Goal: Task Accomplishment & Management: Complete application form

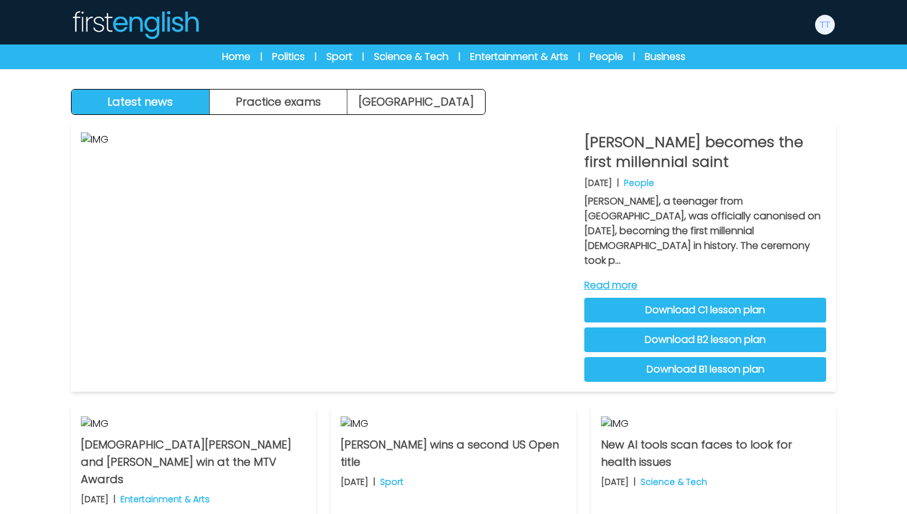
scroll to position [262, 0]
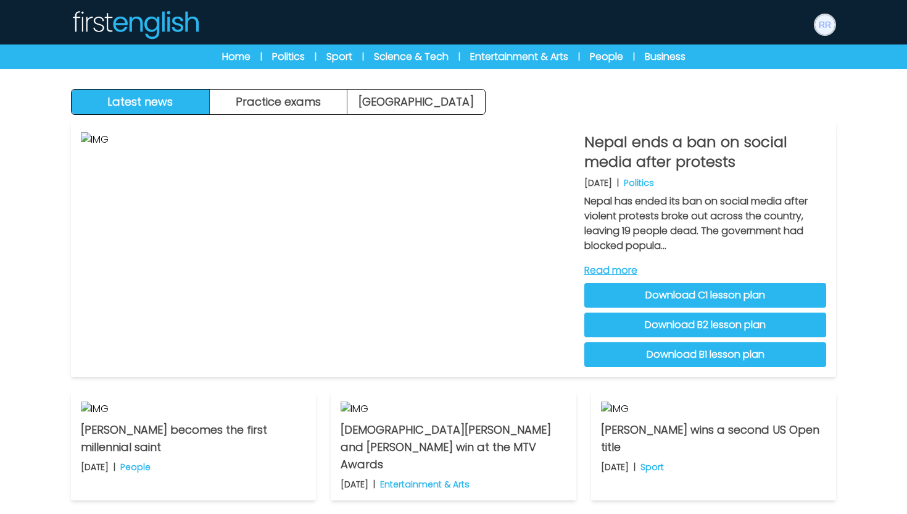
click at [829, 27] on img at bounding box center [825, 25] width 20 height 20
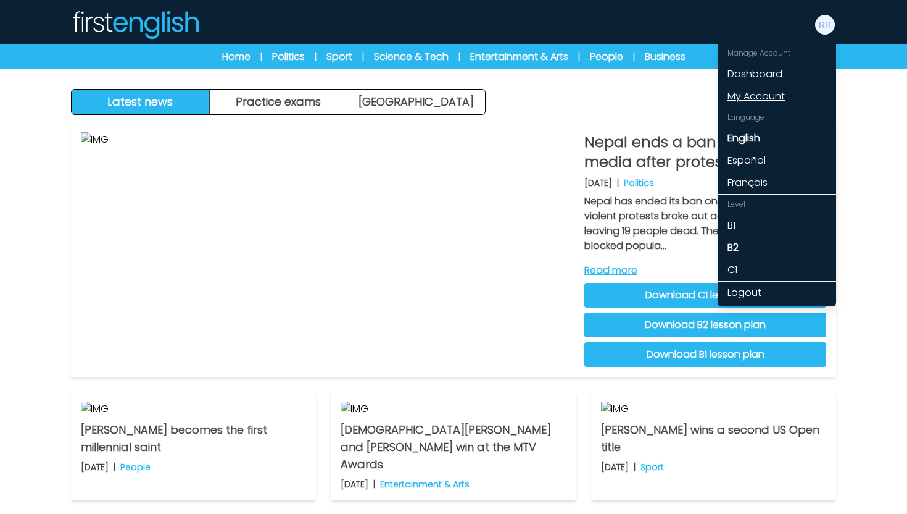
click at [768, 95] on link "My Account" at bounding box center [777, 96] width 119 height 22
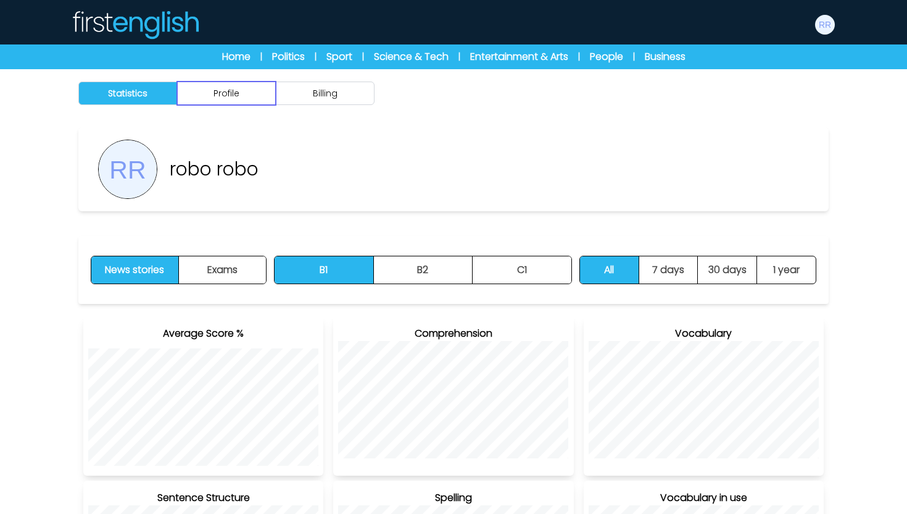
click at [248, 101] on button "Profile" at bounding box center [226, 92] width 99 height 23
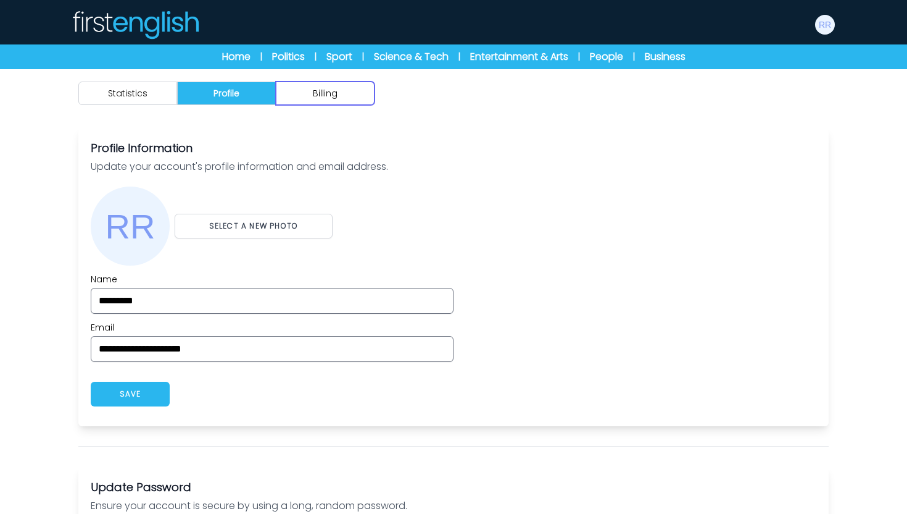
click at [312, 102] on button "Billing" at bounding box center [325, 92] width 99 height 23
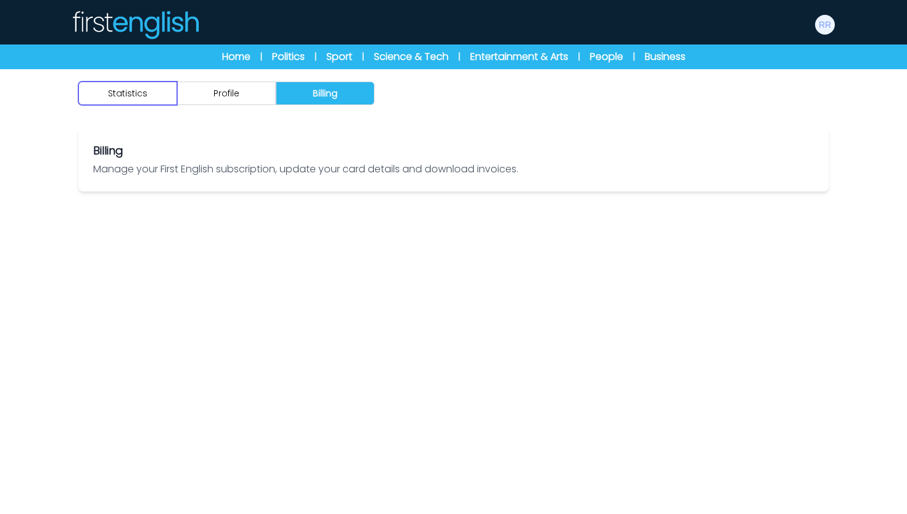
click at [139, 94] on button "Statistics" at bounding box center [127, 92] width 99 height 23
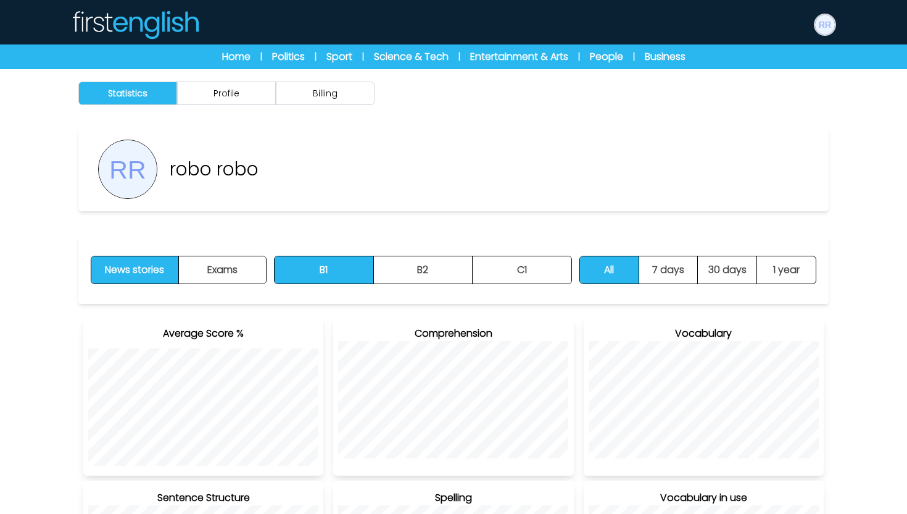
click at [821, 28] on img at bounding box center [825, 25] width 20 height 20
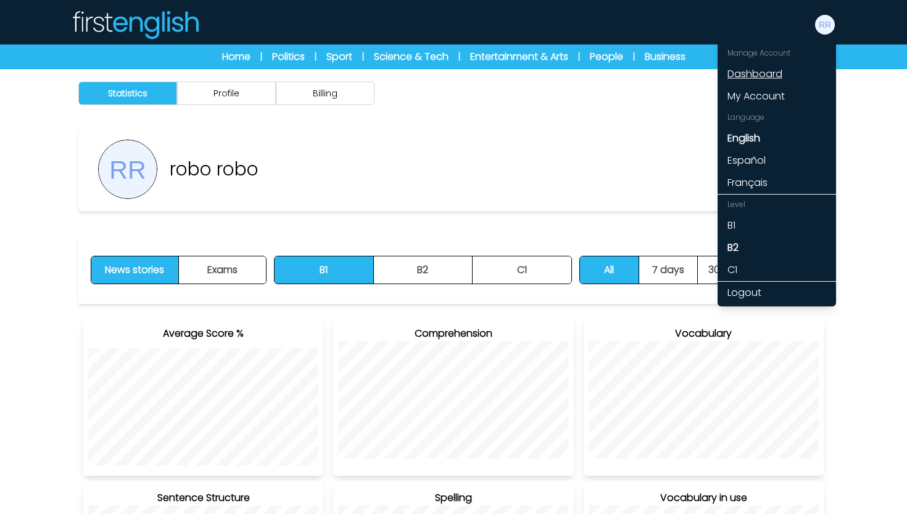
click at [765, 74] on link "Dashboard" at bounding box center [777, 74] width 119 height 22
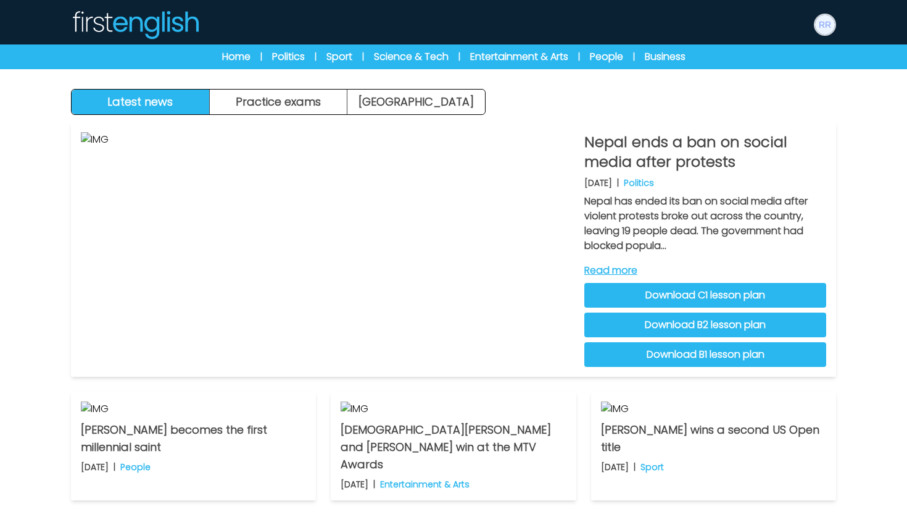
click at [823, 28] on img at bounding box center [825, 25] width 20 height 20
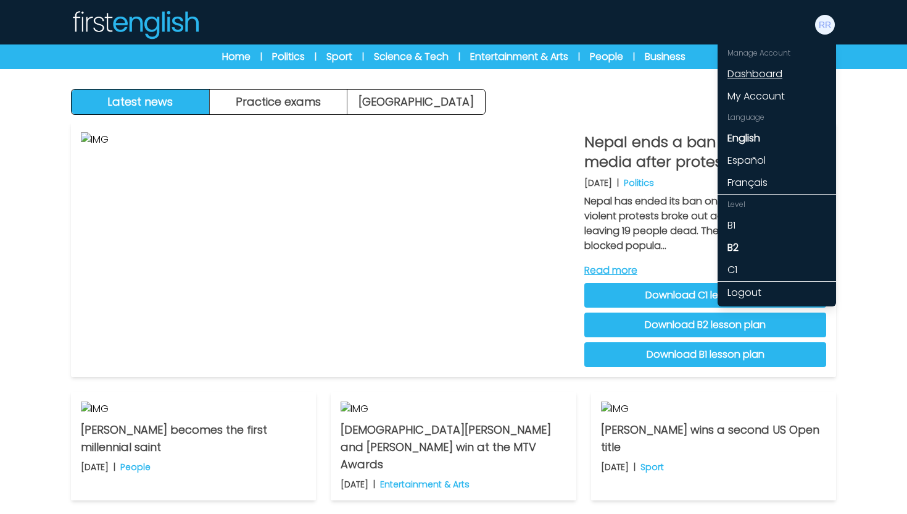
click at [747, 73] on link "Dashboard" at bounding box center [777, 74] width 119 height 22
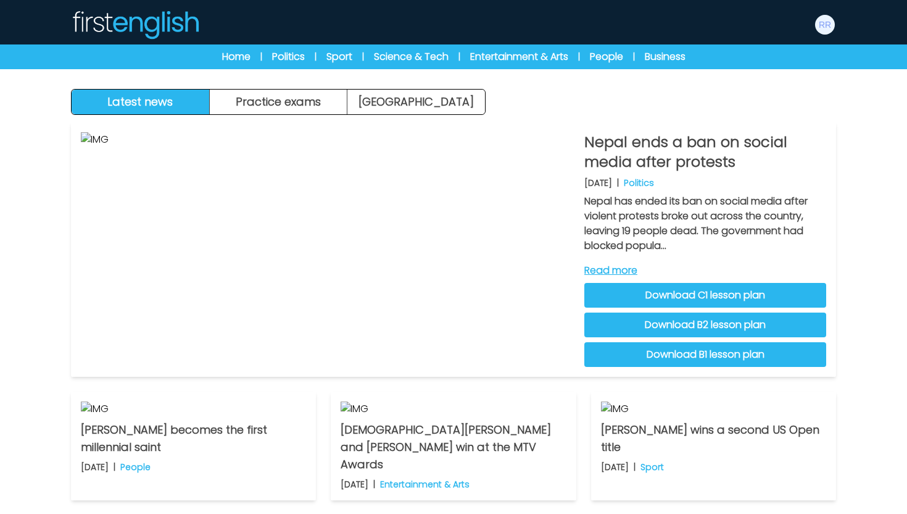
click at [817, 35] on div at bounding box center [825, 25] width 22 height 22
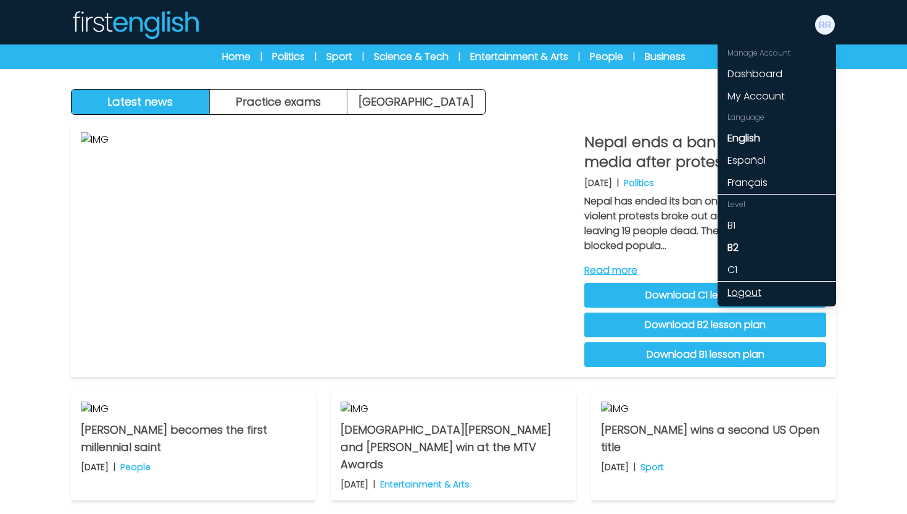
click at [765, 293] on link "Logout" at bounding box center [777, 292] width 119 height 22
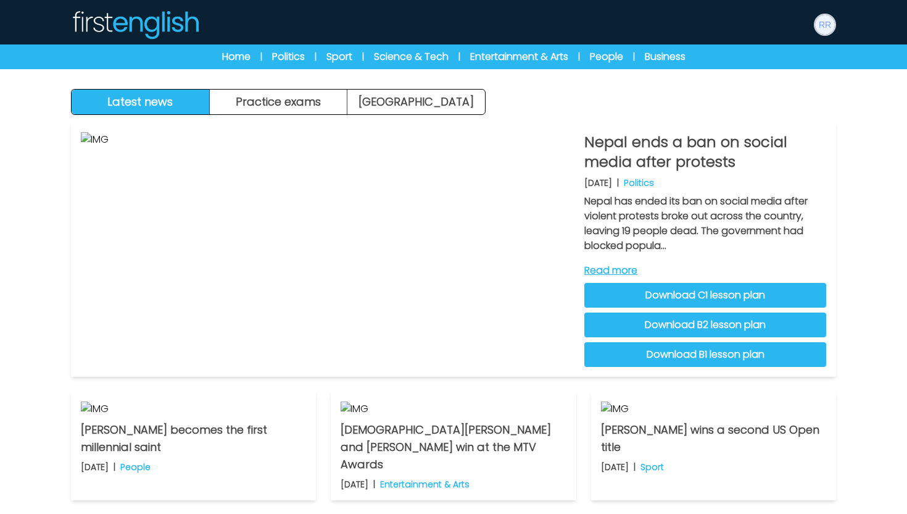
click at [824, 26] on img at bounding box center [825, 25] width 20 height 20
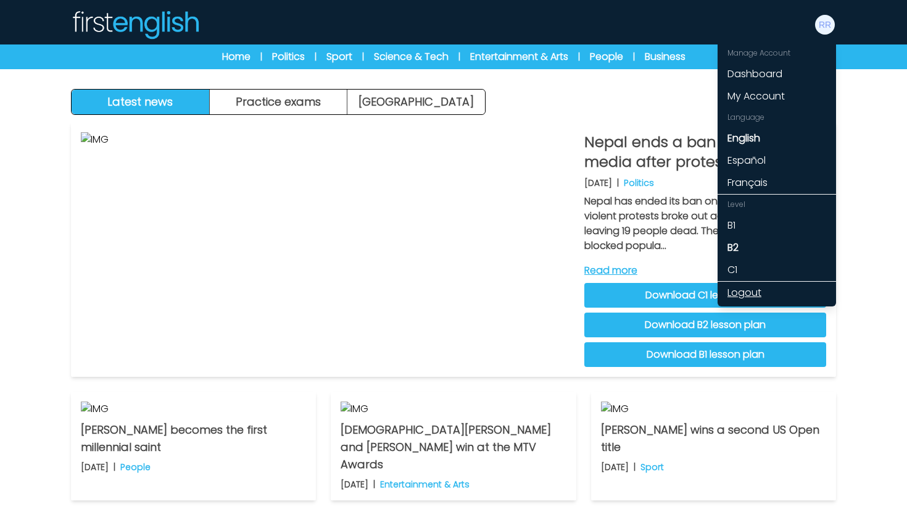
click at [752, 289] on link "Logout" at bounding box center [777, 292] width 119 height 22
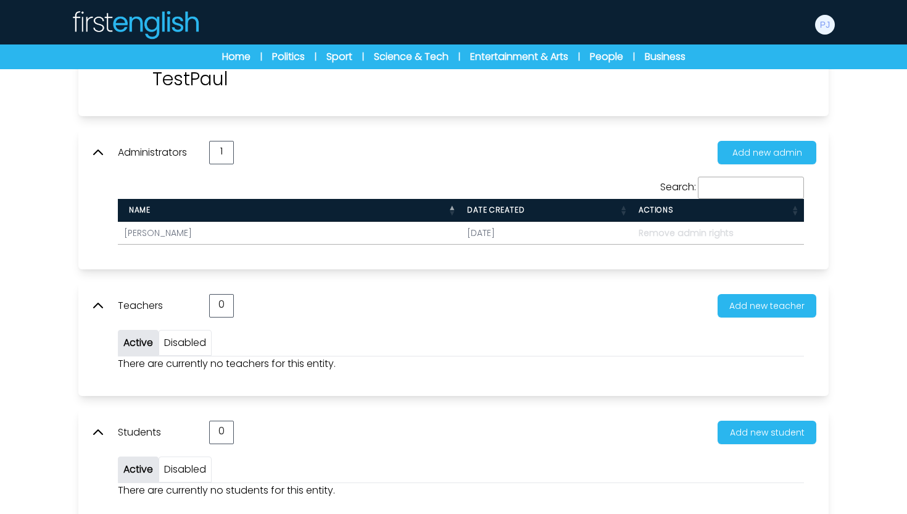
scroll to position [111, 0]
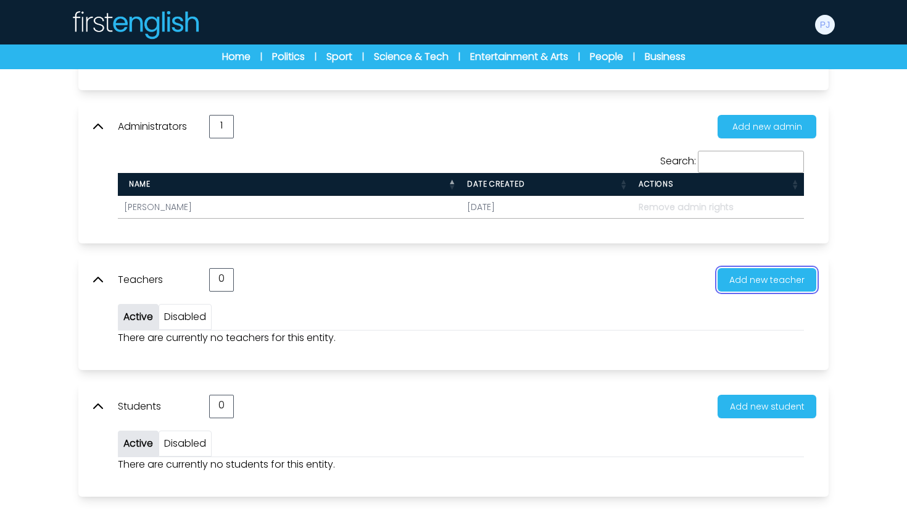
click at [754, 289] on button "Add new teacher" at bounding box center [767, 279] width 99 height 23
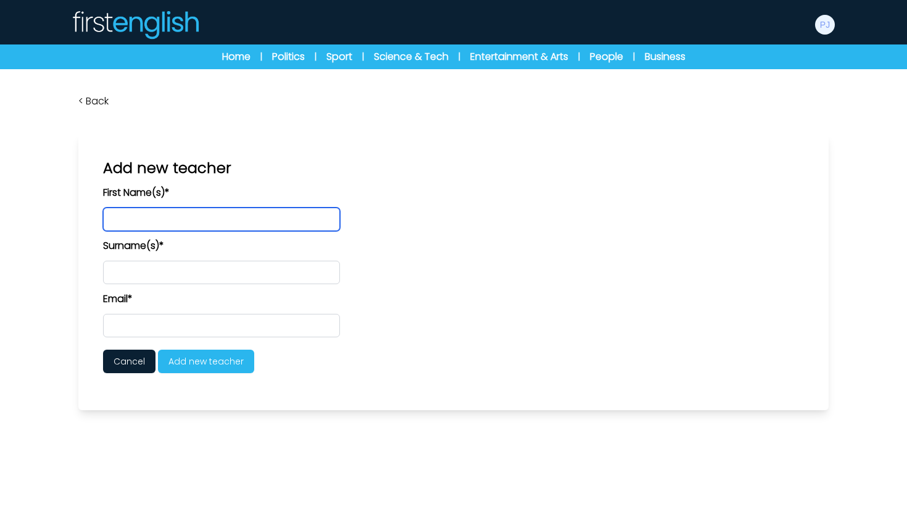
click at [180, 213] on input "text" at bounding box center [221, 218] width 237 height 23
type input "****"
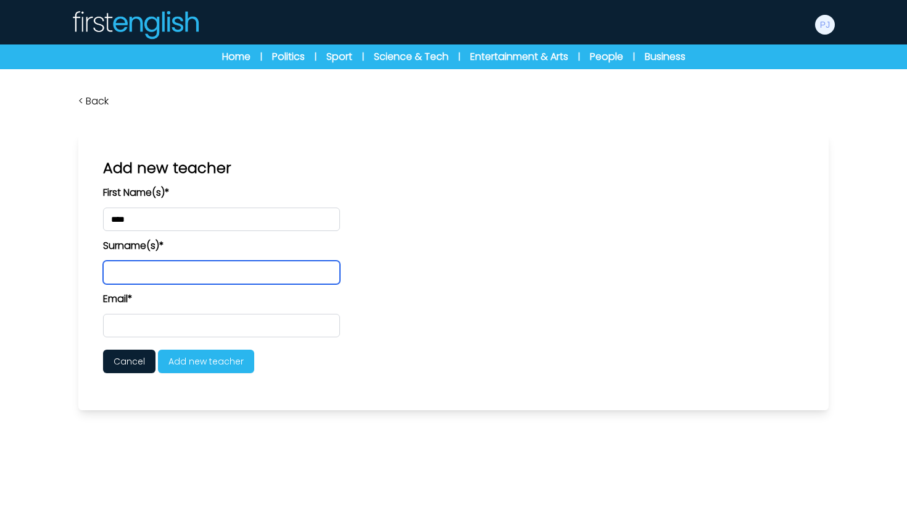
click at [162, 268] on input "text" at bounding box center [221, 271] width 237 height 23
type input "*********"
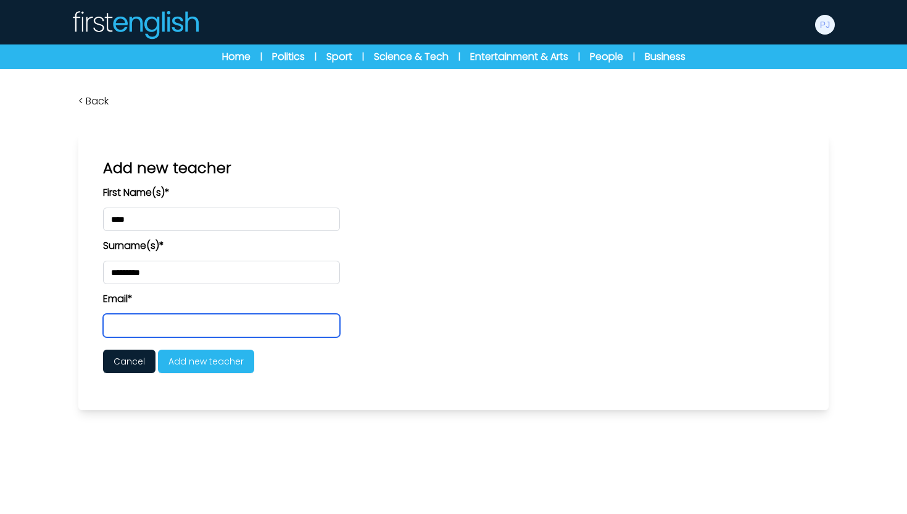
click at [141, 331] on input "email" at bounding box center [221, 325] width 237 height 23
paste input "**********"
type input "**********"
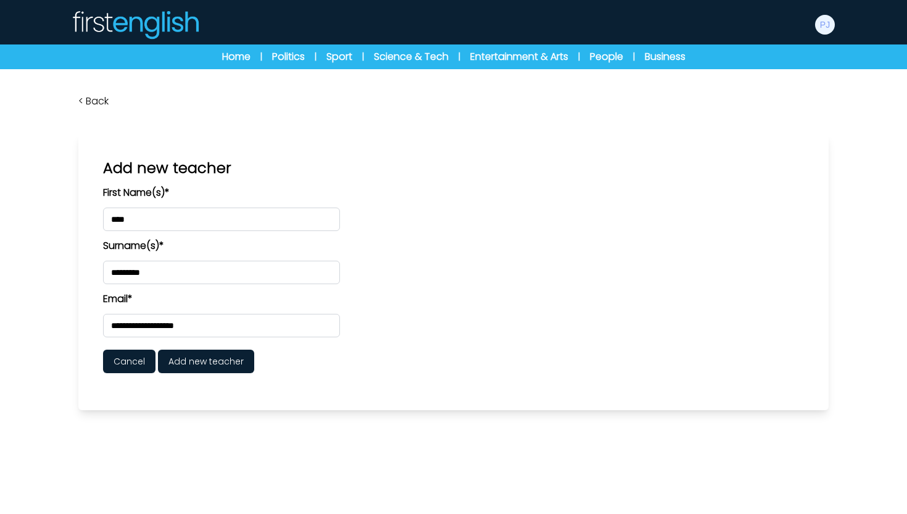
click at [206, 362] on span "Add new teacher" at bounding box center [206, 360] width 96 height 23
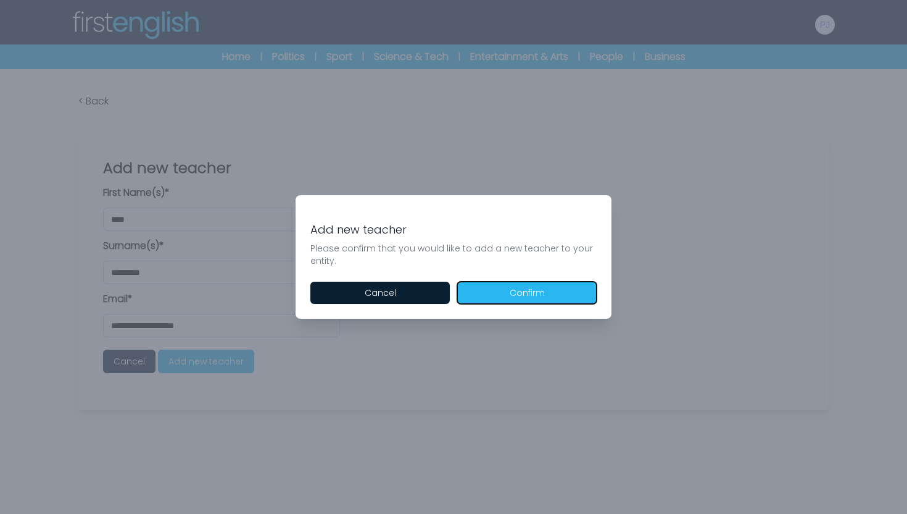
click at [501, 294] on button "Confirm" at bounding box center [526, 292] width 139 height 22
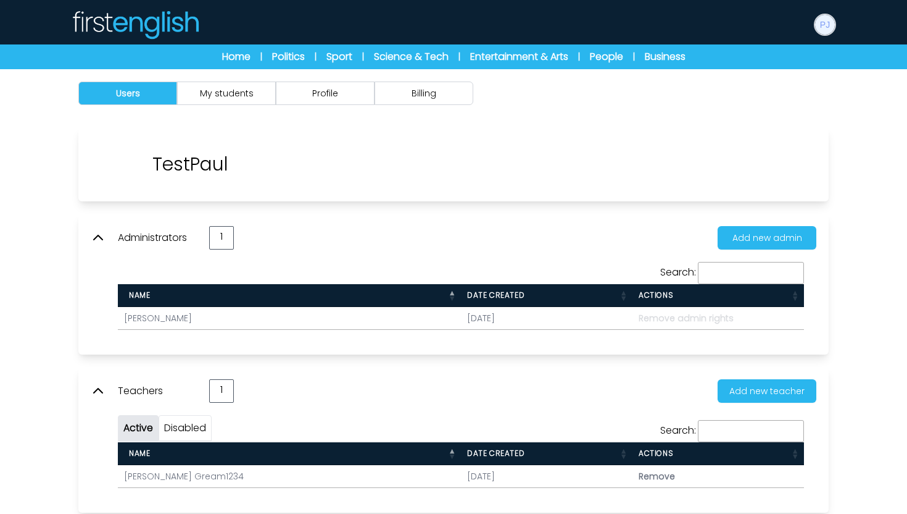
click at [833, 27] on img at bounding box center [825, 25] width 20 height 20
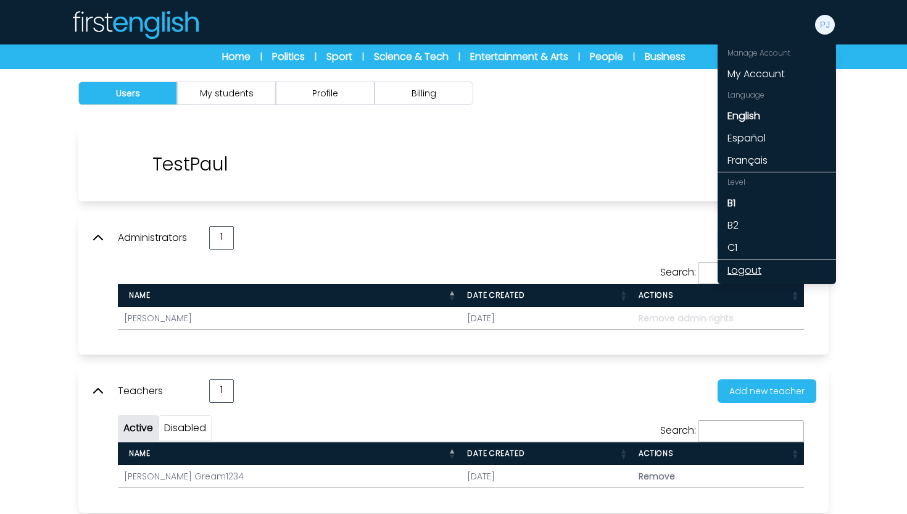
click at [752, 267] on link "Logout" at bounding box center [777, 270] width 119 height 22
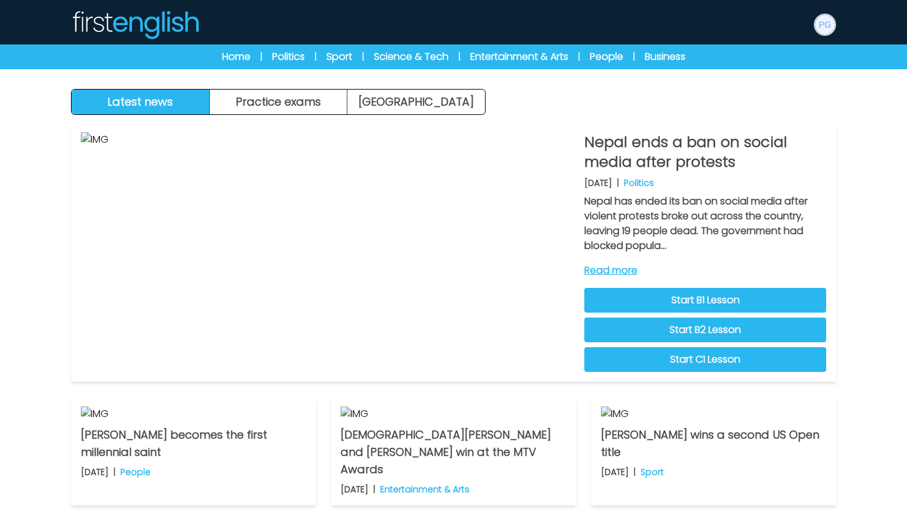
click at [829, 27] on img at bounding box center [825, 25] width 20 height 20
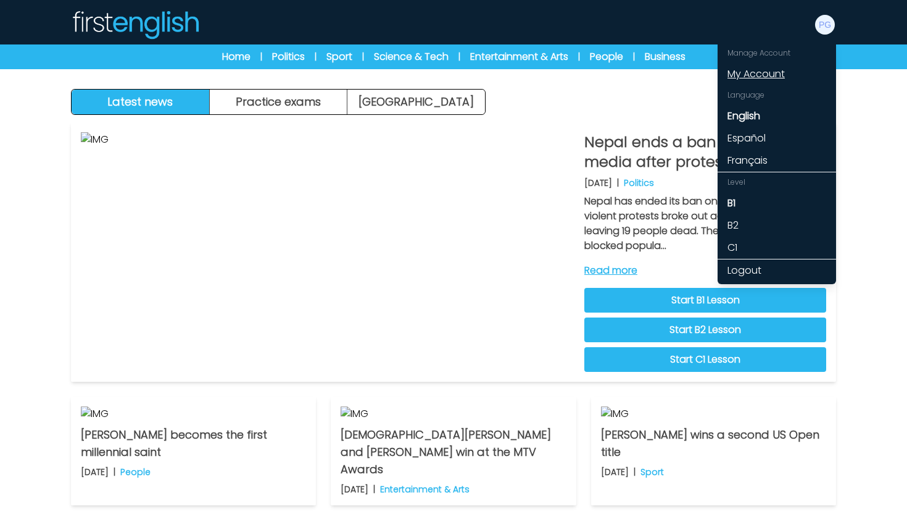
click at [773, 72] on link "My Account" at bounding box center [777, 74] width 119 height 22
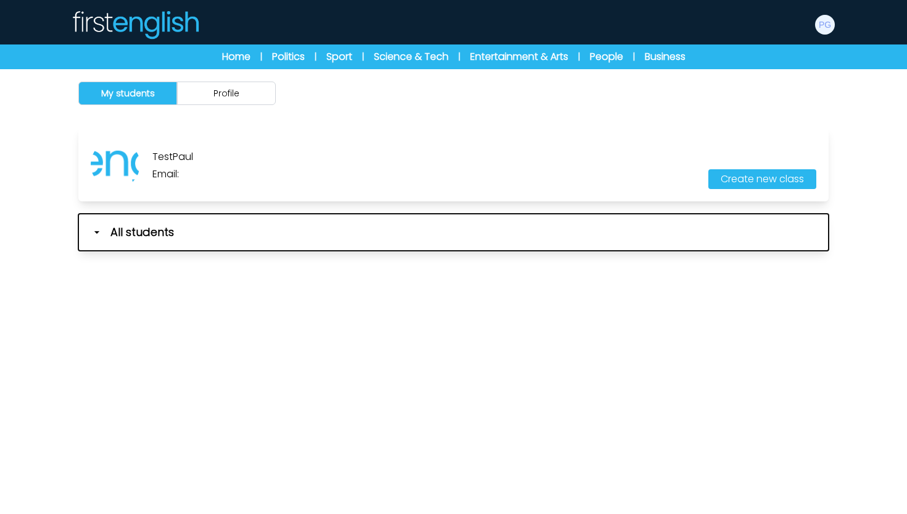
click at [96, 236] on icon "button" at bounding box center [97, 232] width 12 height 12
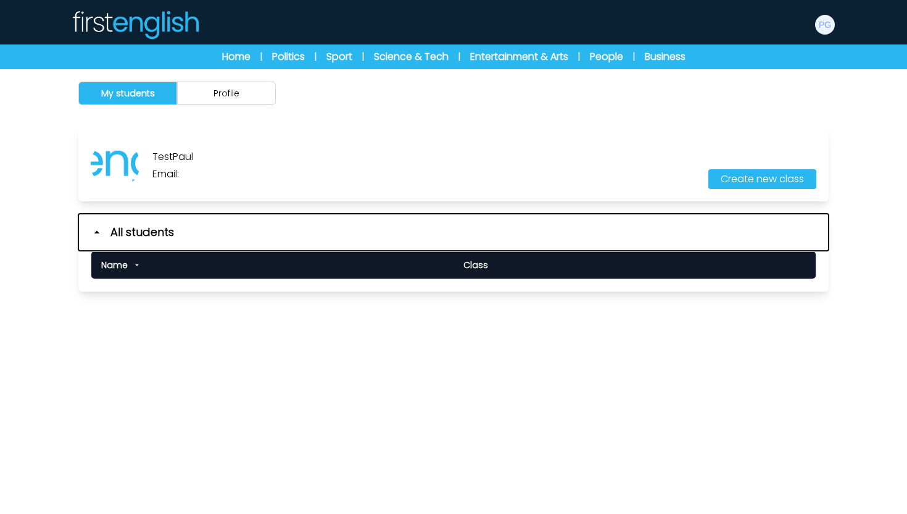
click at [97, 236] on icon "button" at bounding box center [97, 232] width 12 height 12
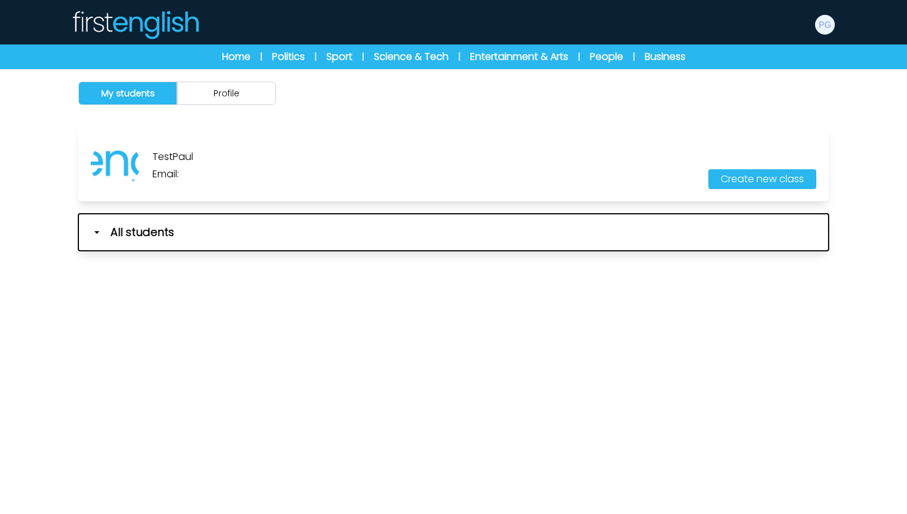
click at [97, 236] on icon "button" at bounding box center [97, 232] width 12 height 12
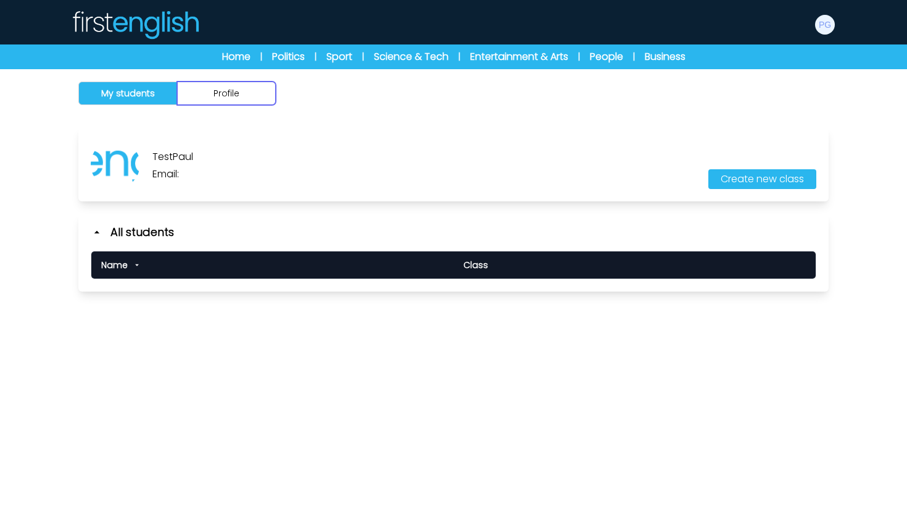
click at [202, 100] on button "Profile" at bounding box center [226, 92] width 99 height 23
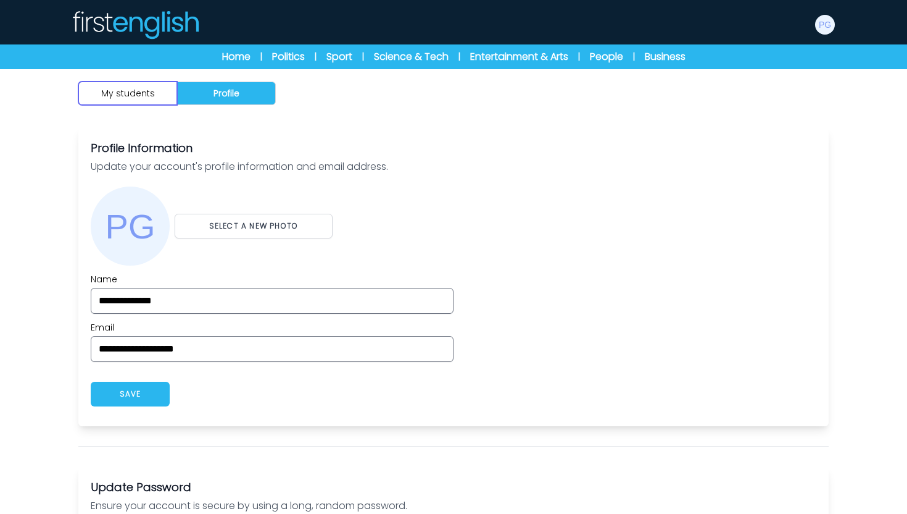
click at [136, 96] on button "My students" at bounding box center [127, 92] width 99 height 23
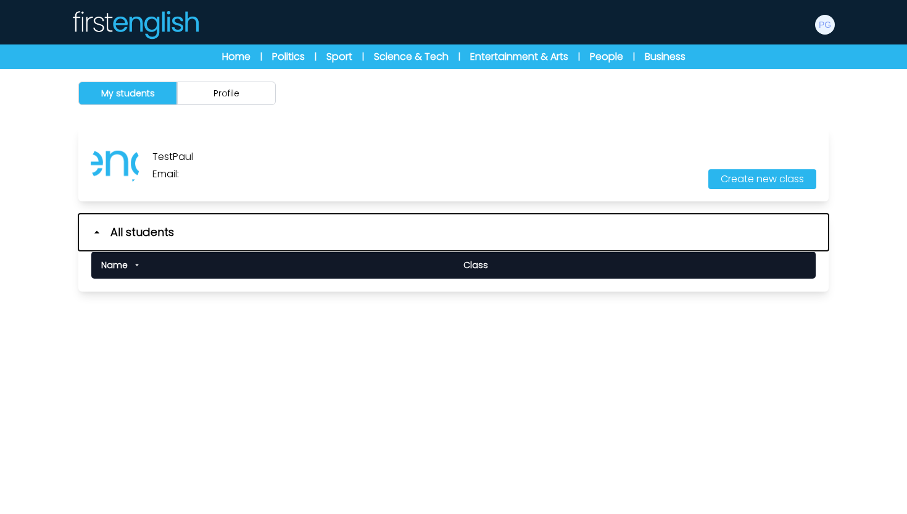
click at [96, 231] on icon "button" at bounding box center [96, 232] width 5 height 2
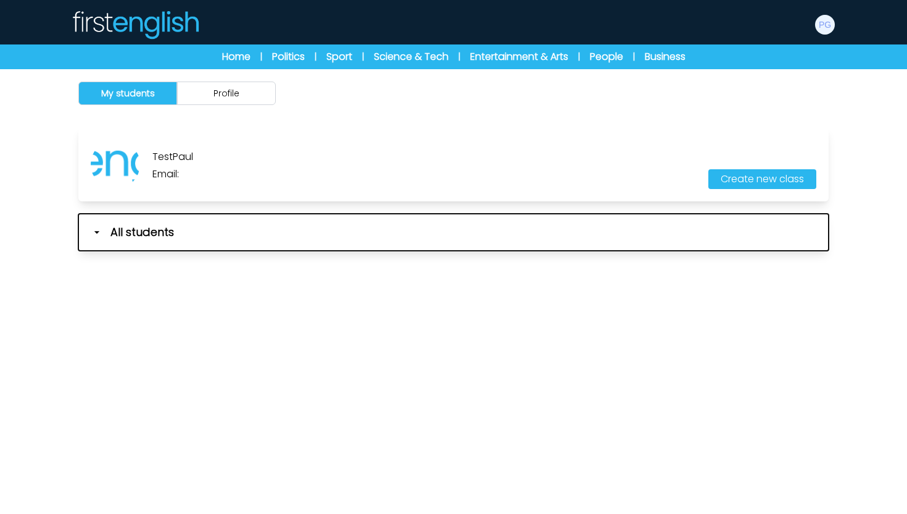
click at [96, 232] on icon "button" at bounding box center [96, 232] width 5 height 2
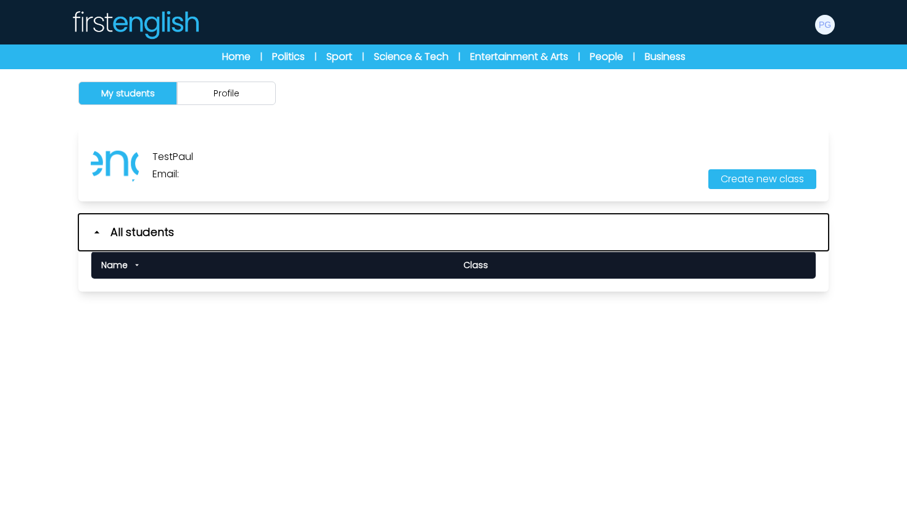
click at [96, 232] on icon "button" at bounding box center [96, 232] width 5 height 2
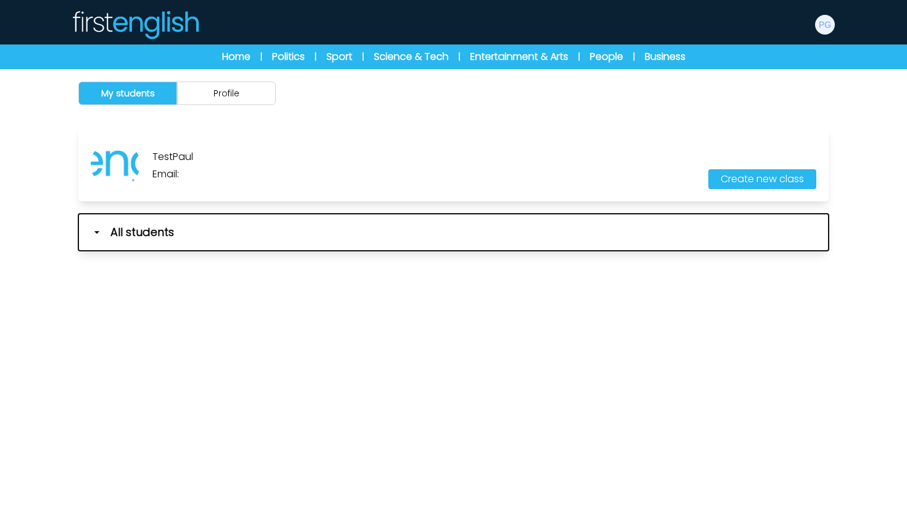
click at [96, 232] on icon "button" at bounding box center [96, 232] width 5 height 2
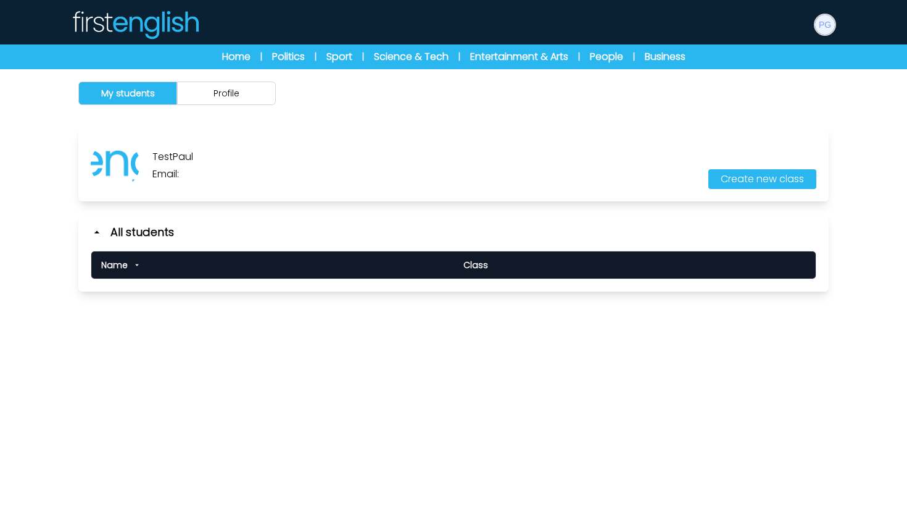
click at [830, 23] on img at bounding box center [825, 25] width 20 height 20
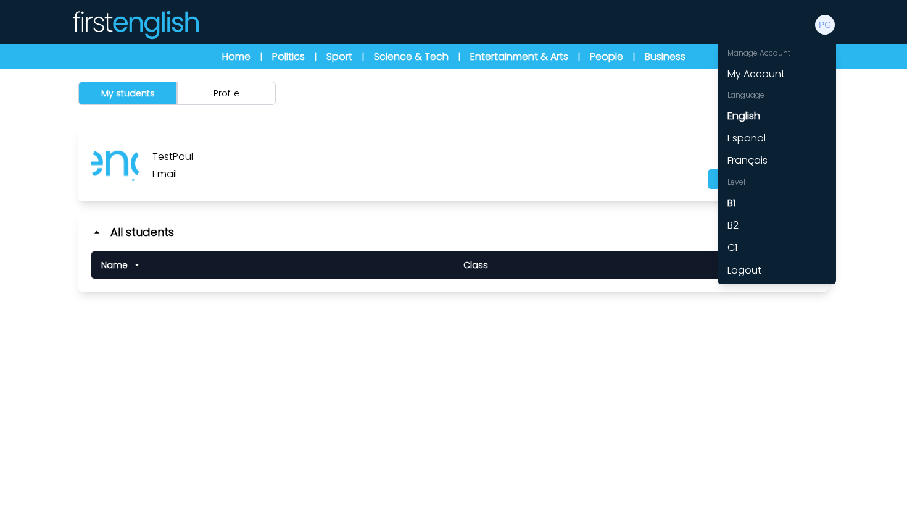
click at [770, 80] on link "My Account" at bounding box center [777, 74] width 119 height 22
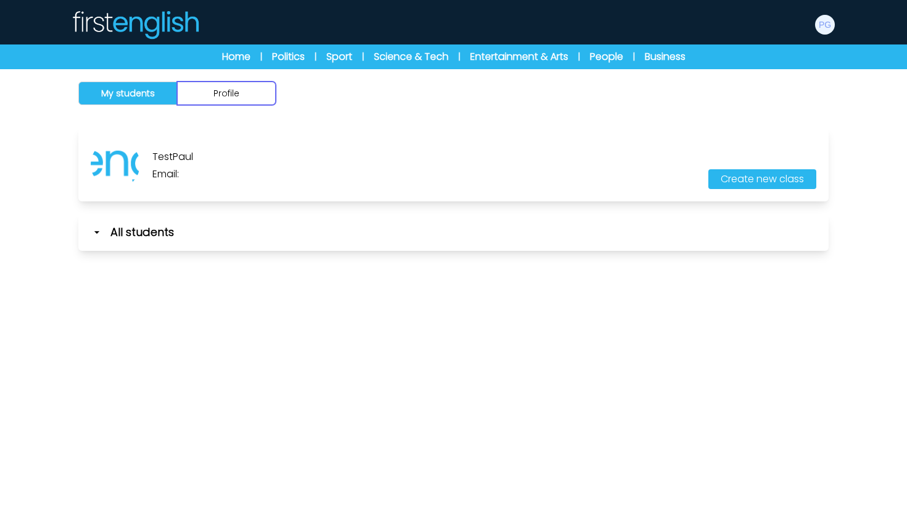
click at [210, 100] on button "Profile" at bounding box center [226, 92] width 99 height 23
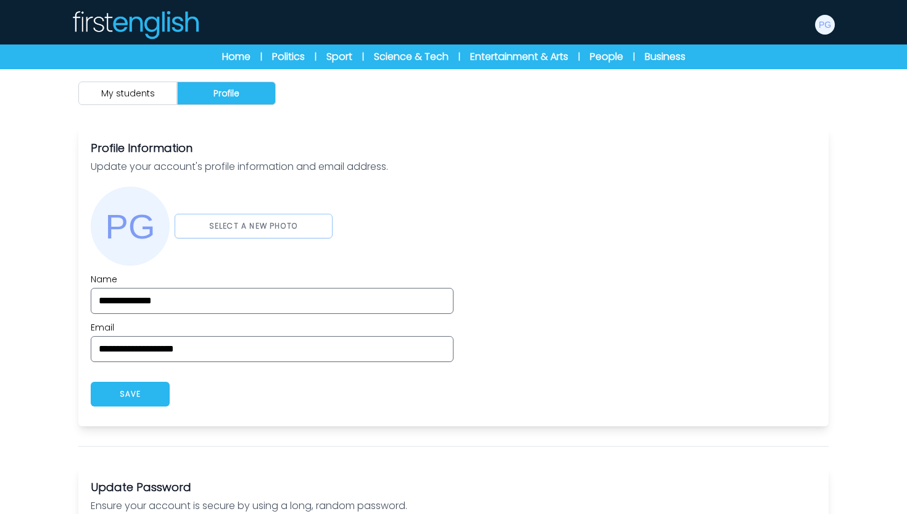
click at [231, 233] on button "SELECT A NEW PHOTO" at bounding box center [254, 226] width 158 height 25
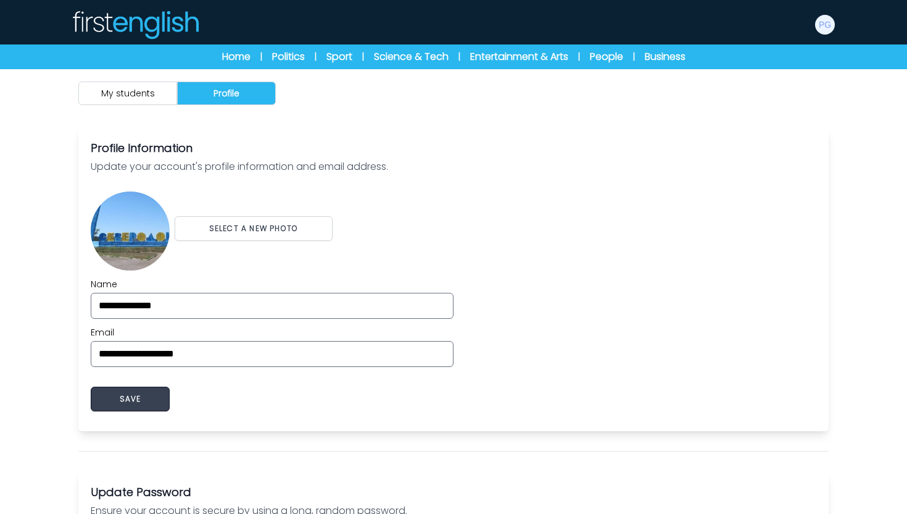
click at [139, 395] on button "SAVE" at bounding box center [130, 398] width 79 height 25
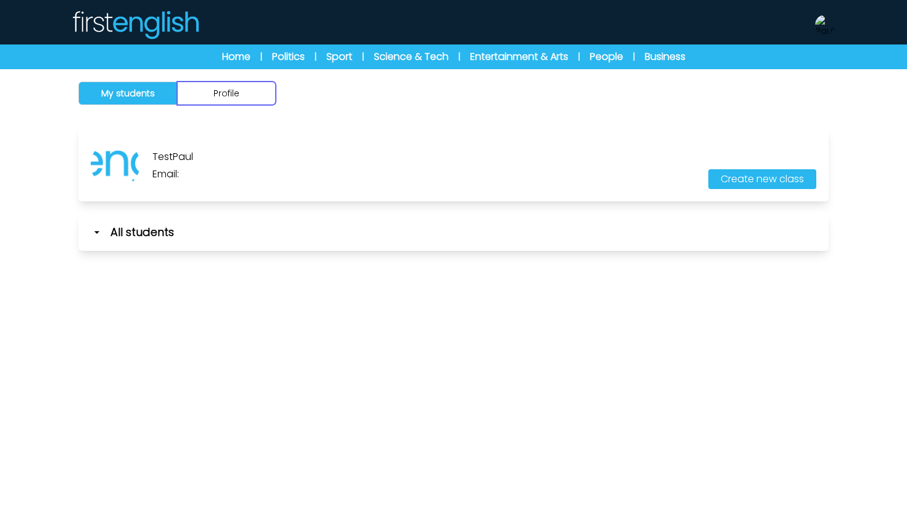
click at [222, 85] on button "Profile" at bounding box center [226, 92] width 99 height 23
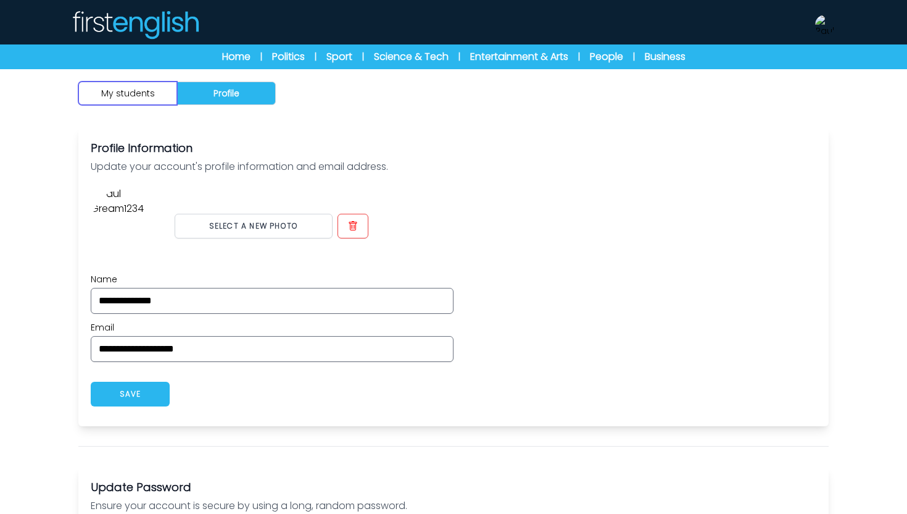
click at [135, 83] on button "My students" at bounding box center [127, 92] width 99 height 23
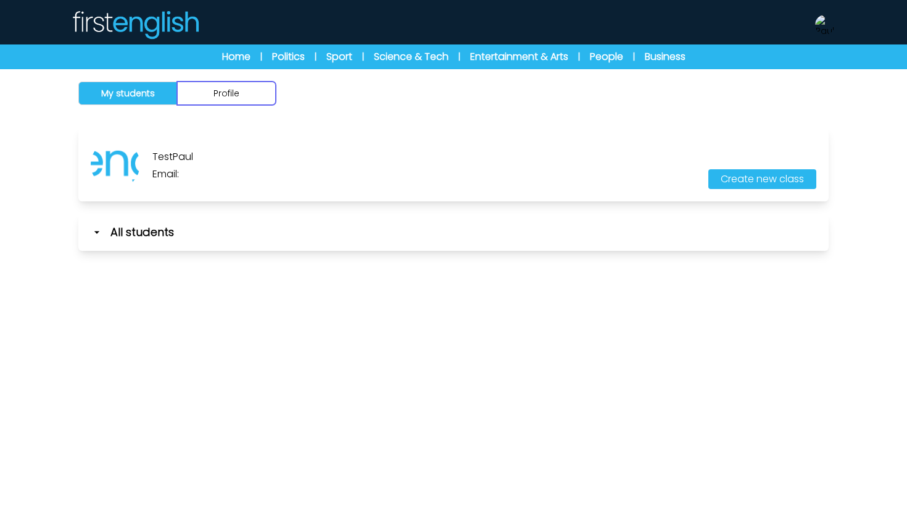
click at [193, 91] on button "Profile" at bounding box center [226, 92] width 99 height 23
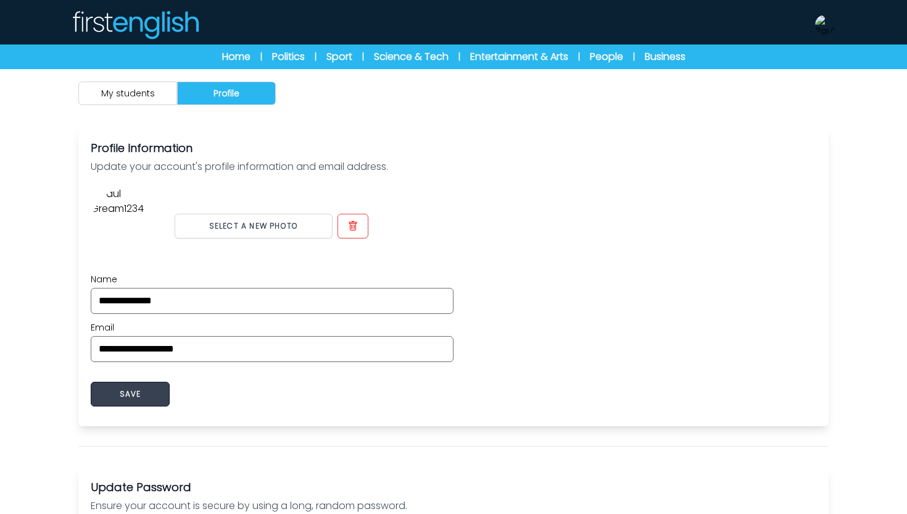
click at [137, 388] on button "SAVE" at bounding box center [130, 393] width 79 height 25
click at [152, 98] on button "My students" at bounding box center [127, 92] width 99 height 23
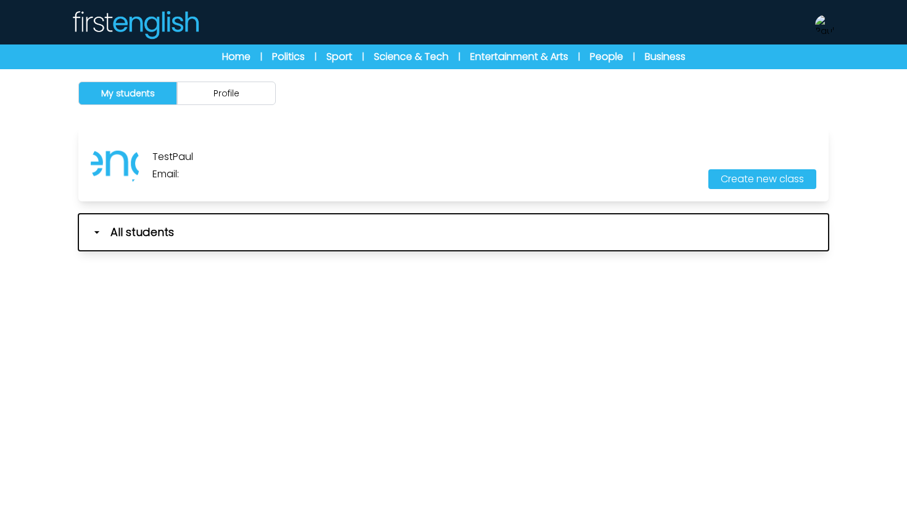
click at [97, 235] on icon "button" at bounding box center [97, 232] width 12 height 12
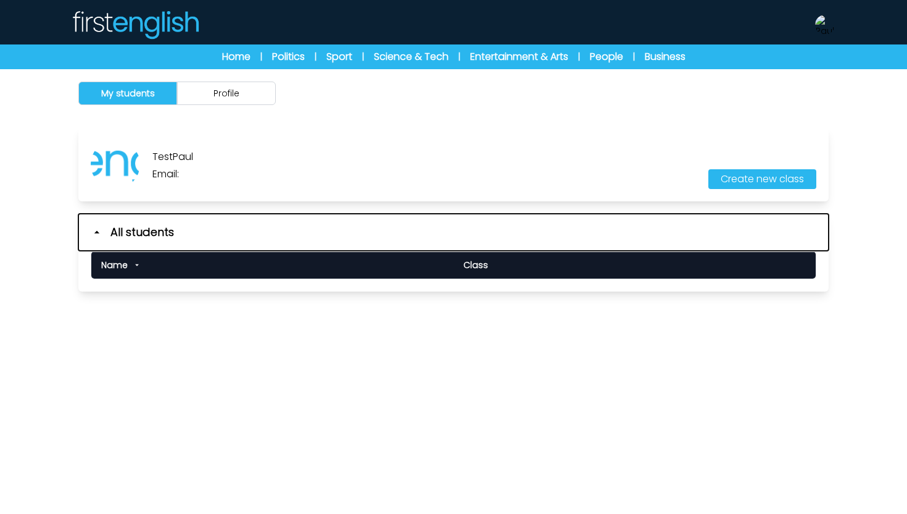
click at [97, 235] on icon "button" at bounding box center [97, 232] width 12 height 12
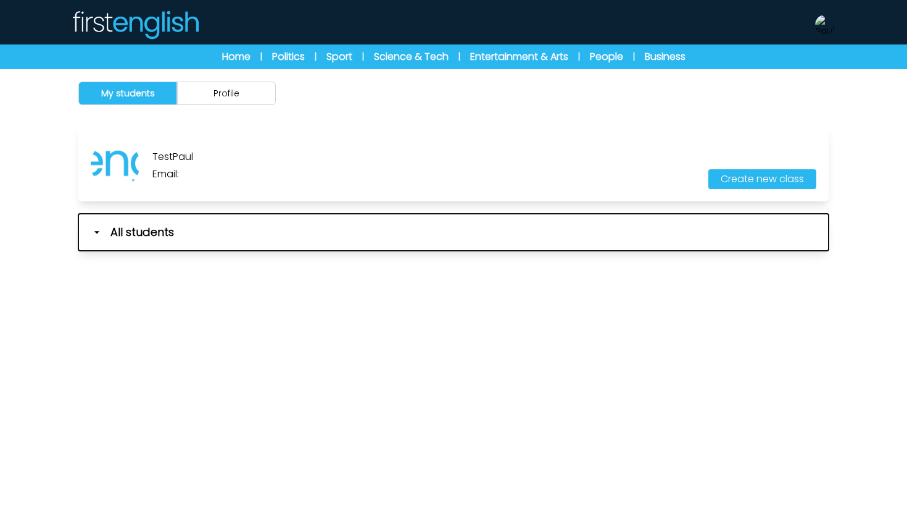
click at [97, 235] on icon "button" at bounding box center [97, 232] width 12 height 12
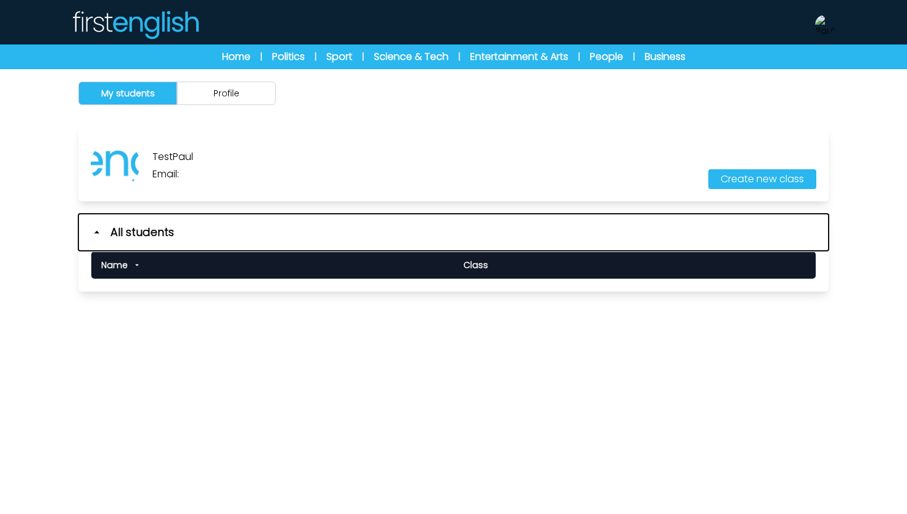
click at [97, 235] on icon "button" at bounding box center [97, 232] width 12 height 12
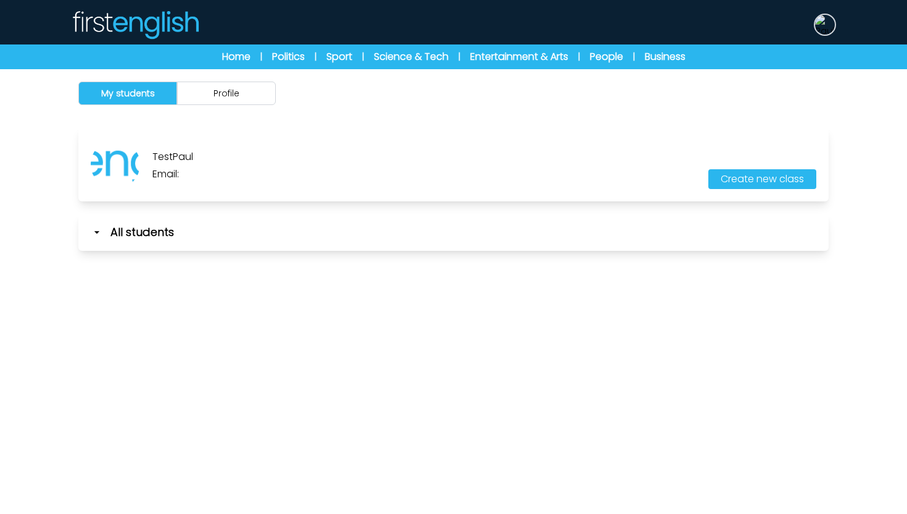
click at [825, 29] on img at bounding box center [825, 25] width 20 height 20
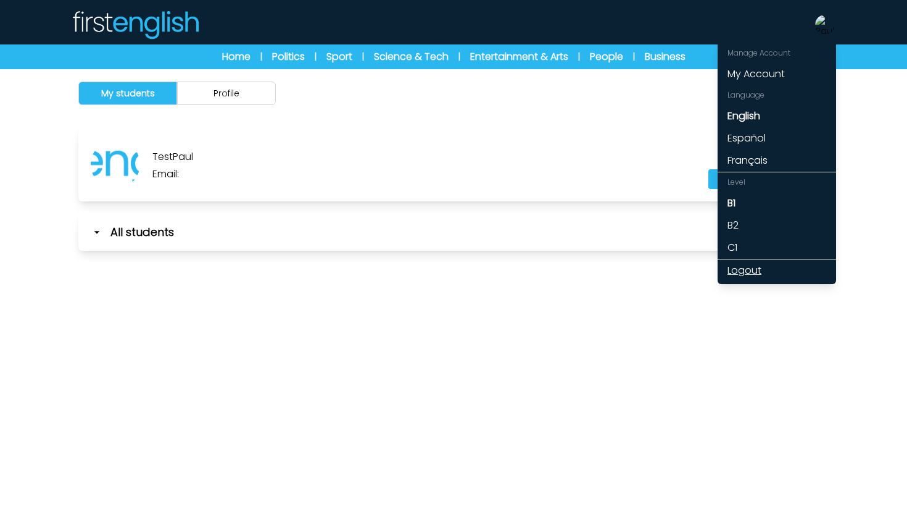
click at [750, 270] on link "Logout" at bounding box center [777, 270] width 119 height 22
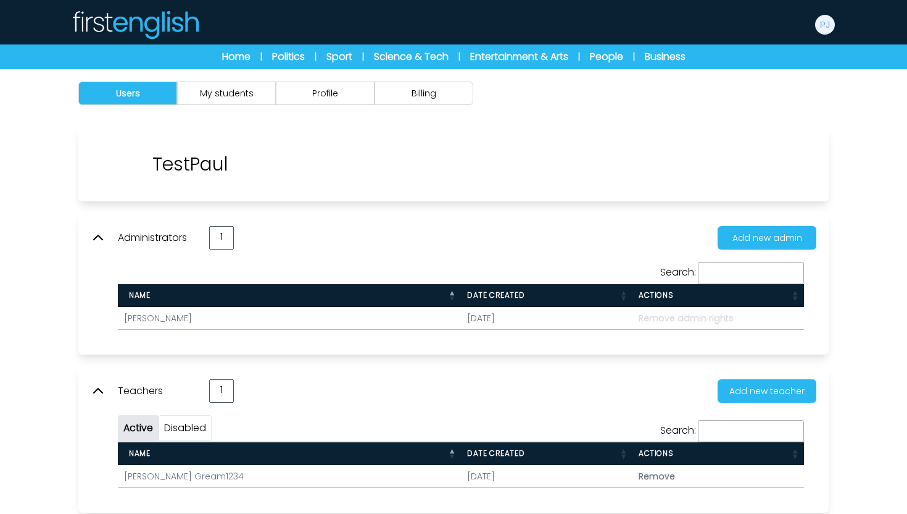
scroll to position [143, 0]
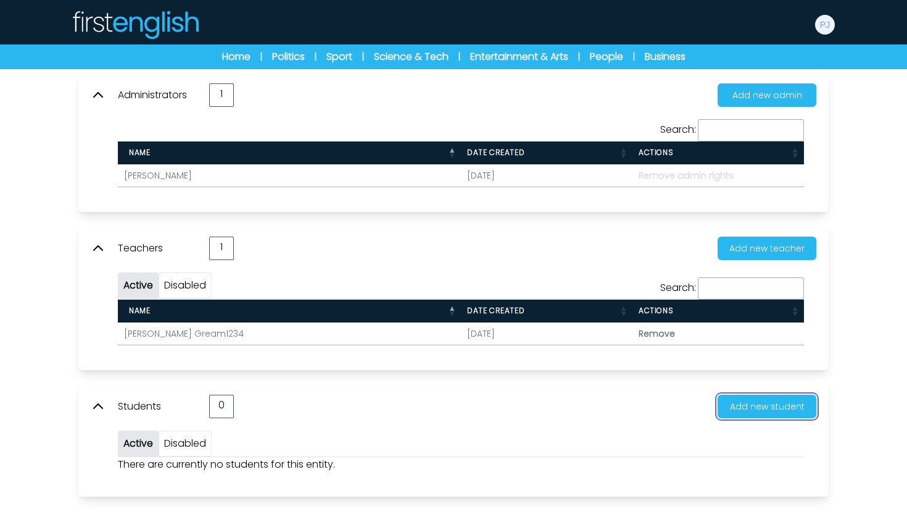
click at [756, 407] on button "Add new student" at bounding box center [767, 405] width 99 height 23
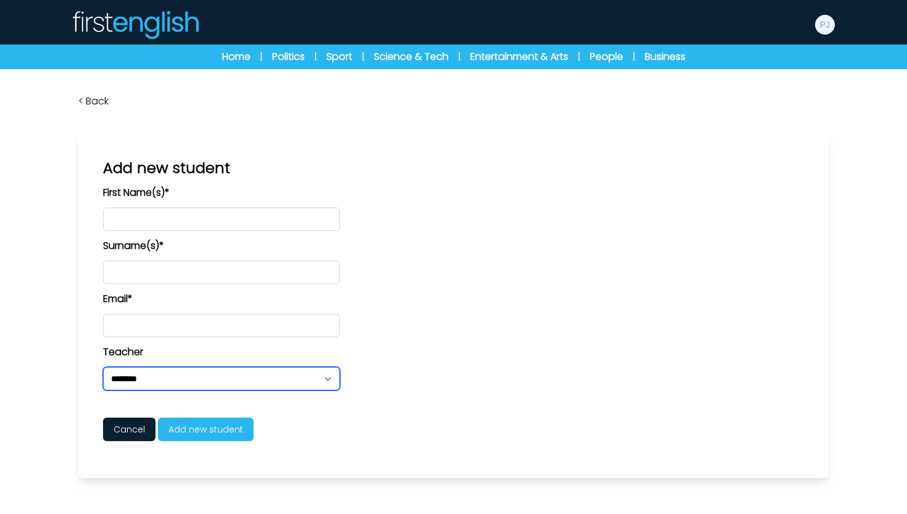
click at [214, 380] on select "**********" at bounding box center [221, 378] width 237 height 23
select select "****"
click at [103, 367] on select "**********" at bounding box center [221, 378] width 237 height 23
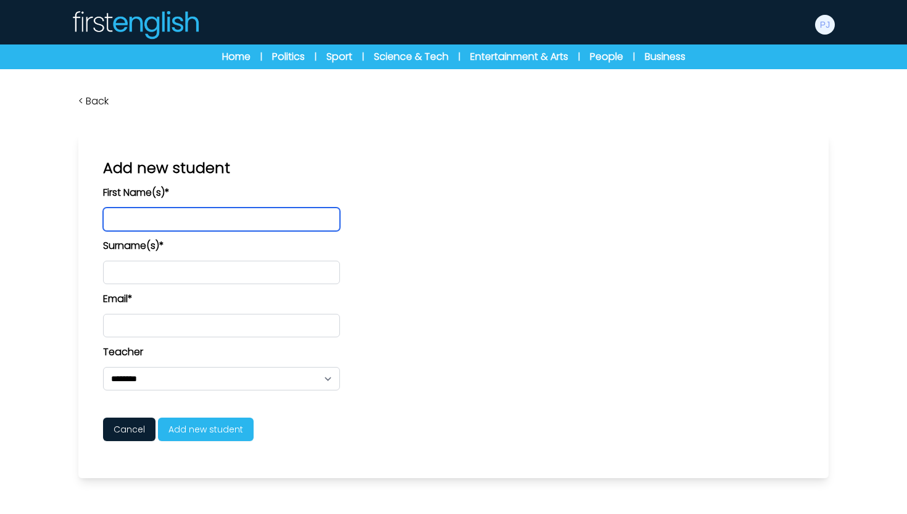
click at [154, 222] on input "text" at bounding box center [221, 218] width 237 height 23
type input "*"
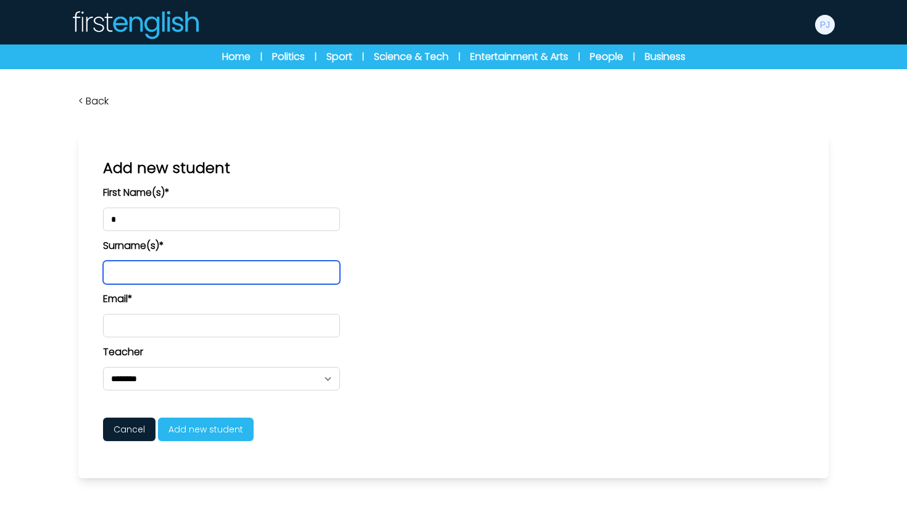
click at [137, 276] on input "text" at bounding box center [221, 271] width 237 height 23
type input "*"
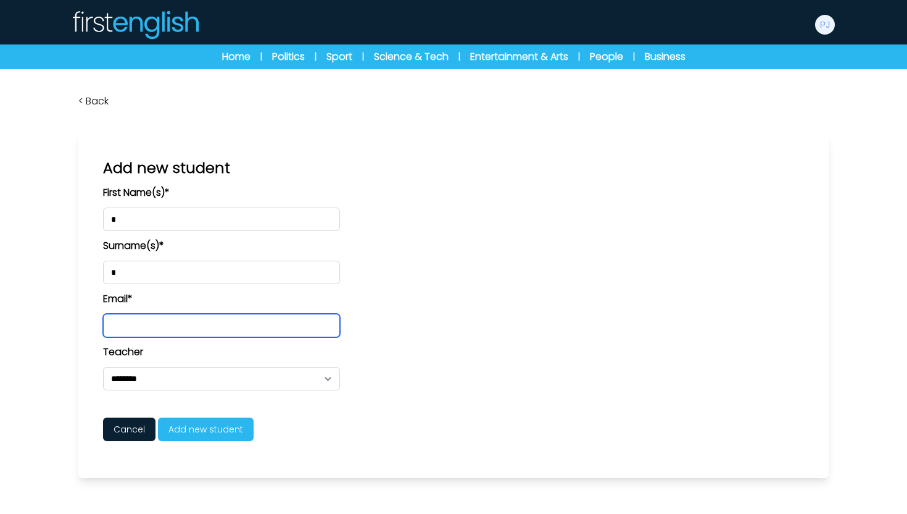
click at [126, 330] on input "email" at bounding box center [221, 325] width 237 height 23
type input "**********"
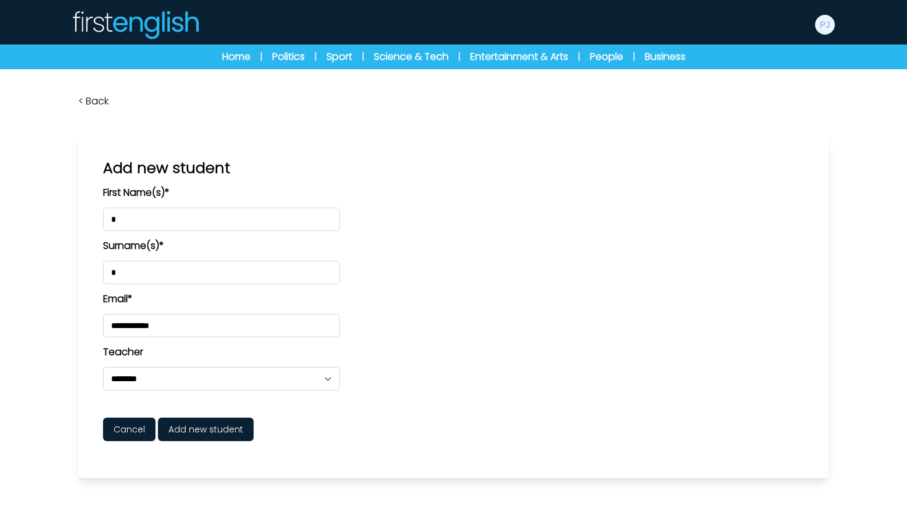
click at [195, 426] on span "Add new student" at bounding box center [206, 428] width 96 height 23
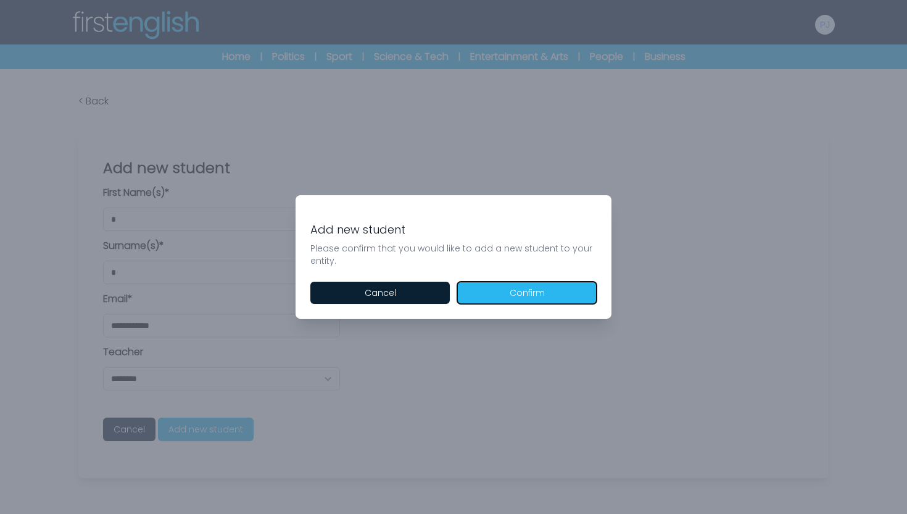
click at [497, 286] on button "Confirm" at bounding box center [526, 292] width 139 height 22
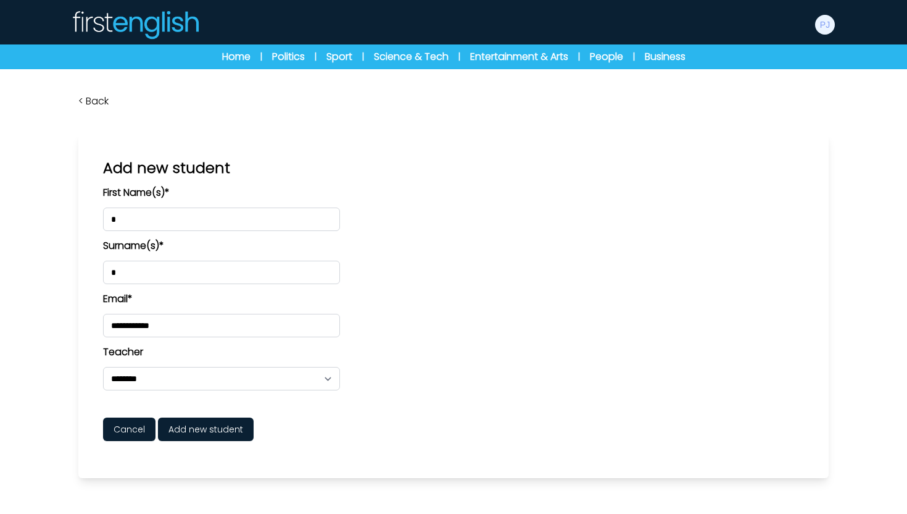
click at [216, 432] on span "Add new student" at bounding box center [206, 428] width 96 height 23
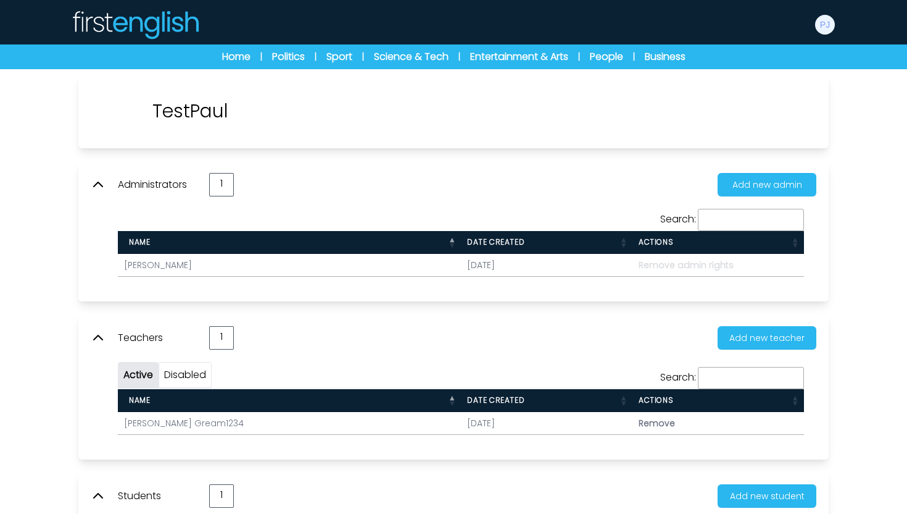
scroll to position [174, 0]
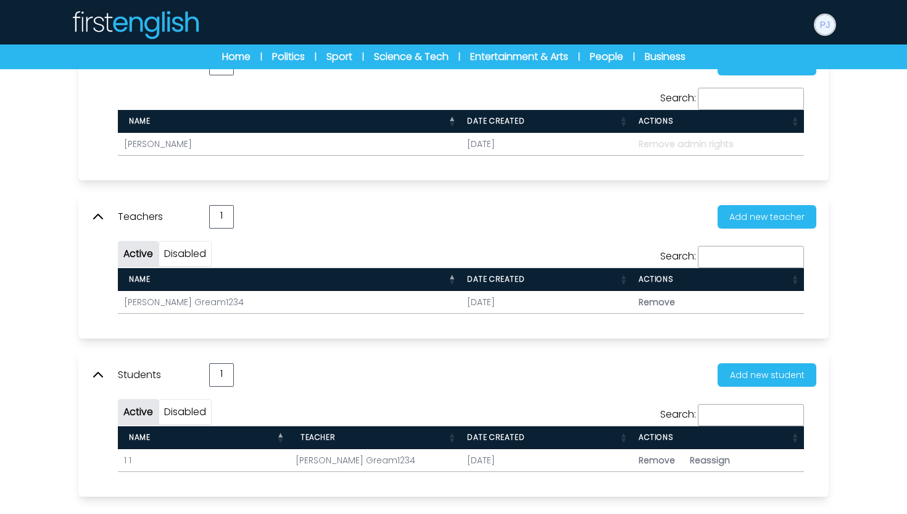
click at [821, 19] on img at bounding box center [825, 25] width 20 height 20
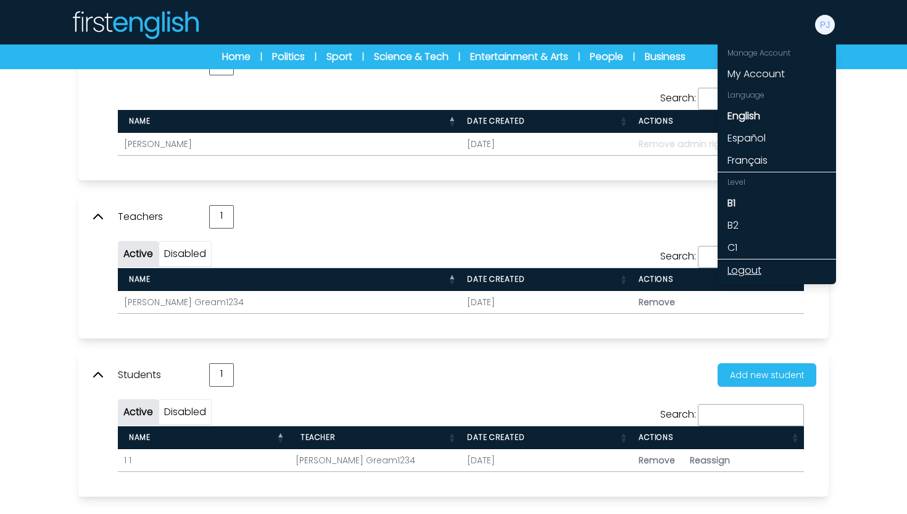
click at [747, 267] on link "Logout" at bounding box center [777, 270] width 119 height 22
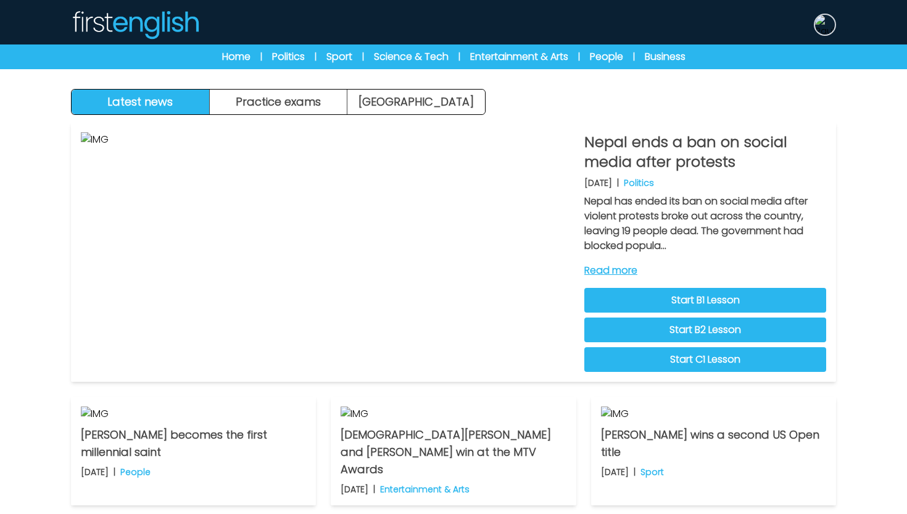
click at [822, 26] on img at bounding box center [825, 25] width 20 height 20
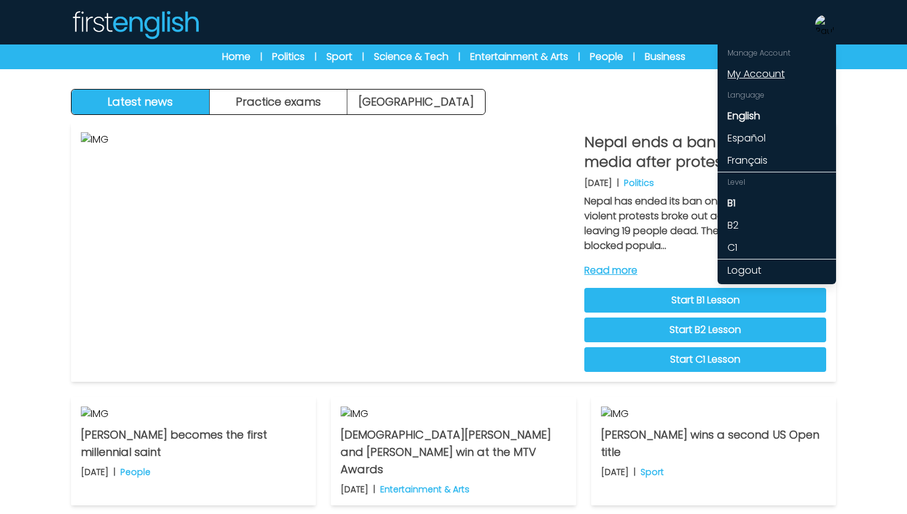
click at [780, 79] on link "My Account" at bounding box center [777, 74] width 119 height 22
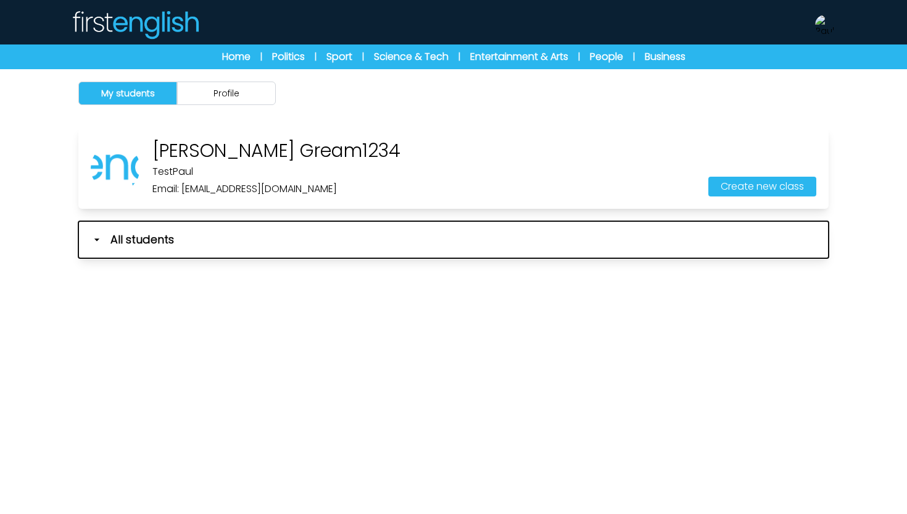
click at [96, 241] on icon "button" at bounding box center [97, 239] width 12 height 12
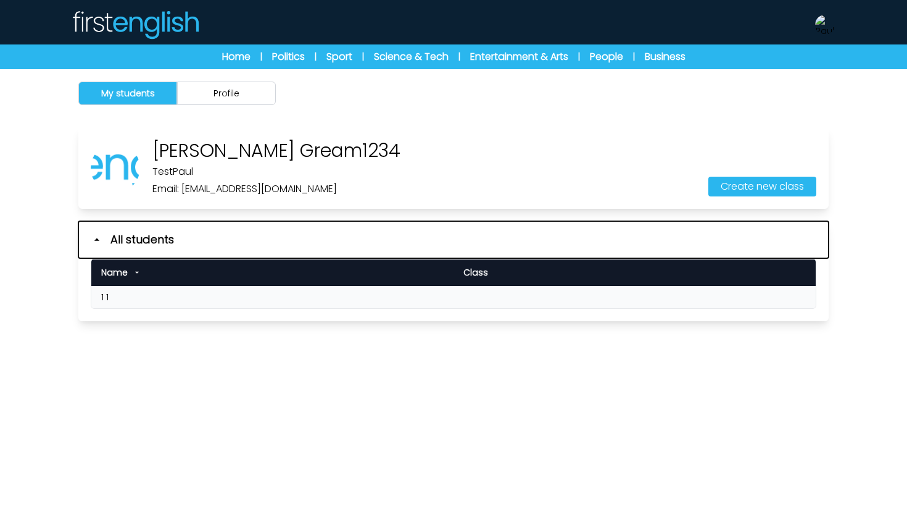
click at [96, 241] on icon "button" at bounding box center [97, 239] width 12 height 12
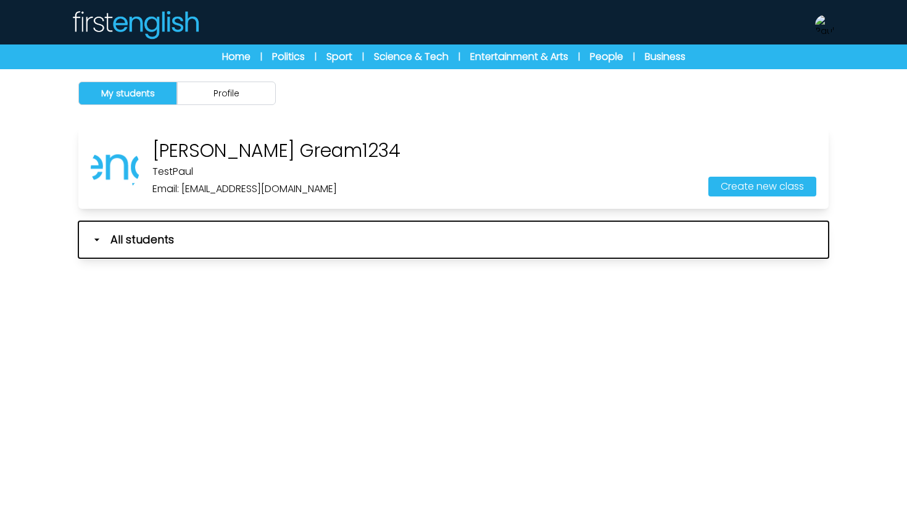
click at [96, 241] on icon "button" at bounding box center [97, 239] width 12 height 12
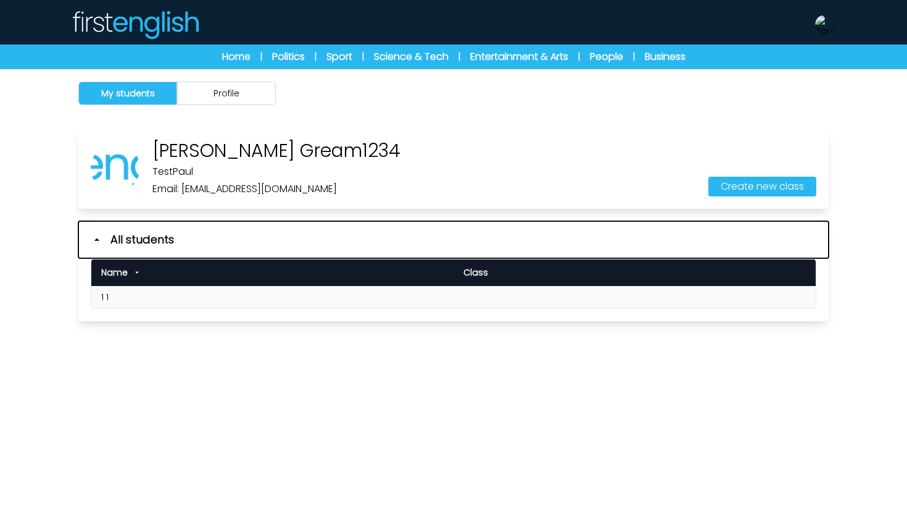
click at [98, 238] on icon "button" at bounding box center [97, 239] width 12 height 12
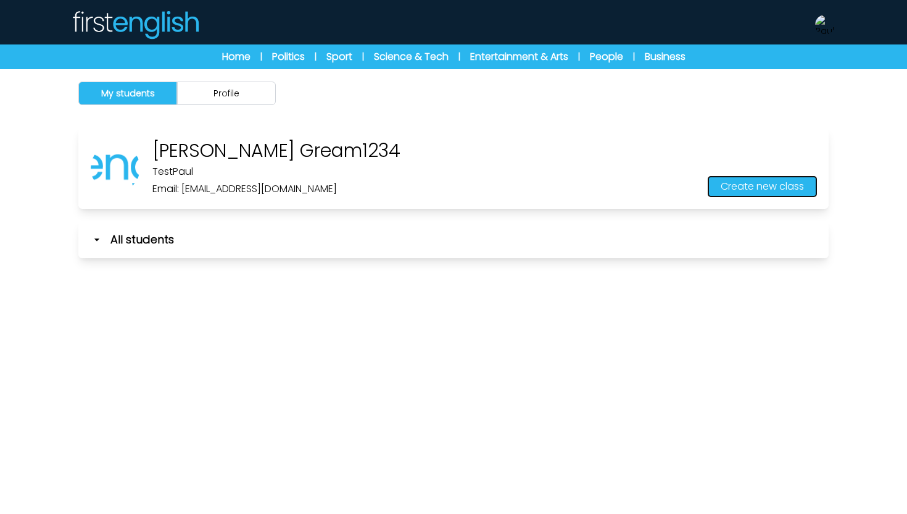
click at [746, 188] on button "Create new class" at bounding box center [763, 187] width 108 height 20
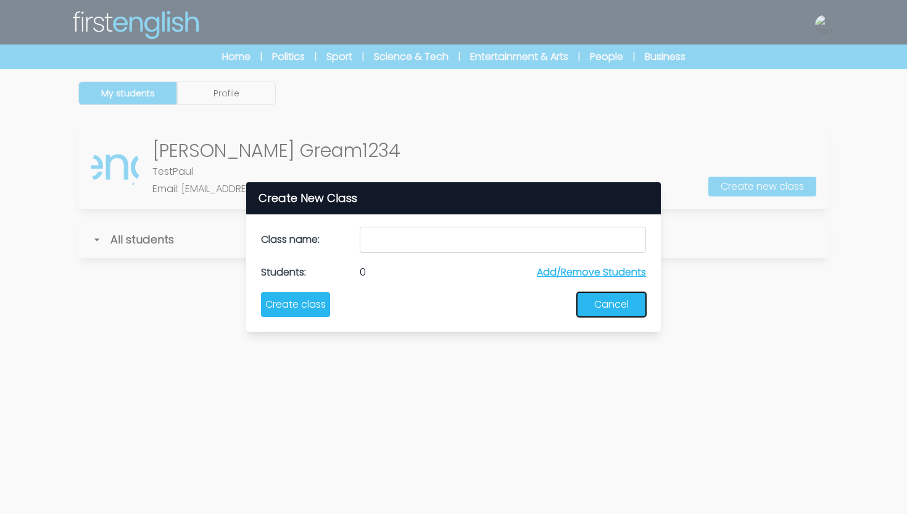
click at [602, 306] on button "Cancel" at bounding box center [611, 304] width 69 height 25
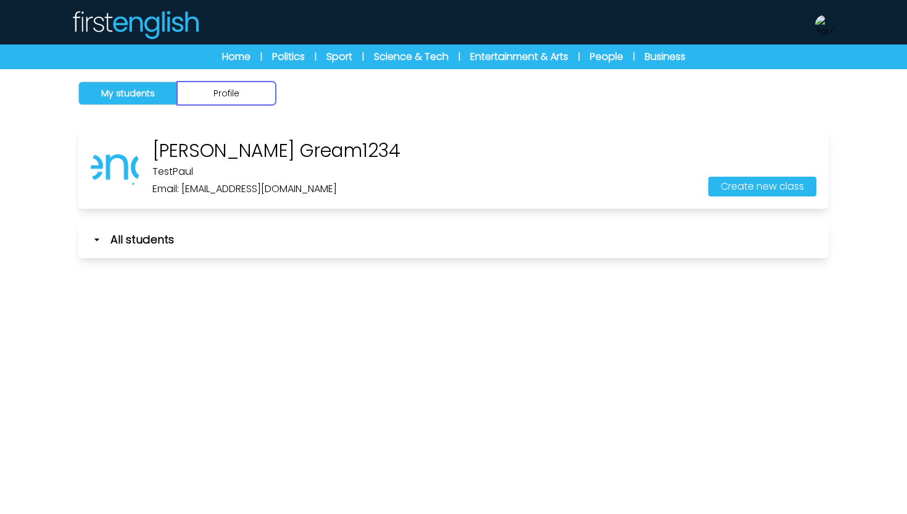
click at [239, 98] on button "Profile" at bounding box center [226, 92] width 99 height 23
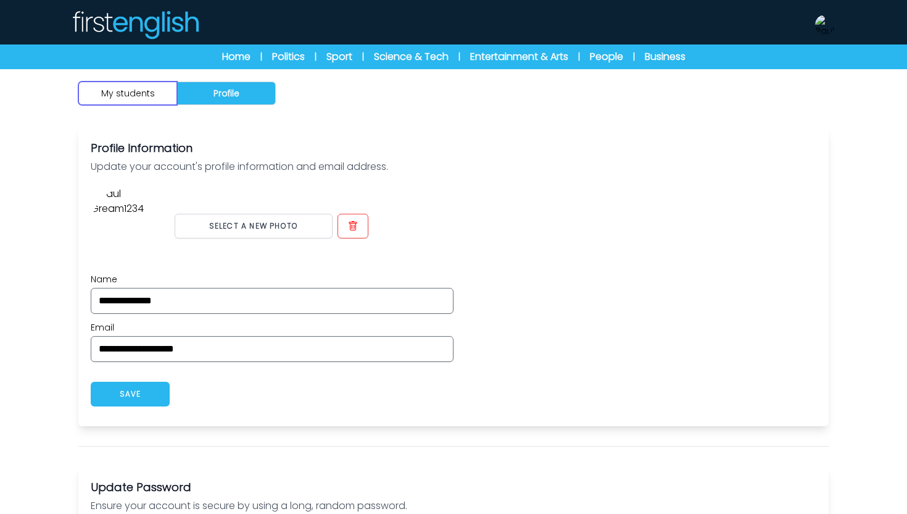
click at [134, 98] on button "My students" at bounding box center [127, 92] width 99 height 23
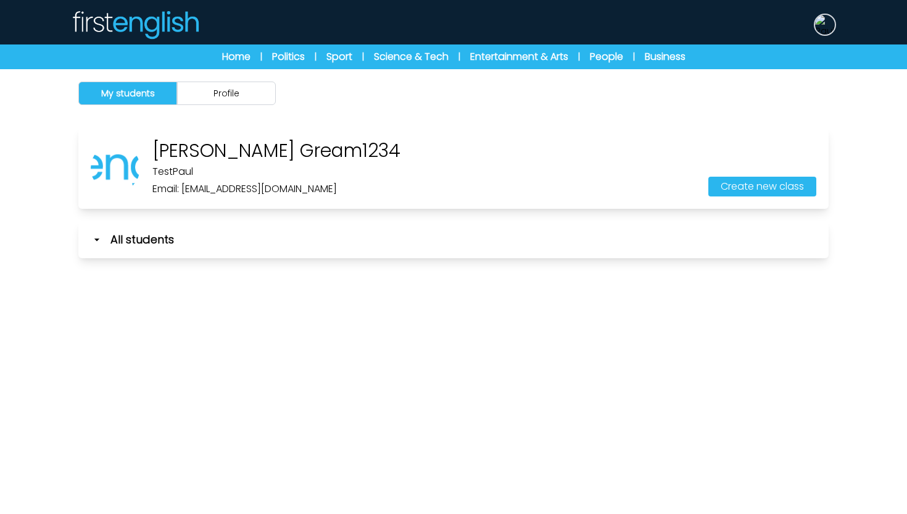
click at [825, 23] on img at bounding box center [825, 25] width 20 height 20
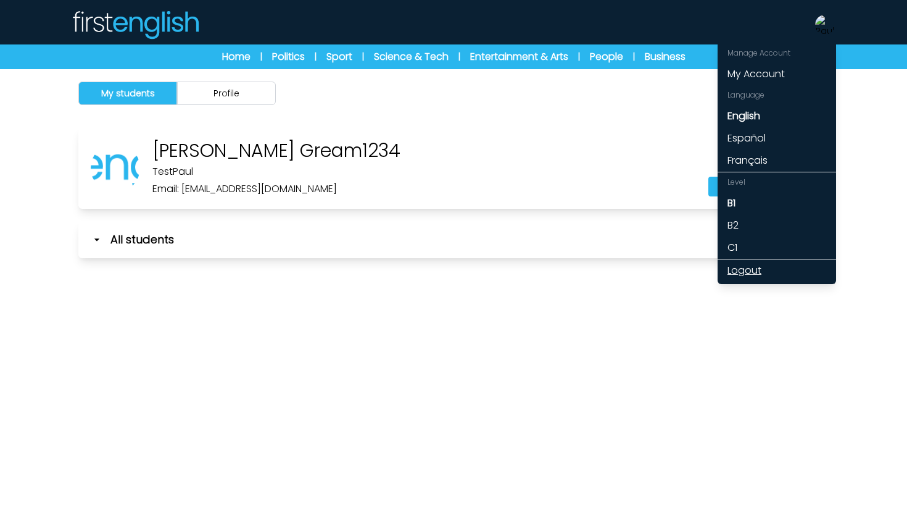
click at [754, 267] on link "Logout" at bounding box center [777, 270] width 119 height 22
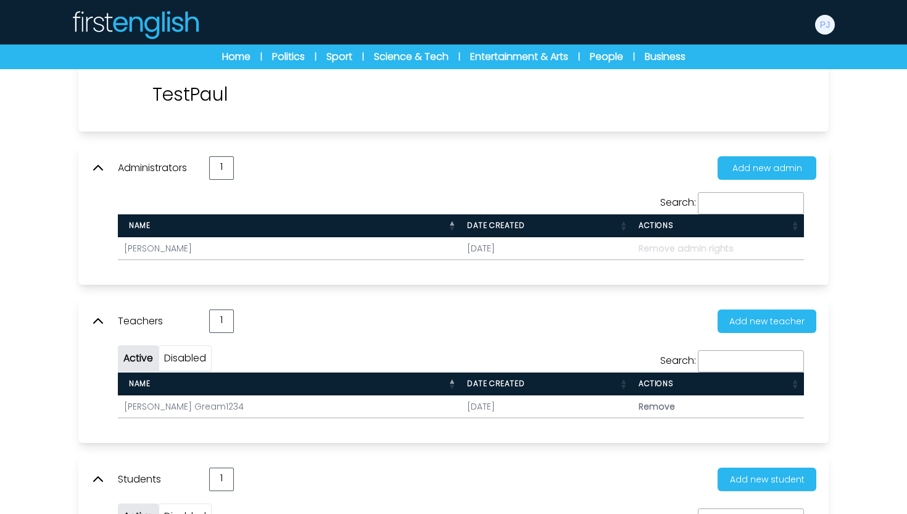
scroll to position [174, 0]
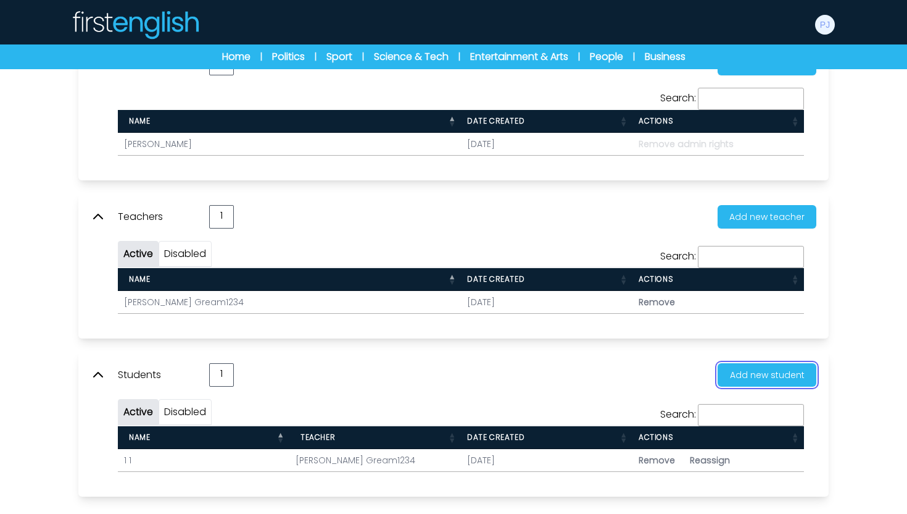
click at [754, 377] on button "Add new student" at bounding box center [767, 374] width 99 height 23
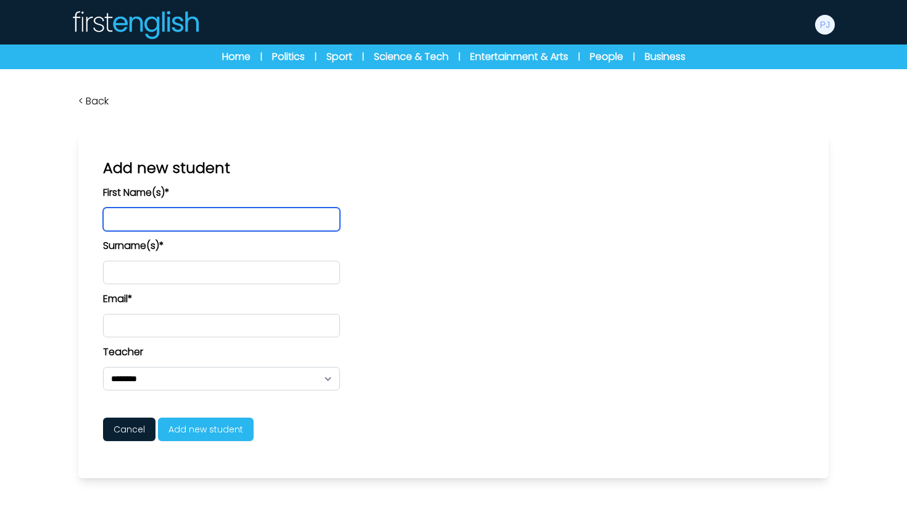
click at [191, 223] on input "text" at bounding box center [221, 218] width 237 height 23
type input "*"
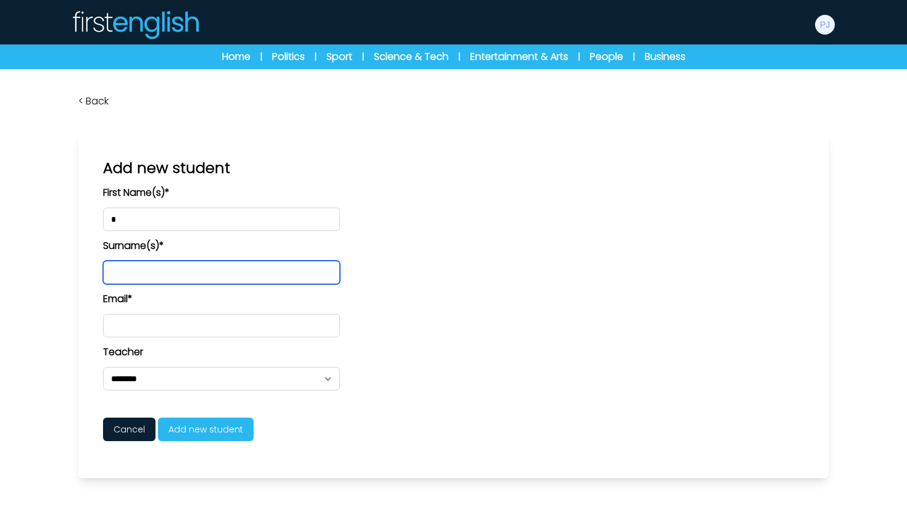
click at [160, 268] on input "text" at bounding box center [221, 271] width 237 height 23
click at [160, 268] on input "*" at bounding box center [221, 271] width 237 height 23
type input "*"
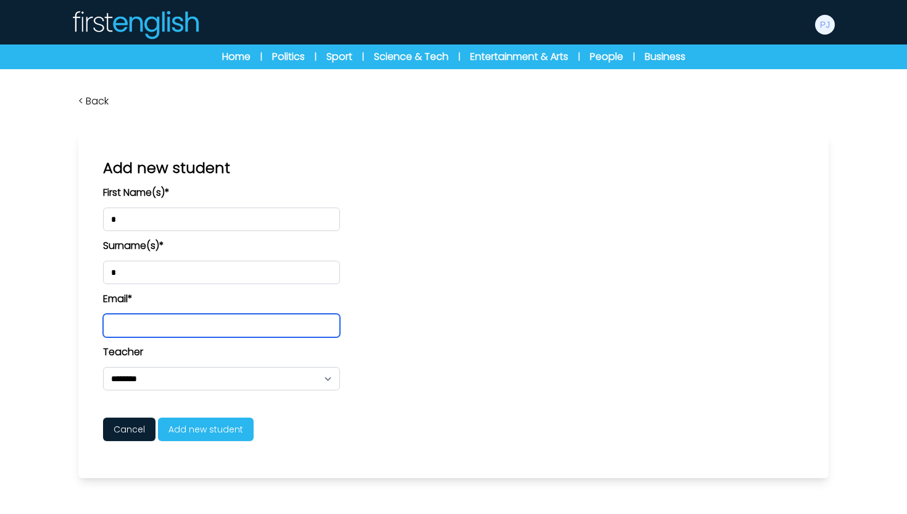
click at [136, 330] on input "email" at bounding box center [221, 325] width 237 height 23
type input "**********"
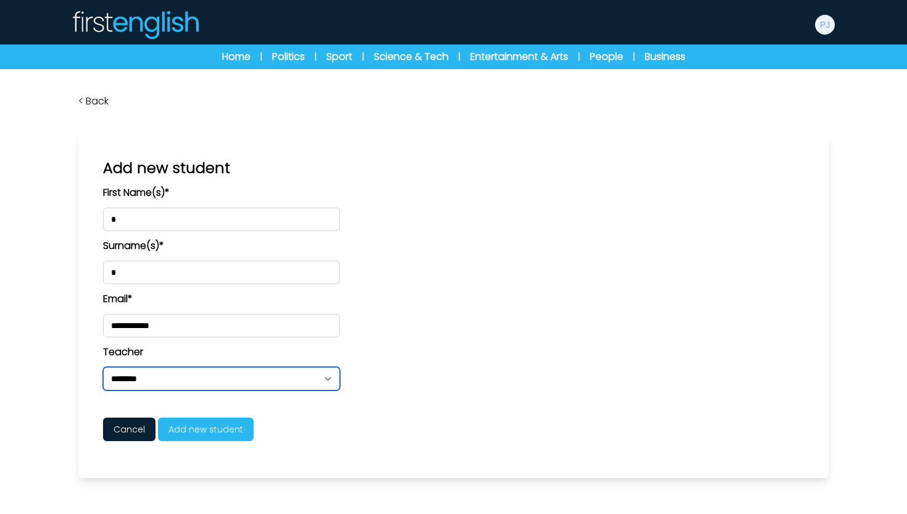
click at [143, 379] on select "**********" at bounding box center [221, 378] width 237 height 23
select select "****"
click at [103, 367] on select "**********" at bounding box center [221, 378] width 237 height 23
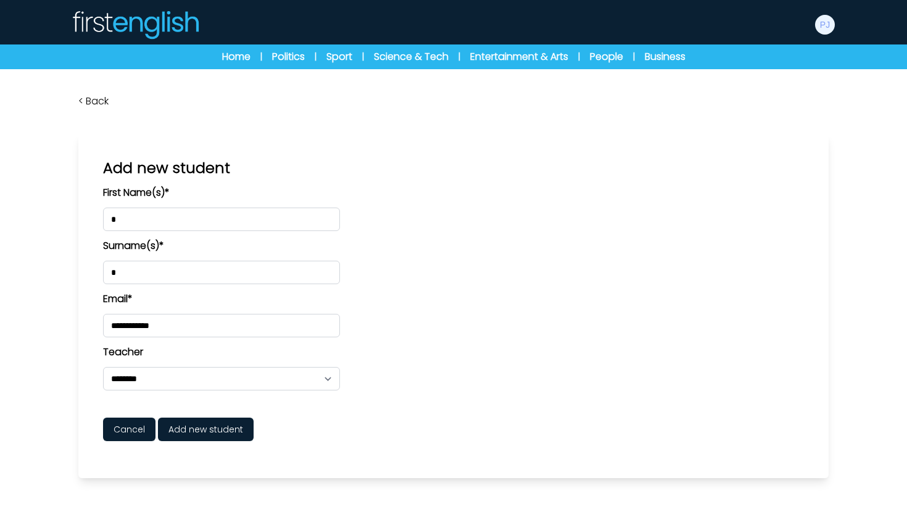
click at [194, 424] on span "Add new student" at bounding box center [206, 428] width 96 height 23
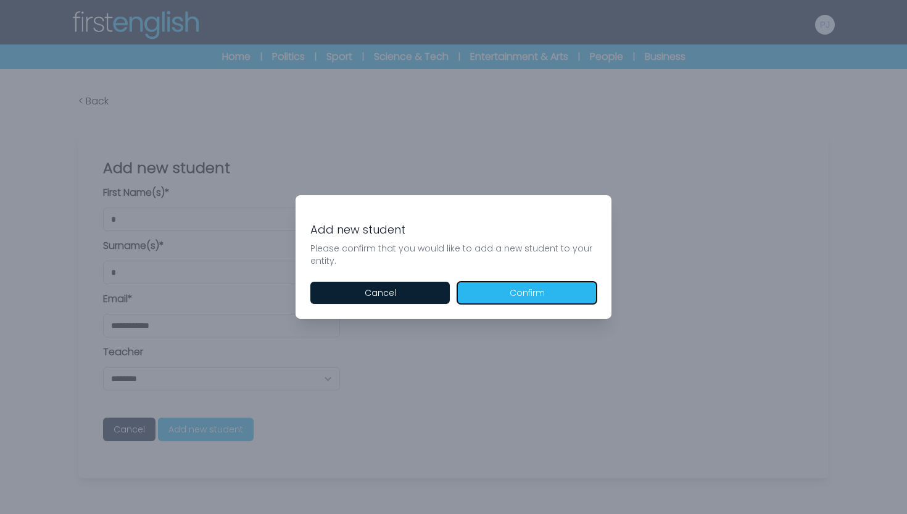
click at [505, 297] on button "Confirm" at bounding box center [526, 292] width 139 height 22
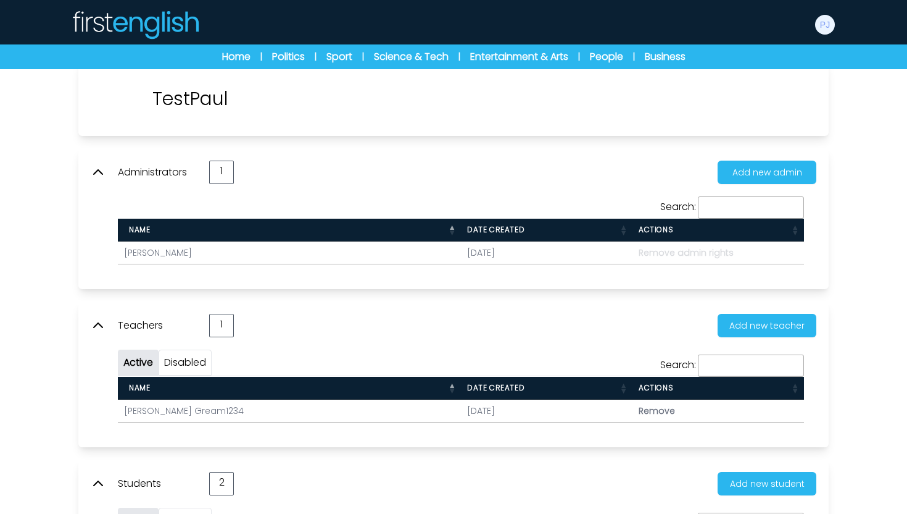
scroll to position [196, 0]
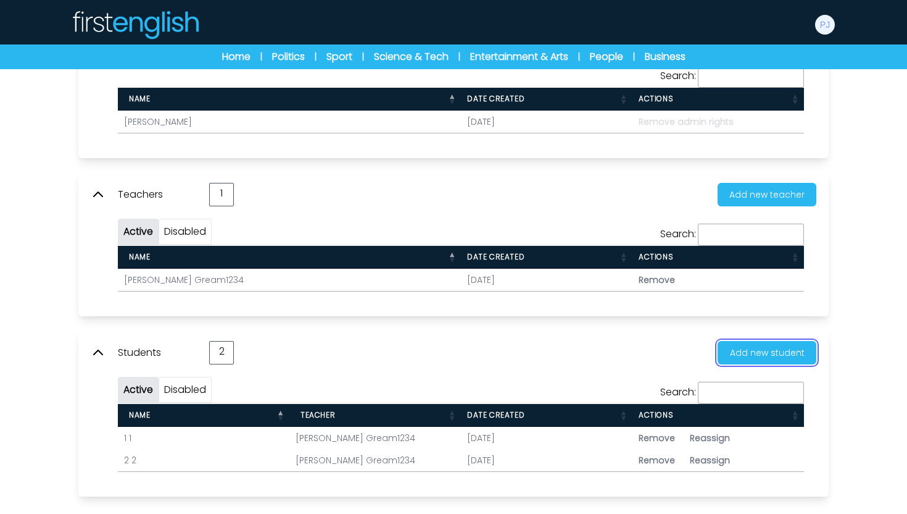
click at [770, 356] on button "Add new student" at bounding box center [767, 352] width 99 height 23
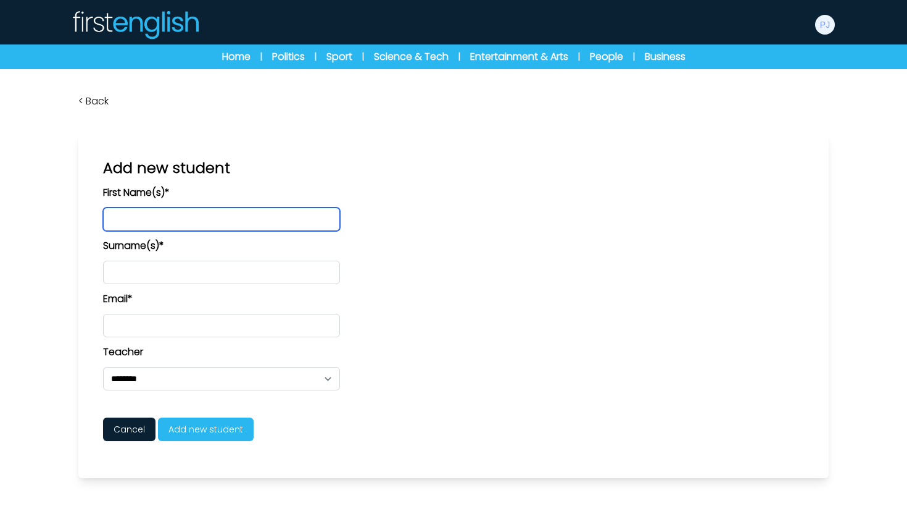
click at [184, 223] on input "text" at bounding box center [221, 218] width 237 height 23
type input "*"
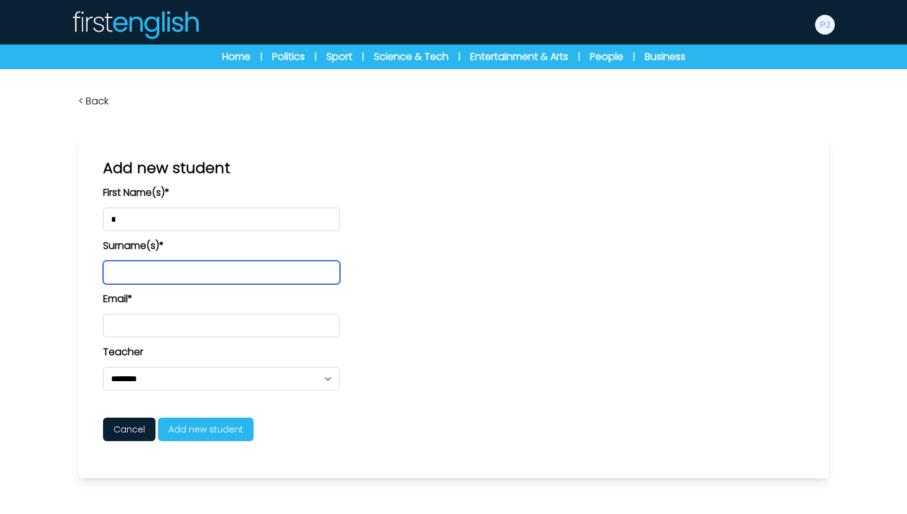
click at [148, 269] on input "text" at bounding box center [221, 271] width 237 height 23
type input "*"
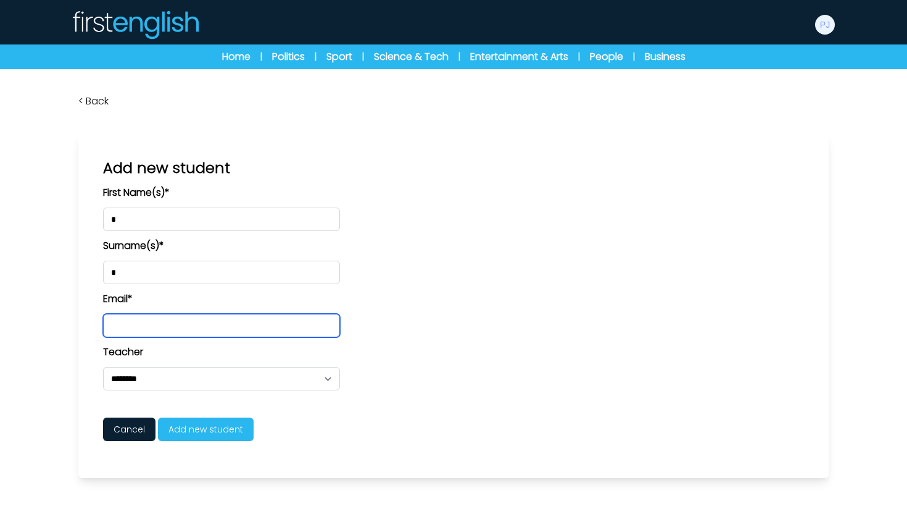
click at [137, 323] on input "email" at bounding box center [221, 325] width 237 height 23
type input "**********"
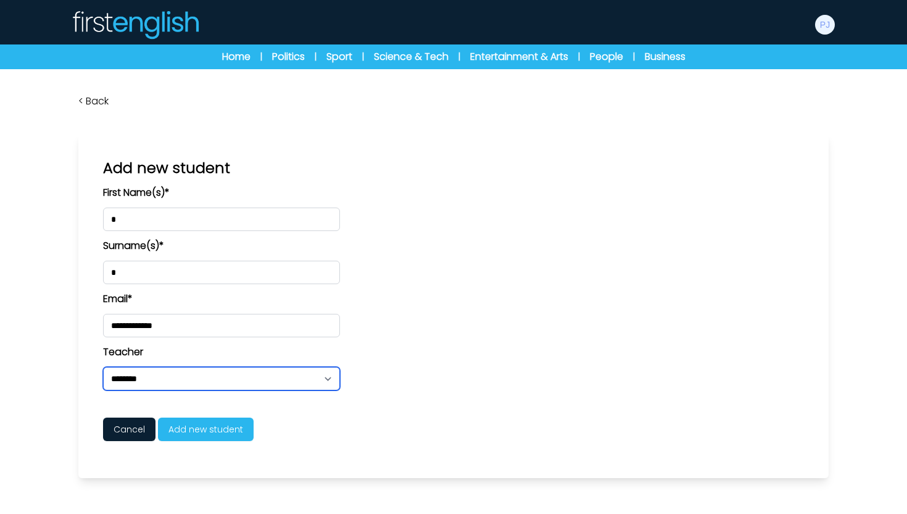
click at [144, 380] on select "**********" at bounding box center [221, 378] width 237 height 23
select select "****"
click at [103, 367] on select "**********" at bounding box center [221, 378] width 237 height 23
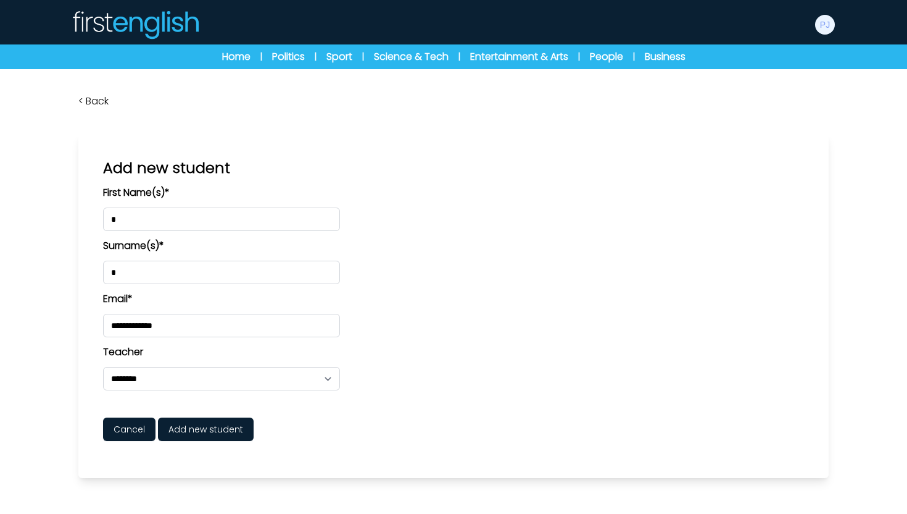
click at [191, 432] on span "Add new student" at bounding box center [206, 428] width 96 height 23
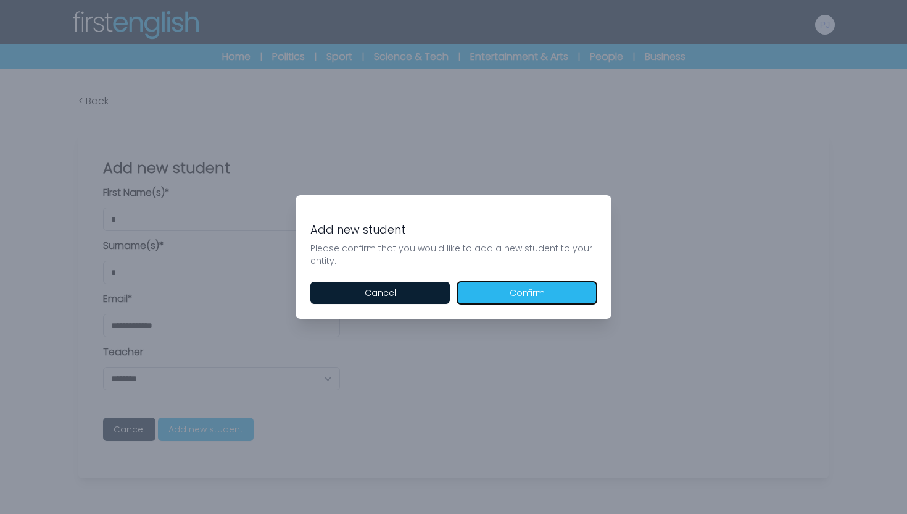
click at [509, 291] on button "Confirm" at bounding box center [526, 292] width 139 height 22
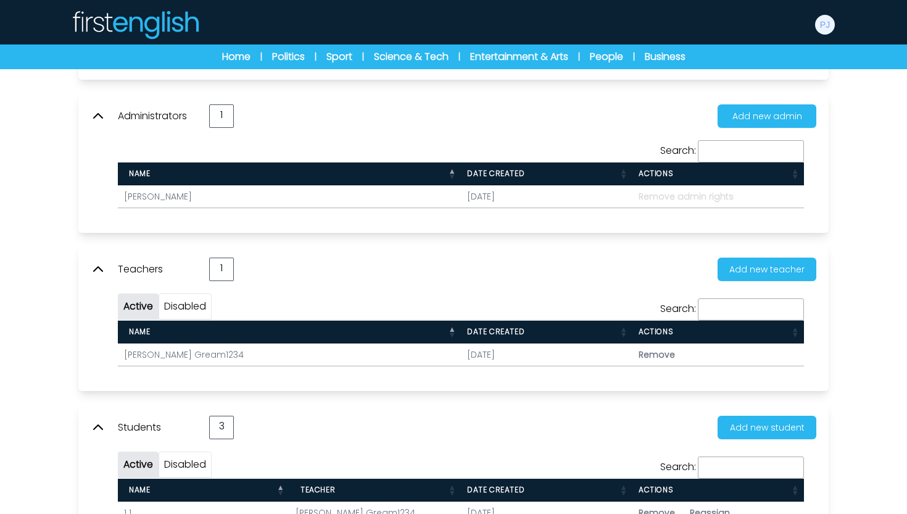
scroll to position [218, 0]
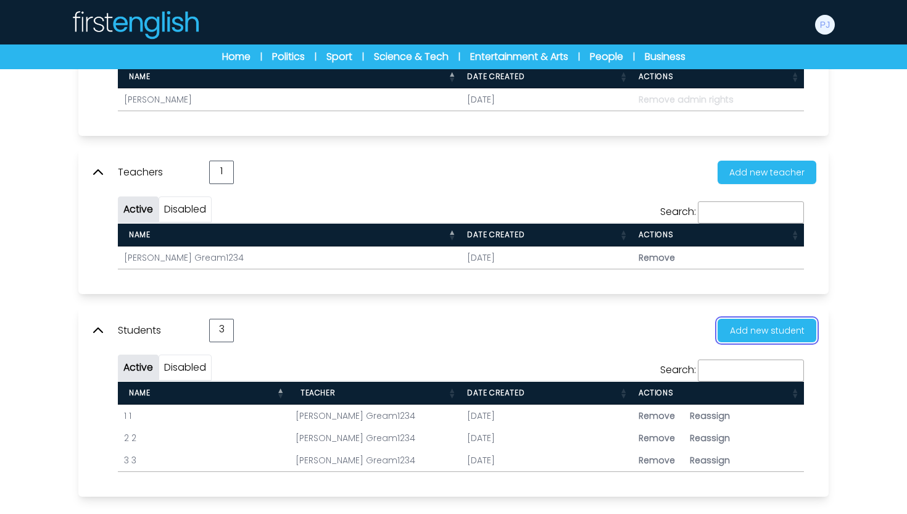
click at [747, 326] on button "Add new student" at bounding box center [767, 329] width 99 height 23
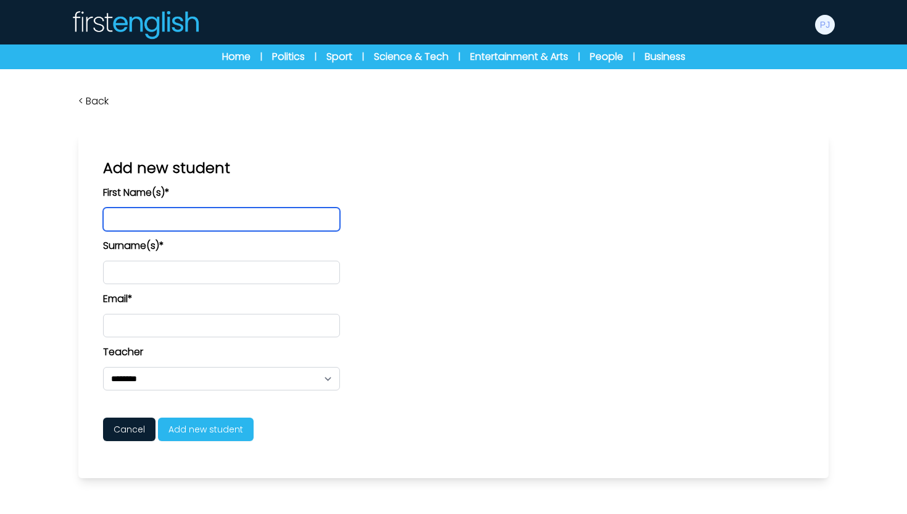
click at [175, 220] on input "text" at bounding box center [221, 218] width 237 height 23
type input "*"
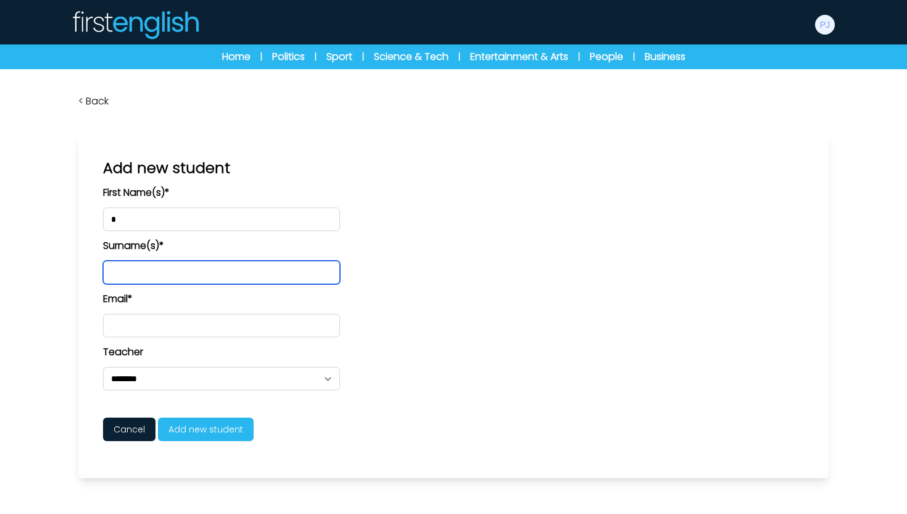
click at [149, 279] on input "text" at bounding box center [221, 271] width 237 height 23
type input "*"
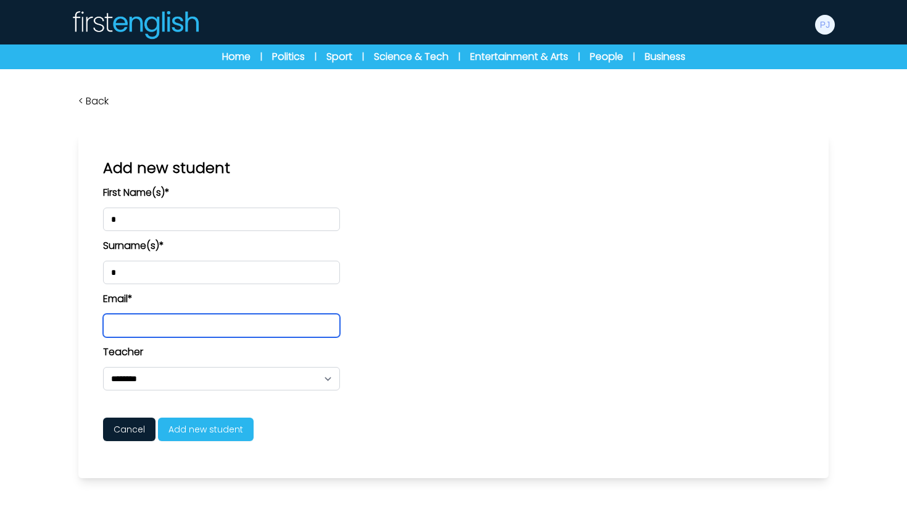
click at [128, 320] on input "email" at bounding box center [221, 325] width 237 height 23
type input "**********"
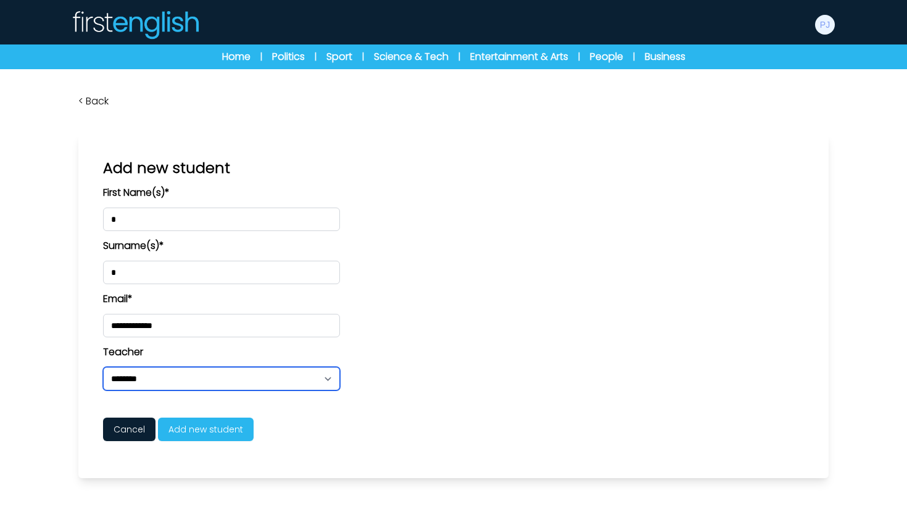
click at [169, 376] on select "**********" at bounding box center [221, 378] width 237 height 23
select select "****"
click at [103, 367] on select "**********" at bounding box center [221, 378] width 237 height 23
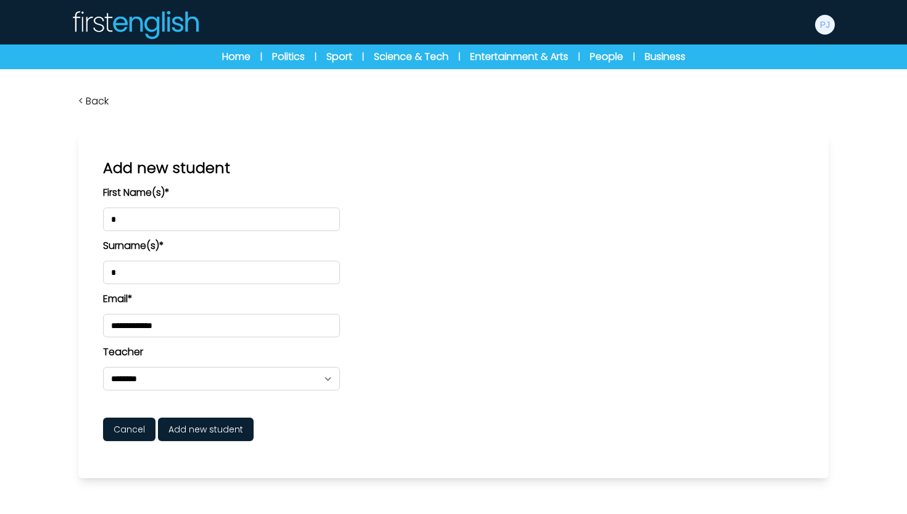
click at [200, 436] on span "Add new student" at bounding box center [206, 428] width 96 height 23
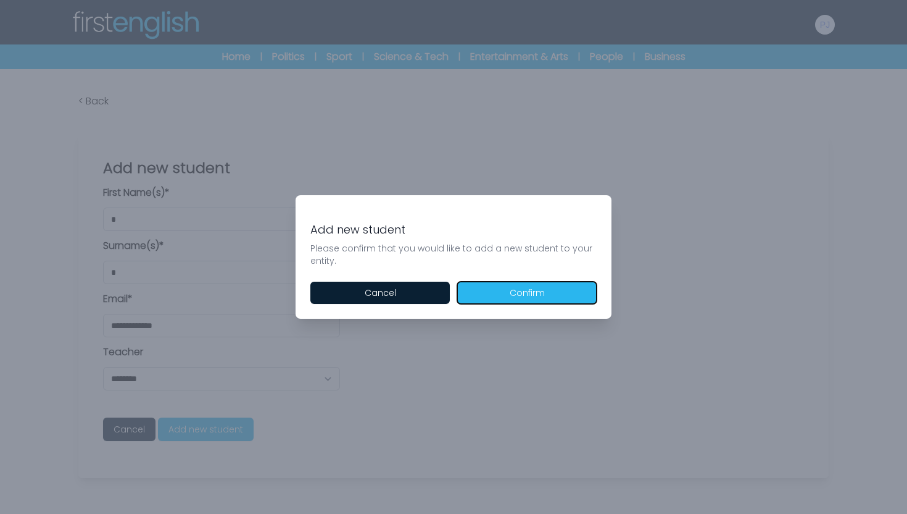
click at [517, 292] on button "Confirm" at bounding box center [526, 292] width 139 height 22
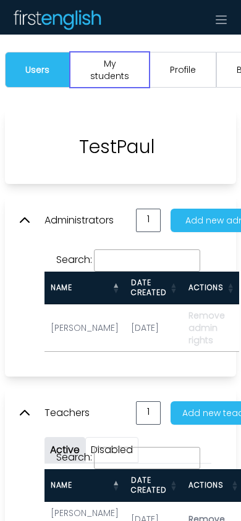
click at [107, 75] on button "My students" at bounding box center [110, 70] width 80 height 36
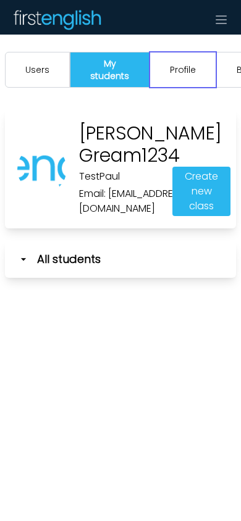
click at [159, 78] on button "Profile" at bounding box center [182, 70] width 67 height 36
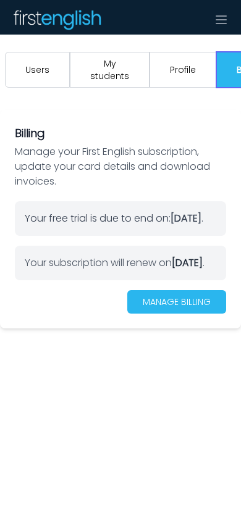
click at [164, 81] on button "Profile" at bounding box center [182, 70] width 67 height 36
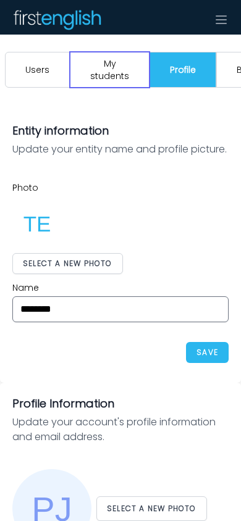
click at [114, 78] on button "My students" at bounding box center [110, 70] width 80 height 36
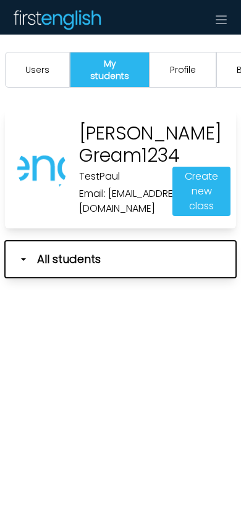
click at [22, 270] on button "All students" at bounding box center [120, 259] width 231 height 37
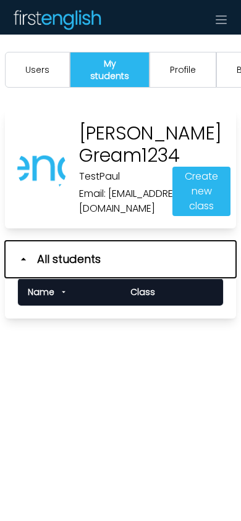
click at [18, 268] on button "All students" at bounding box center [120, 259] width 231 height 37
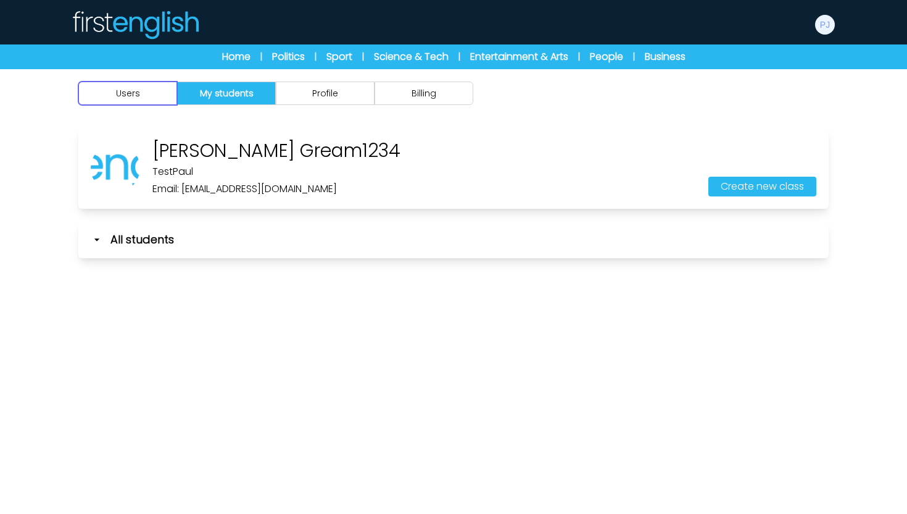
click at [127, 99] on button "Users" at bounding box center [127, 92] width 99 height 23
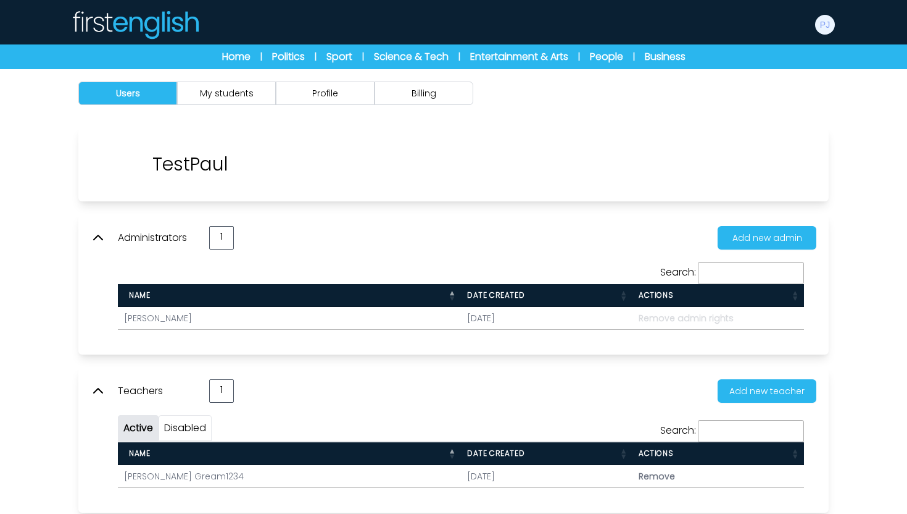
click at [98, 241] on icon at bounding box center [98, 237] width 15 height 15
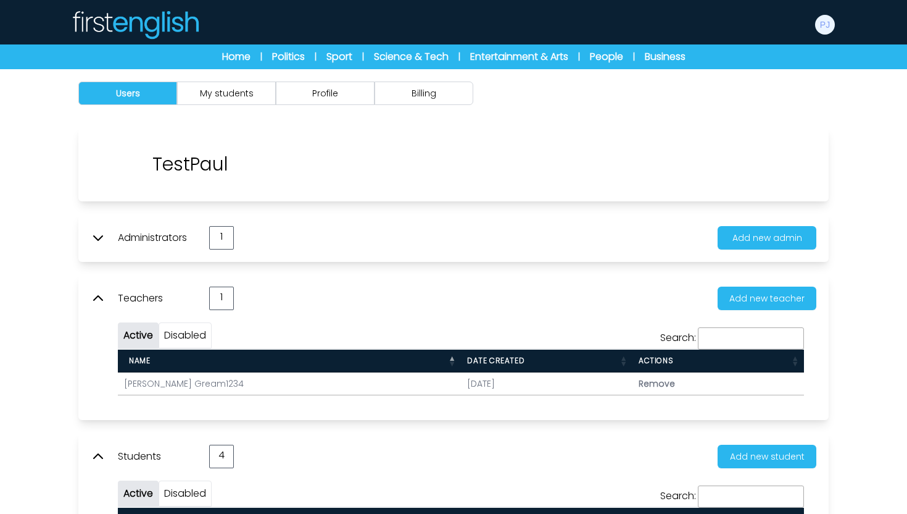
click at [98, 241] on icon at bounding box center [98, 237] width 15 height 15
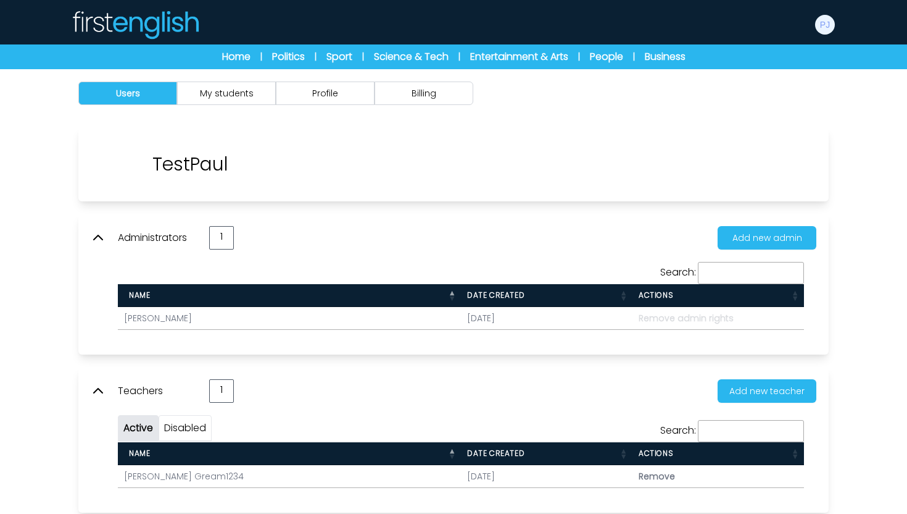
click at [98, 241] on icon at bounding box center [98, 237] width 15 height 15
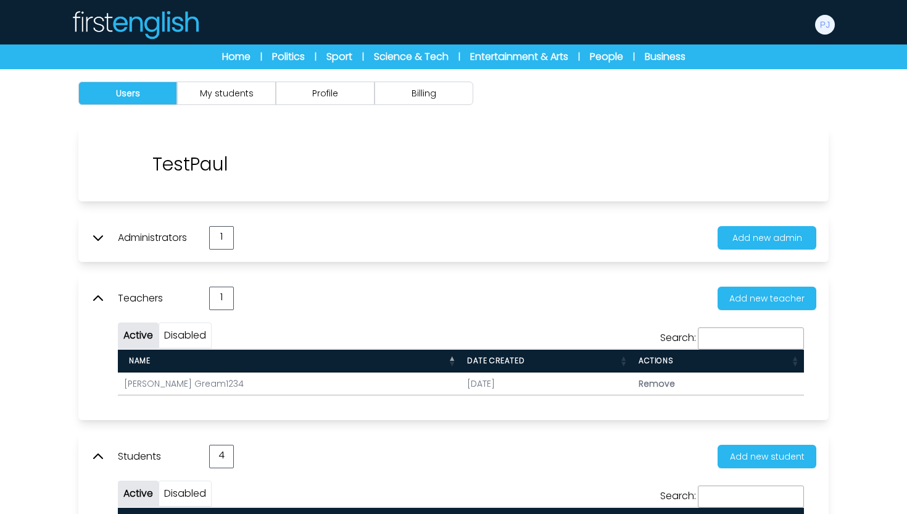
click at [98, 241] on icon at bounding box center [98, 237] width 15 height 15
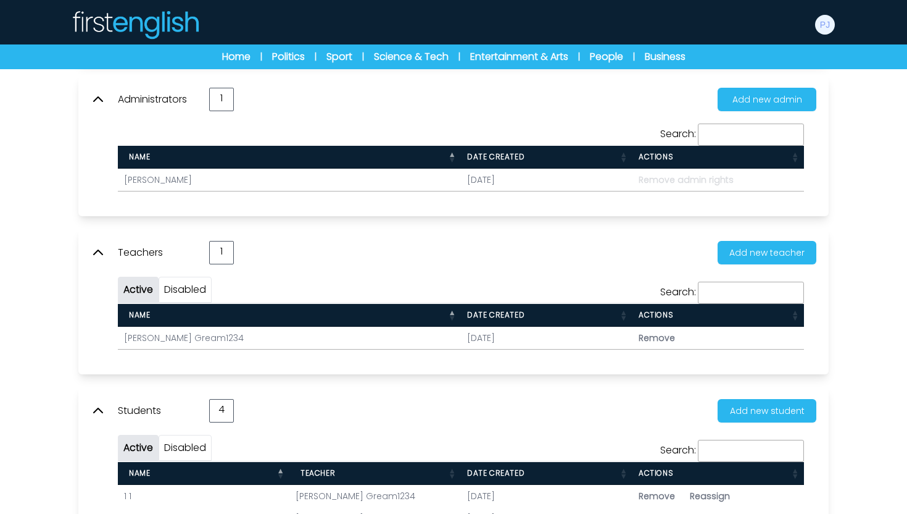
scroll to position [241, 0]
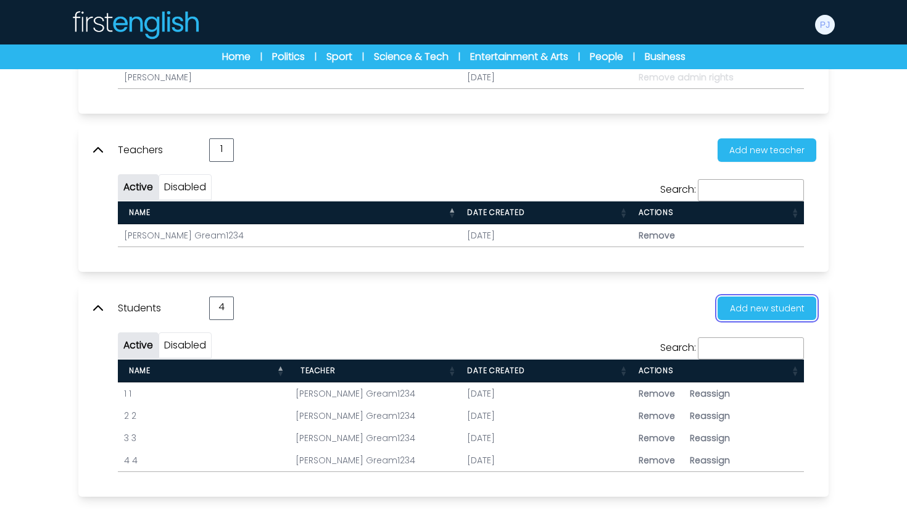
click at [762, 306] on button "Add new student" at bounding box center [767, 307] width 99 height 23
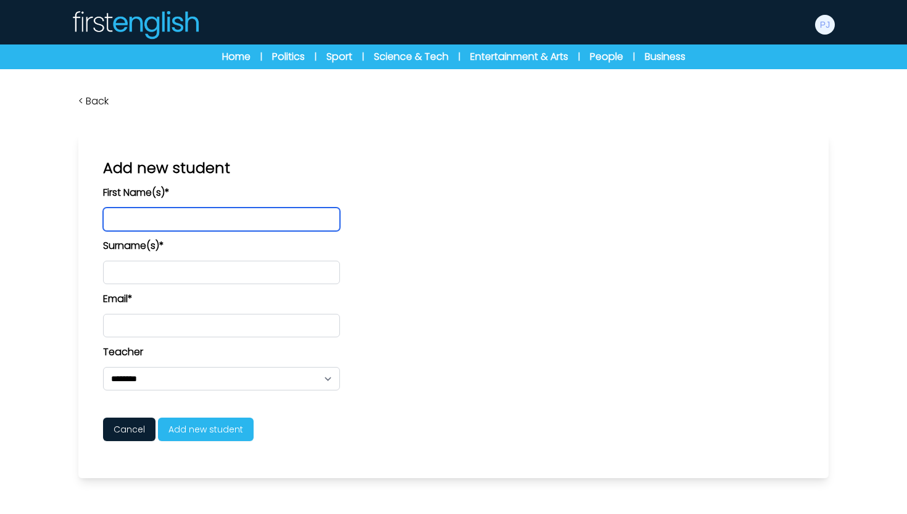
click at [156, 222] on input "text" at bounding box center [221, 218] width 237 height 23
type input "*"
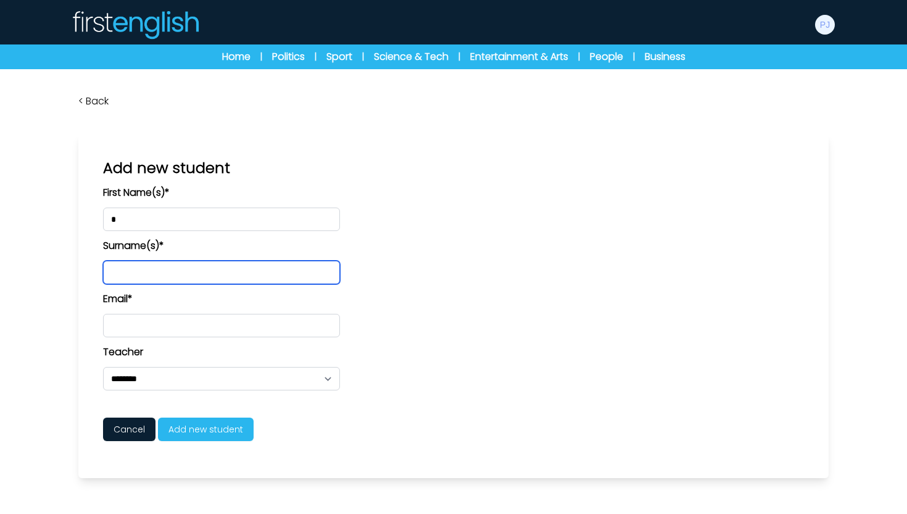
click at [131, 276] on input "text" at bounding box center [221, 271] width 237 height 23
type input "*"
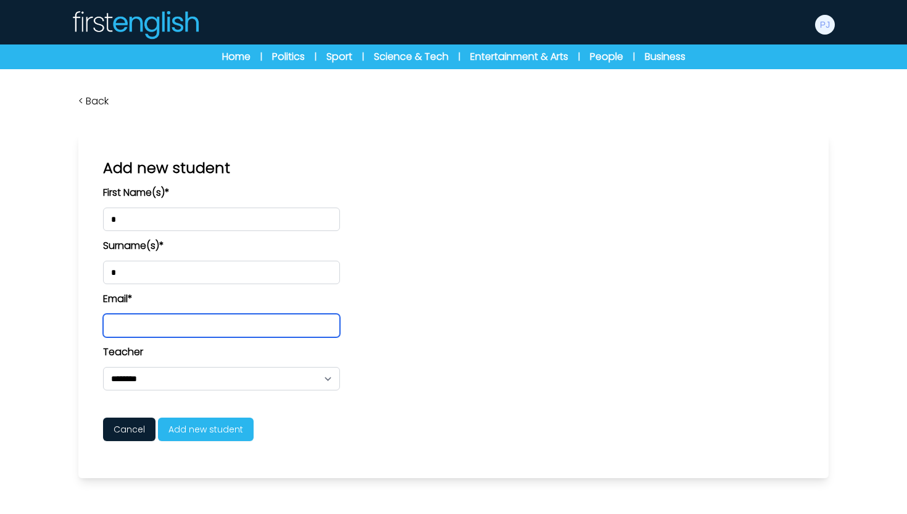
click at [121, 329] on input "email" at bounding box center [221, 325] width 237 height 23
type input "**********"
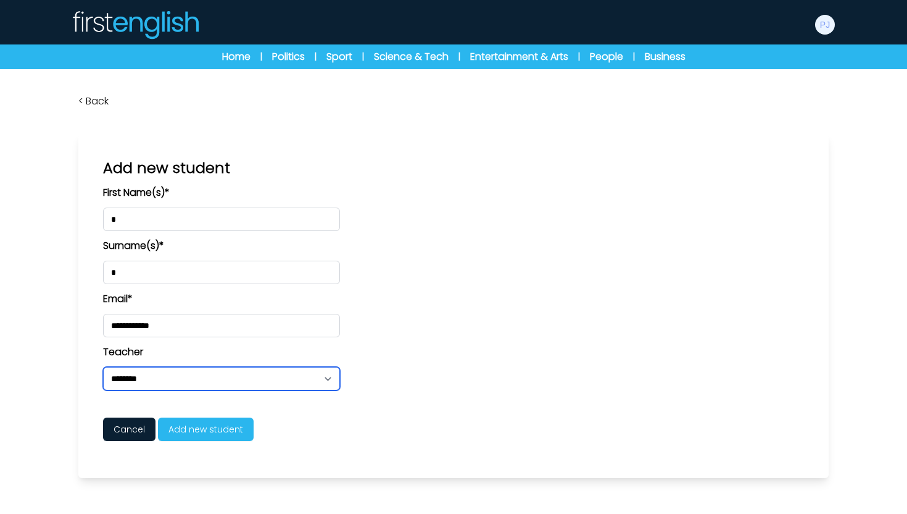
click at [227, 382] on select "**********" at bounding box center [221, 378] width 237 height 23
select select "****"
click at [103, 367] on select "**********" at bounding box center [221, 378] width 237 height 23
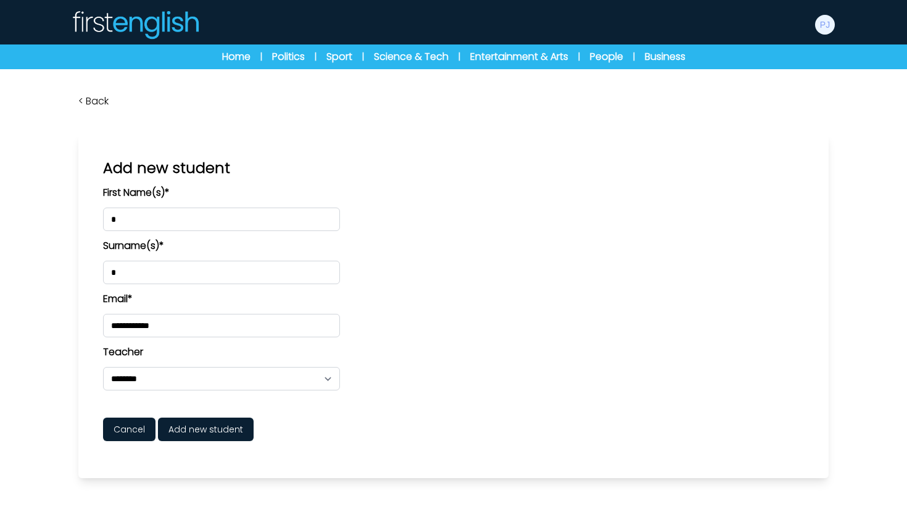
click at [213, 431] on span "Add new student" at bounding box center [206, 428] width 96 height 23
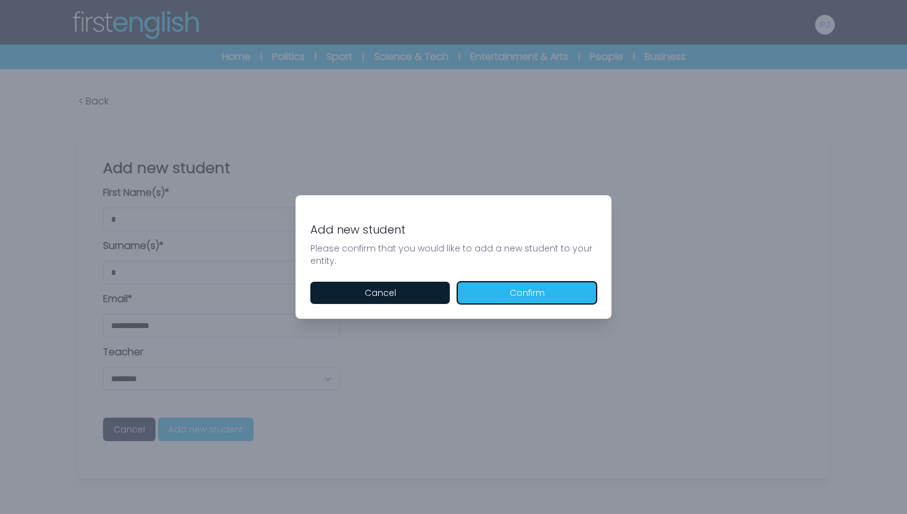
click at [518, 290] on button "Confirm" at bounding box center [526, 292] width 139 height 22
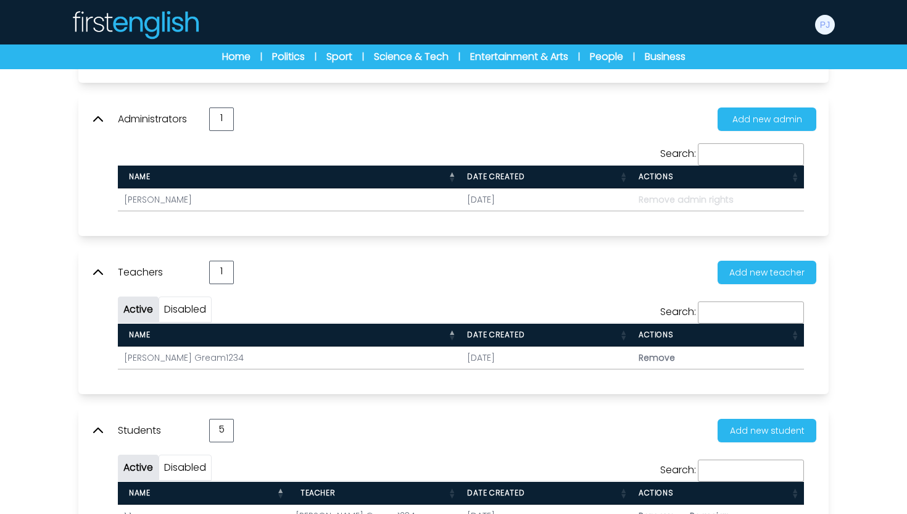
scroll to position [263, 0]
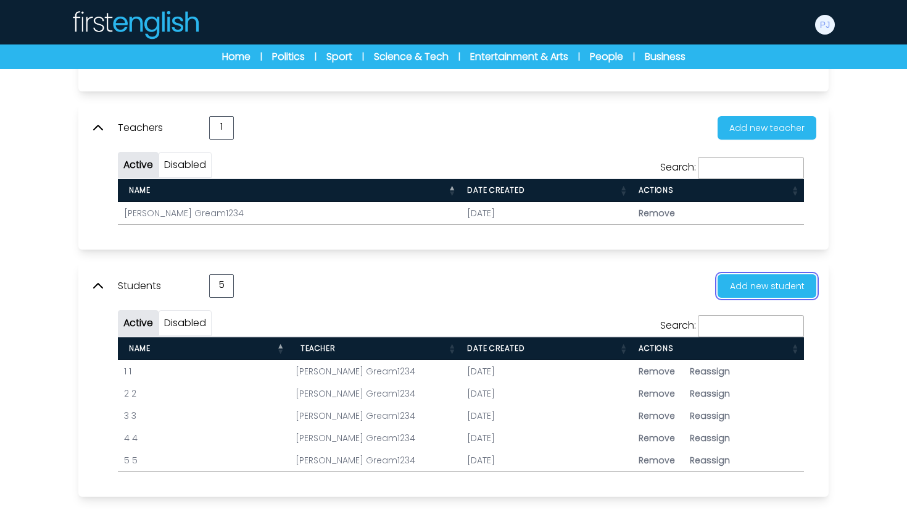
click at [752, 293] on button "Add new student" at bounding box center [767, 285] width 99 height 23
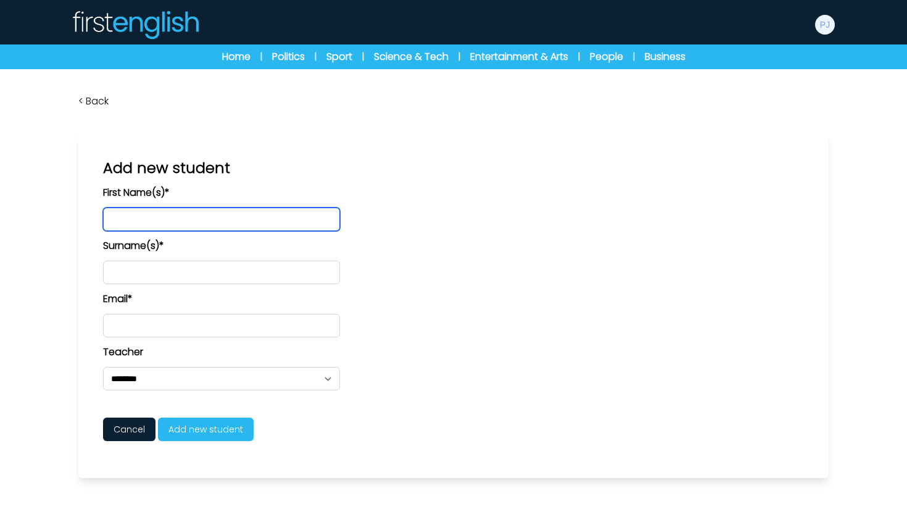
click at [157, 217] on input "text" at bounding box center [221, 218] width 237 height 23
type input "*"
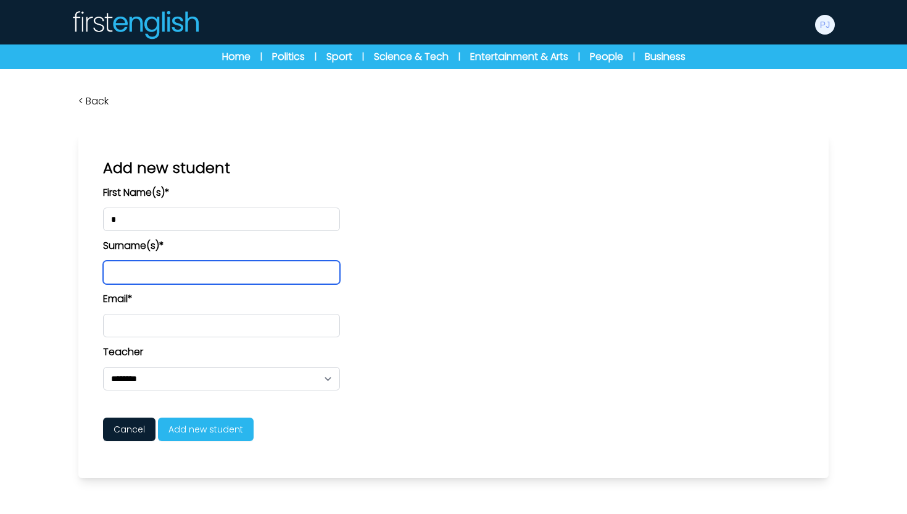
click at [141, 277] on input "text" at bounding box center [221, 271] width 237 height 23
type input "*"
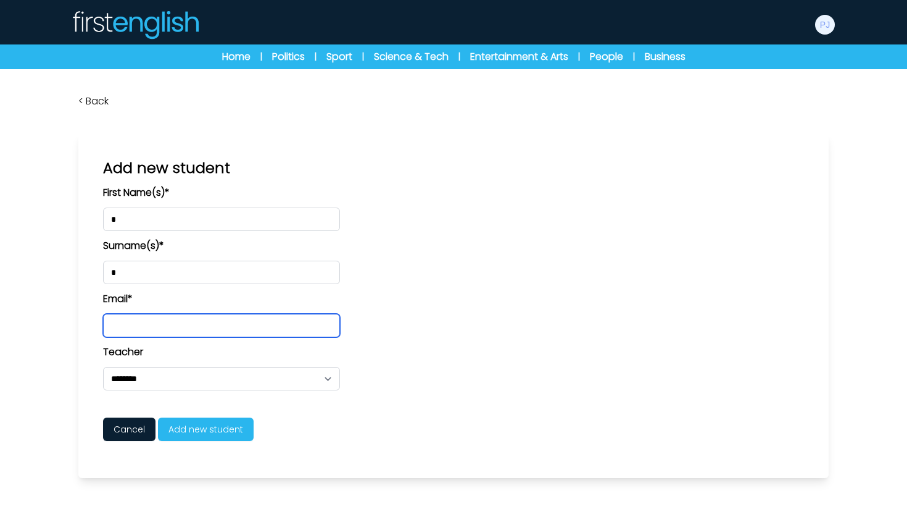
click at [124, 320] on input "email" at bounding box center [221, 325] width 237 height 23
type input "**********"
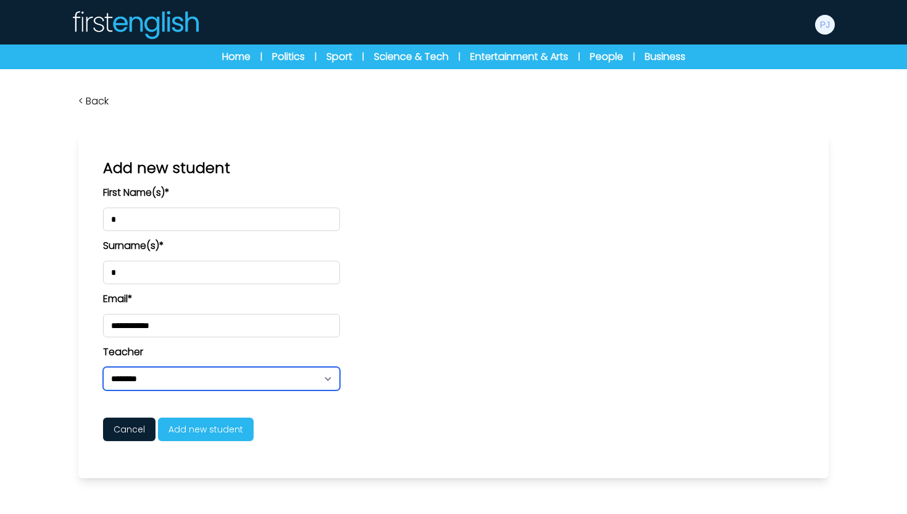
click at [168, 369] on select "**********" at bounding box center [221, 378] width 237 height 23
select select "****"
click at [103, 367] on select "**********" at bounding box center [221, 378] width 237 height 23
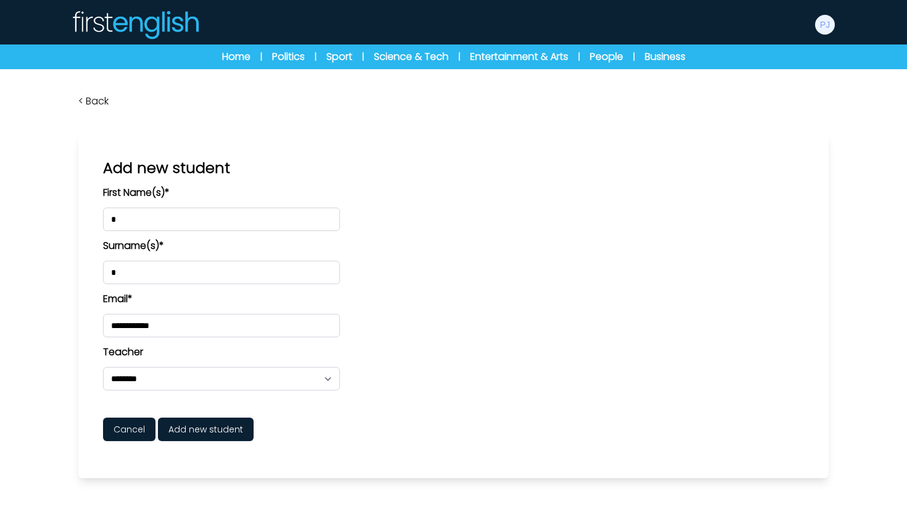
click at [200, 425] on span "Add new student" at bounding box center [206, 428] width 96 height 23
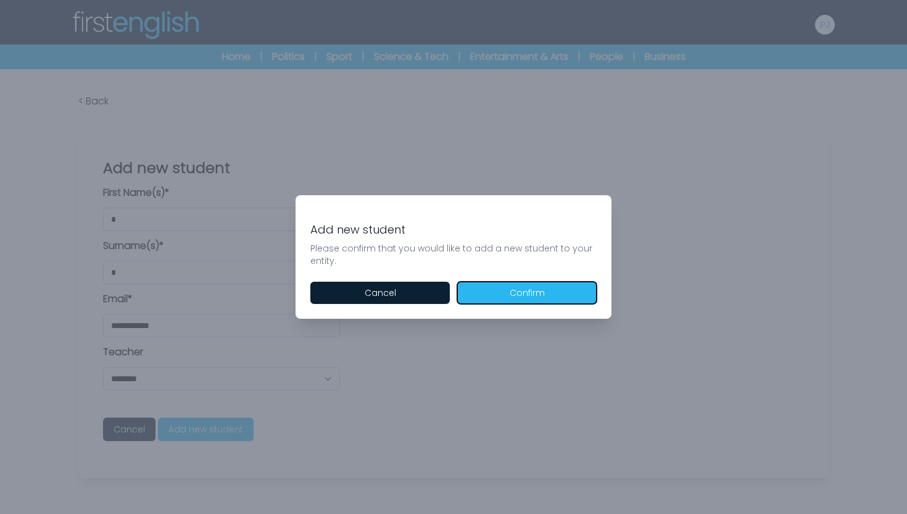
click at [543, 293] on button "Confirm" at bounding box center [526, 292] width 139 height 22
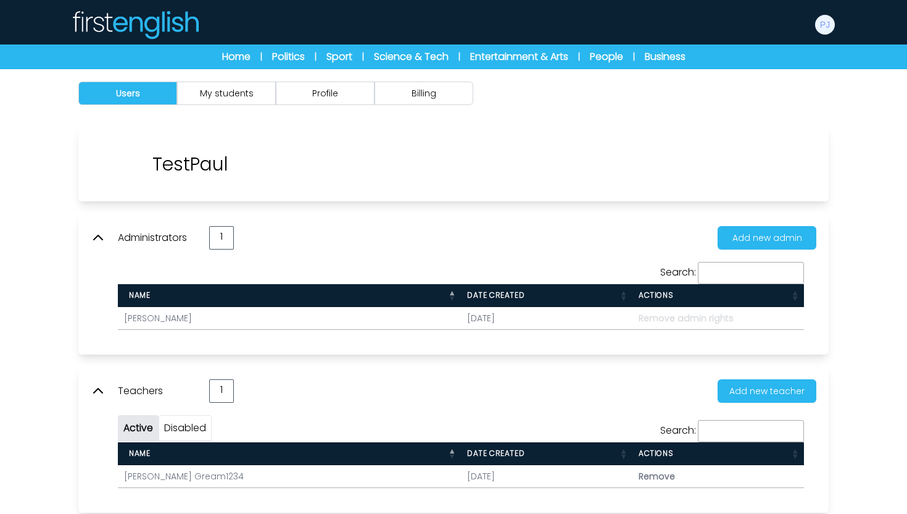
scroll to position [285, 0]
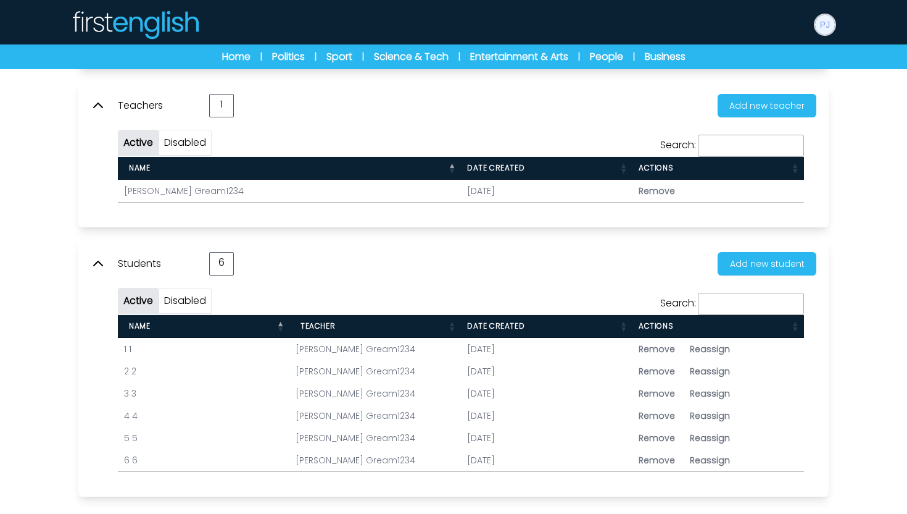
click at [823, 21] on img at bounding box center [825, 25] width 20 height 20
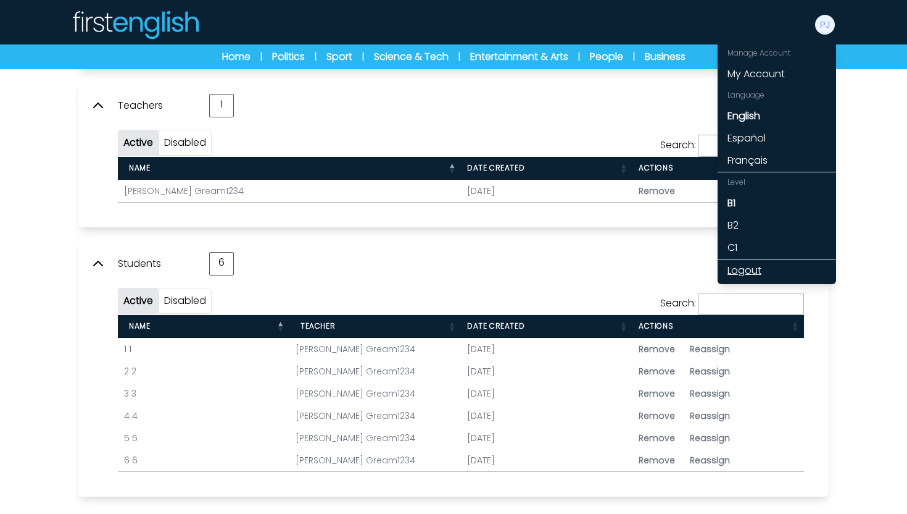
click at [757, 268] on link "Logout" at bounding box center [777, 270] width 119 height 22
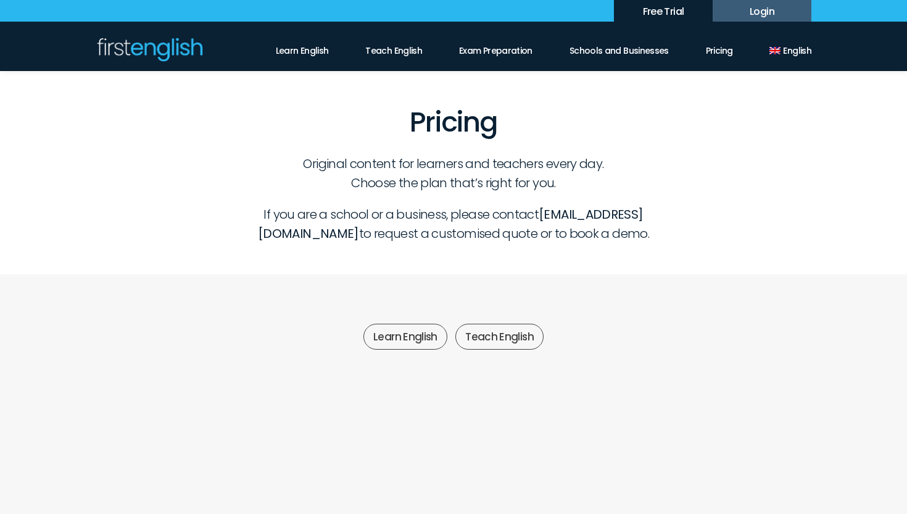
scroll to position [290, 0]
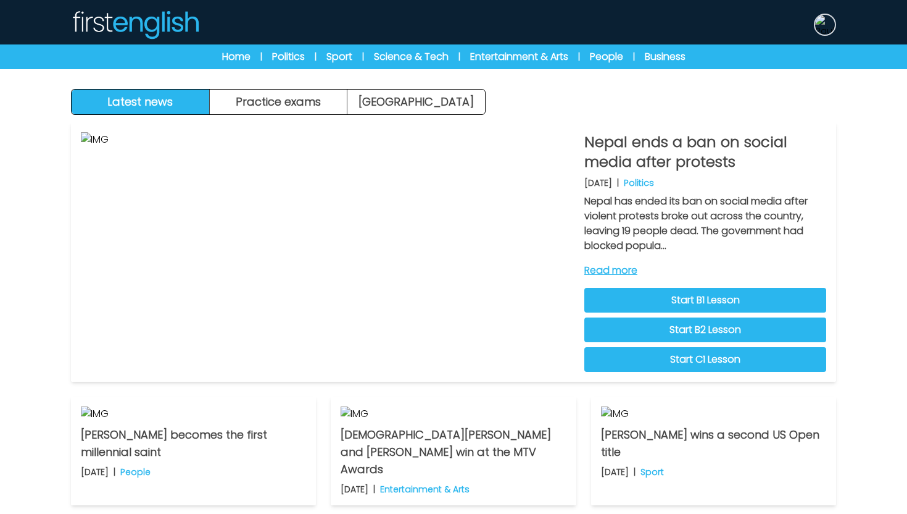
click at [826, 23] on img at bounding box center [825, 25] width 20 height 20
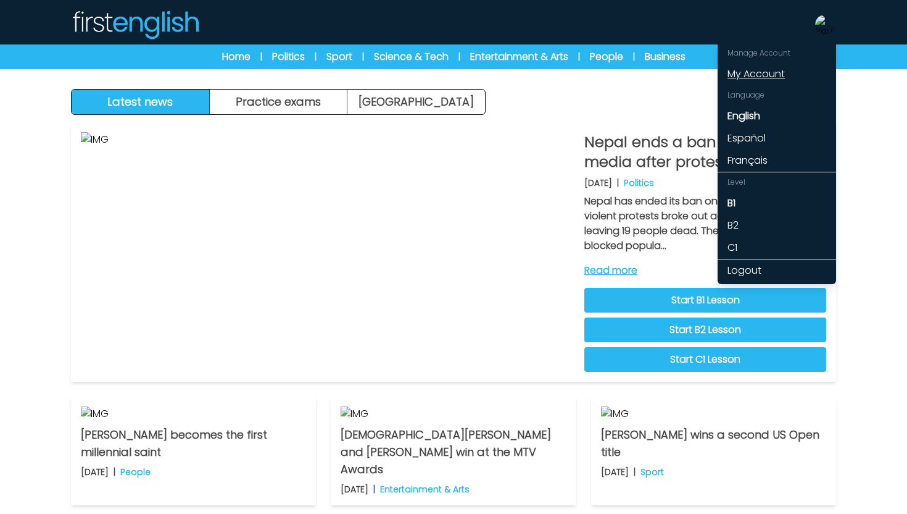
click at [773, 77] on link "My Account" at bounding box center [777, 74] width 119 height 22
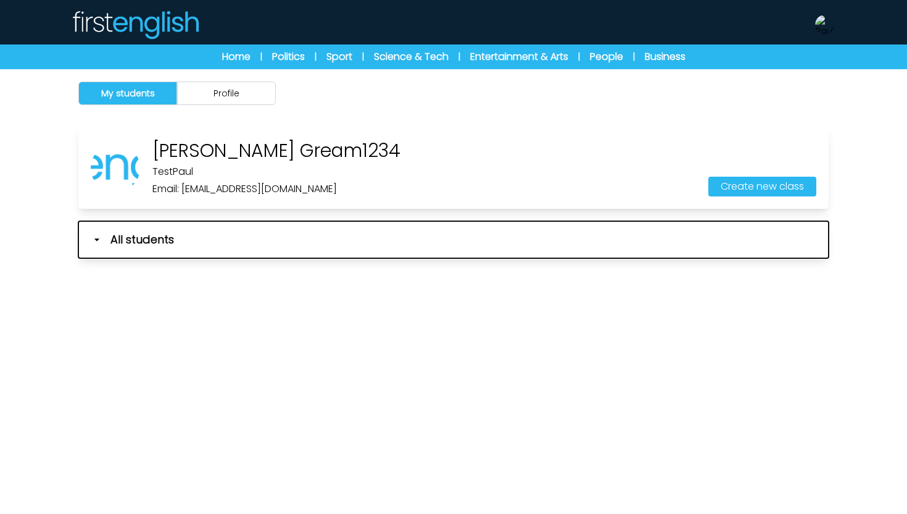
click at [95, 237] on icon "button" at bounding box center [97, 239] width 12 height 12
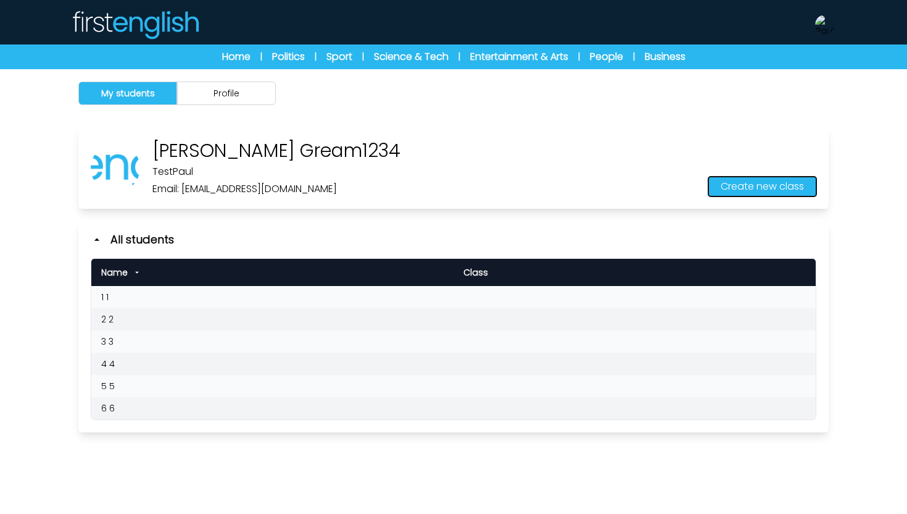
click at [751, 191] on button "Create new class" at bounding box center [763, 187] width 108 height 20
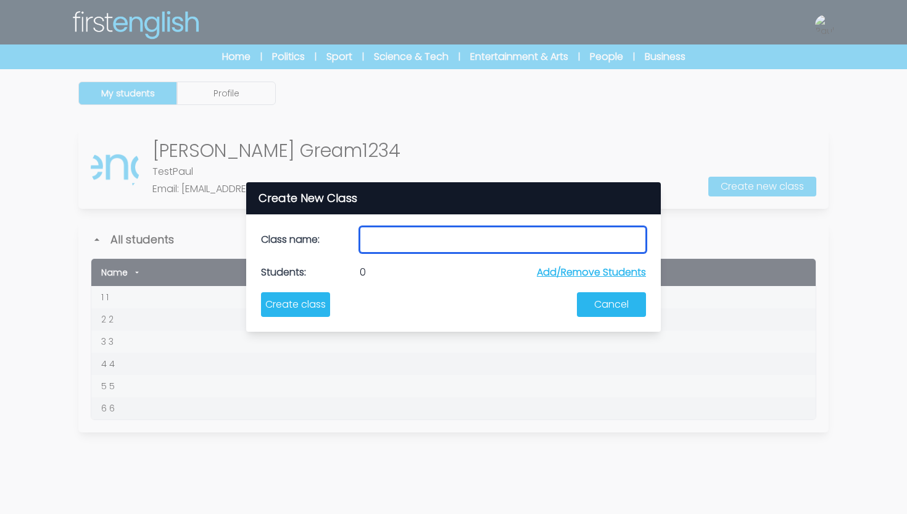
click at [378, 239] on input "text" at bounding box center [503, 240] width 286 height 26
type input "*****"
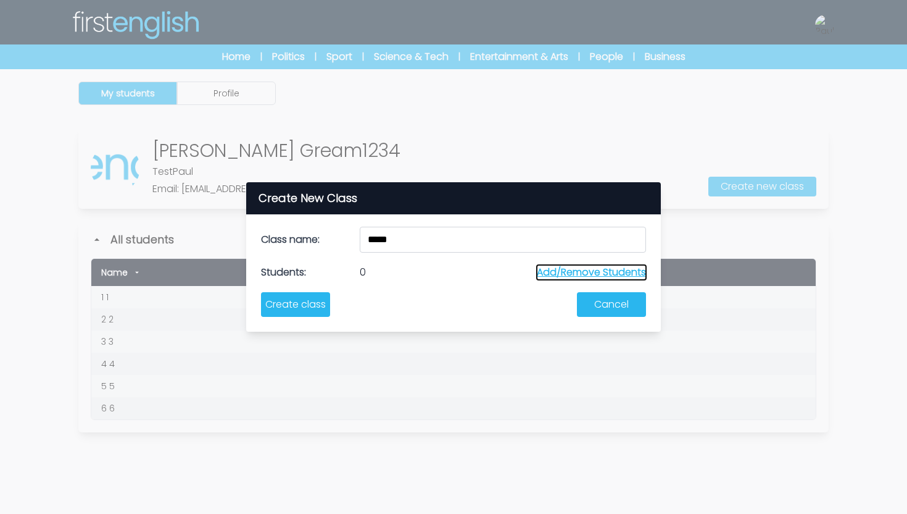
click at [554, 272] on button "Add/Remove Students" at bounding box center [591, 272] width 109 height 15
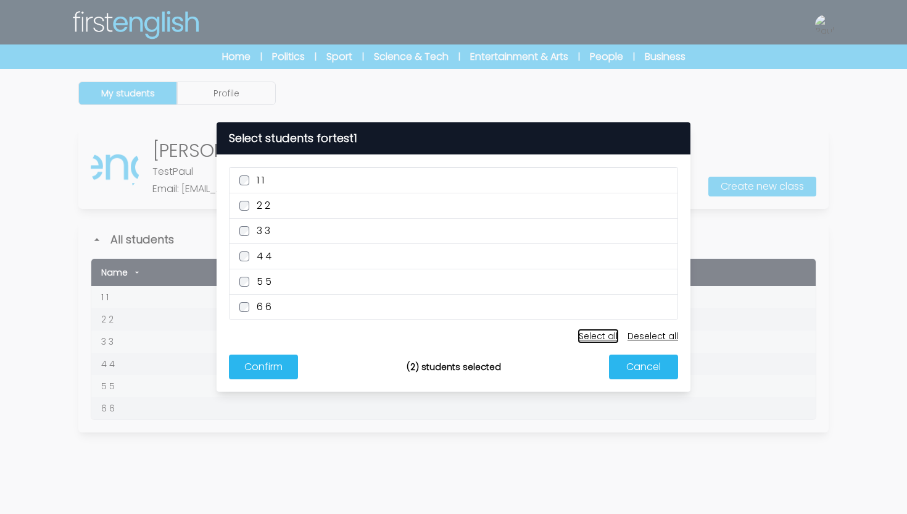
click at [607, 334] on button "Select all" at bounding box center [598, 336] width 39 height 12
click at [659, 338] on button "Deselect all" at bounding box center [653, 336] width 51 height 12
click at [268, 362] on button "Confirm" at bounding box center [263, 366] width 69 height 25
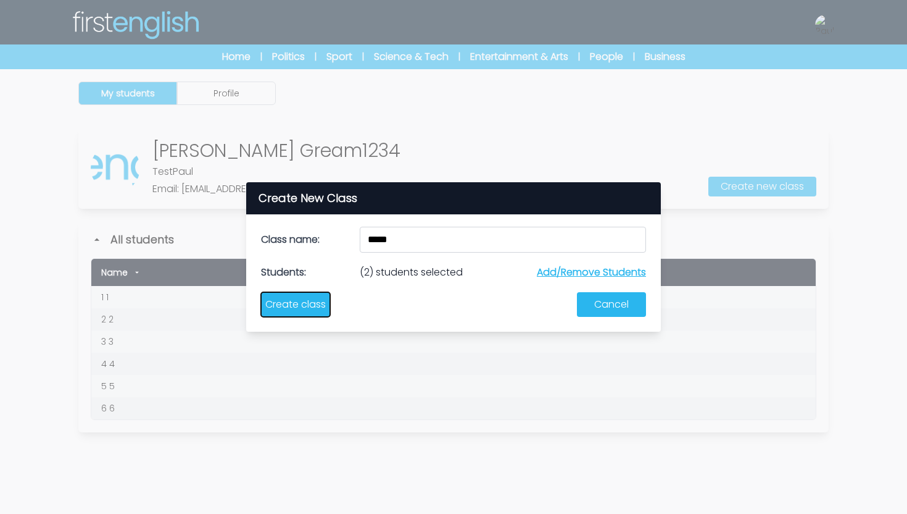
click at [315, 309] on button "Create class" at bounding box center [295, 304] width 69 height 25
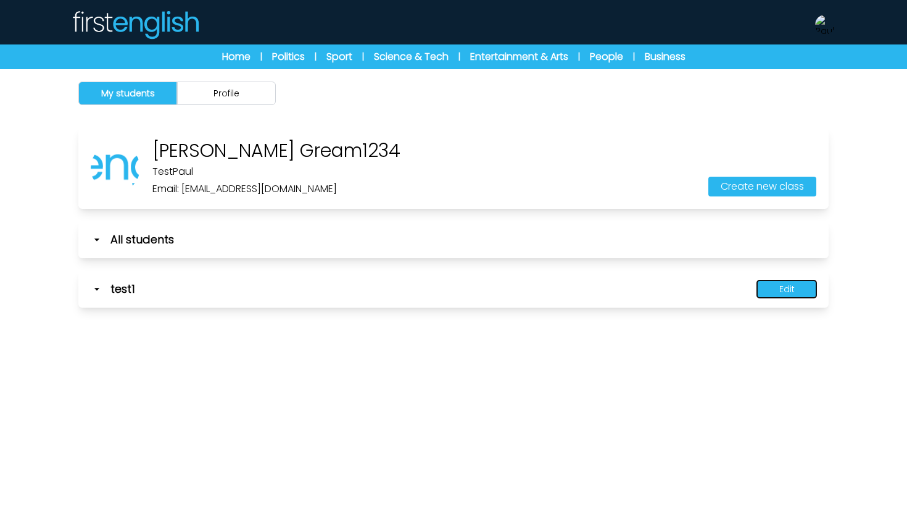
click at [784, 291] on button "Edit" at bounding box center [786, 288] width 59 height 17
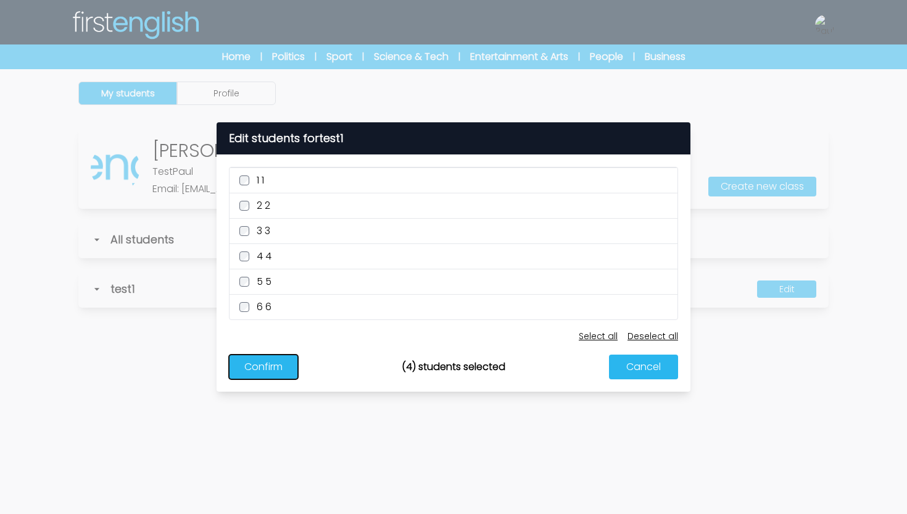
click at [281, 366] on button "Confirm" at bounding box center [263, 366] width 69 height 25
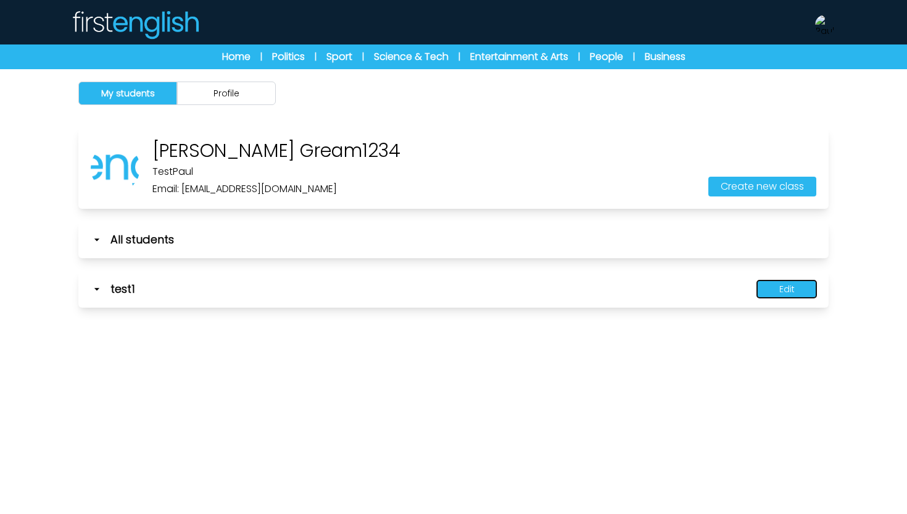
click at [786, 293] on button "Edit" at bounding box center [786, 288] width 59 height 17
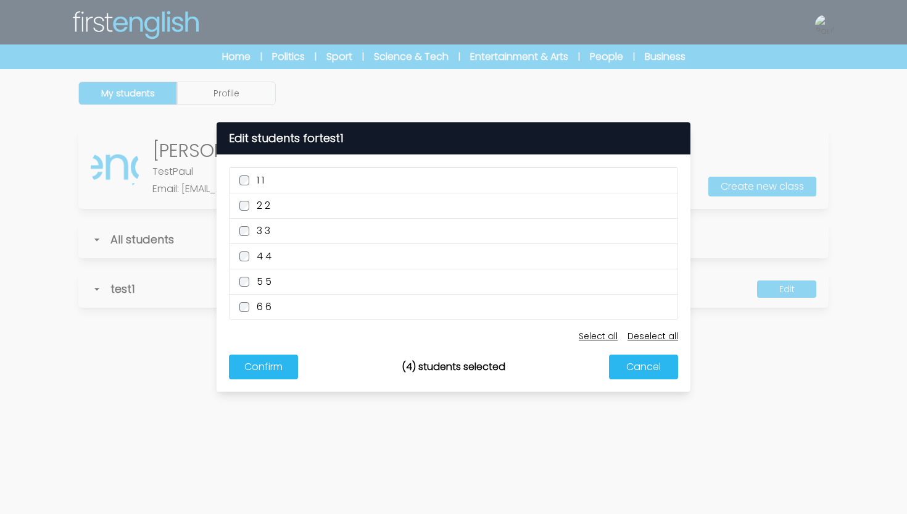
click at [242, 249] on label "4 4" at bounding box center [454, 255] width 448 height 25
click at [254, 368] on button "Confirm" at bounding box center [263, 366] width 69 height 25
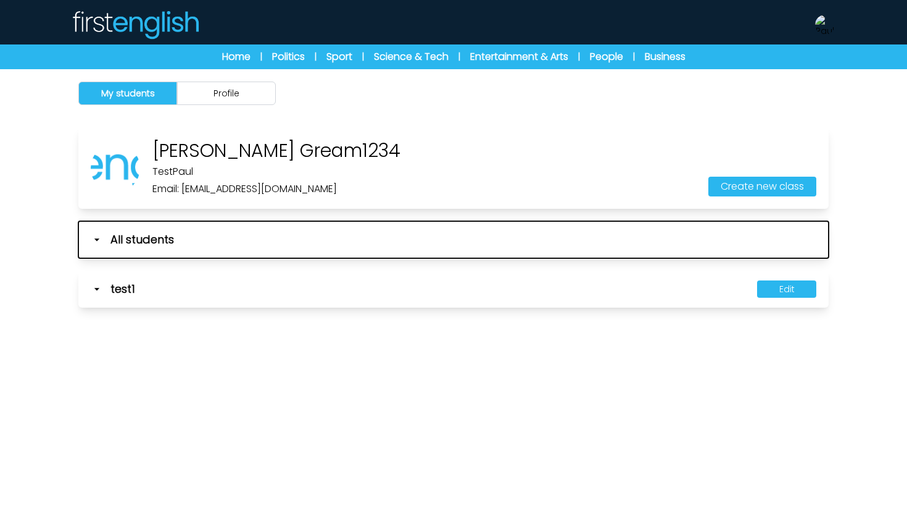
click at [93, 241] on icon "button" at bounding box center [97, 239] width 12 height 12
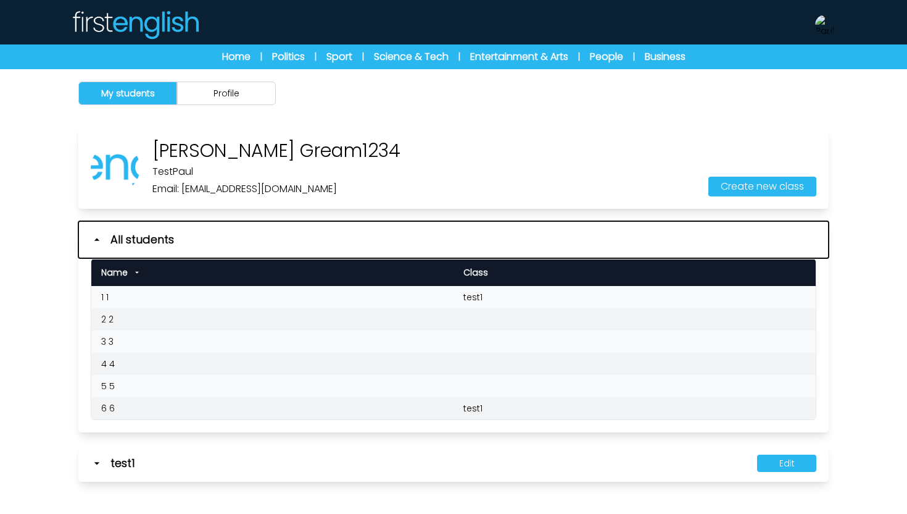
click at [93, 241] on icon "button" at bounding box center [97, 239] width 12 height 12
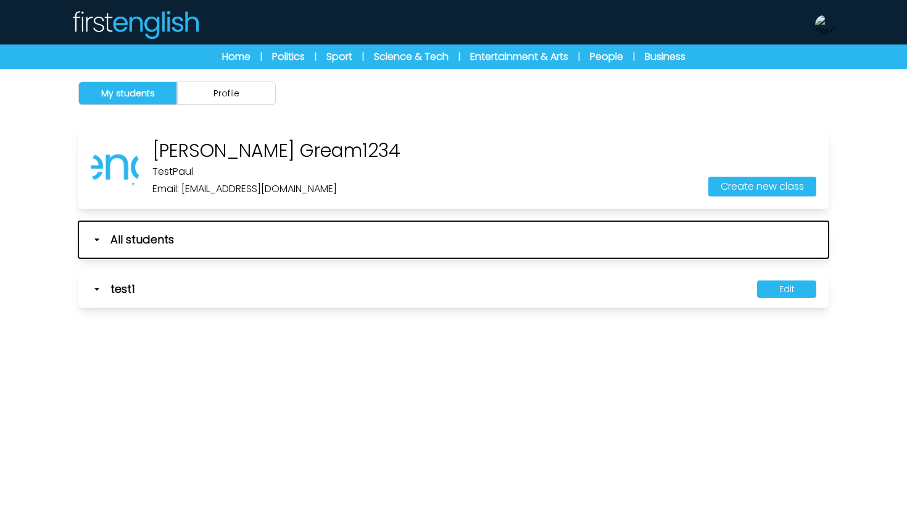
click at [93, 239] on icon "button" at bounding box center [97, 239] width 12 height 12
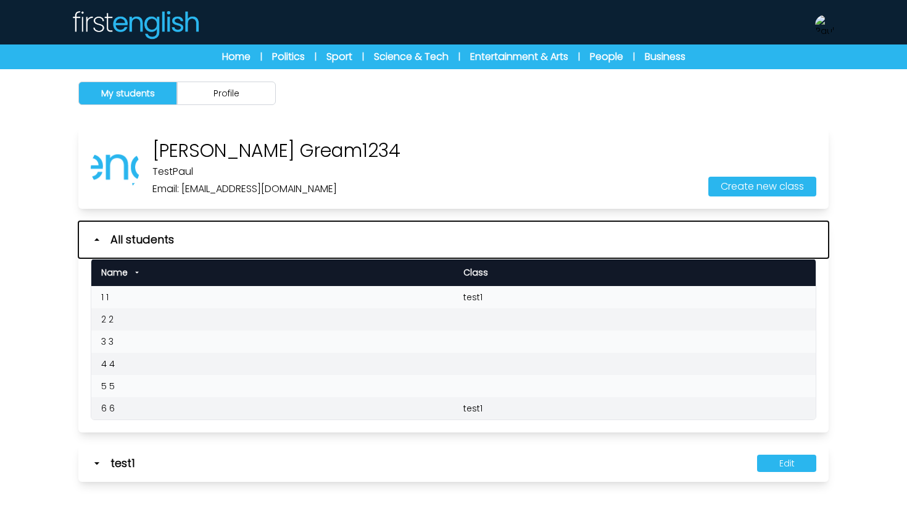
click at [94, 239] on icon "button" at bounding box center [97, 239] width 12 height 12
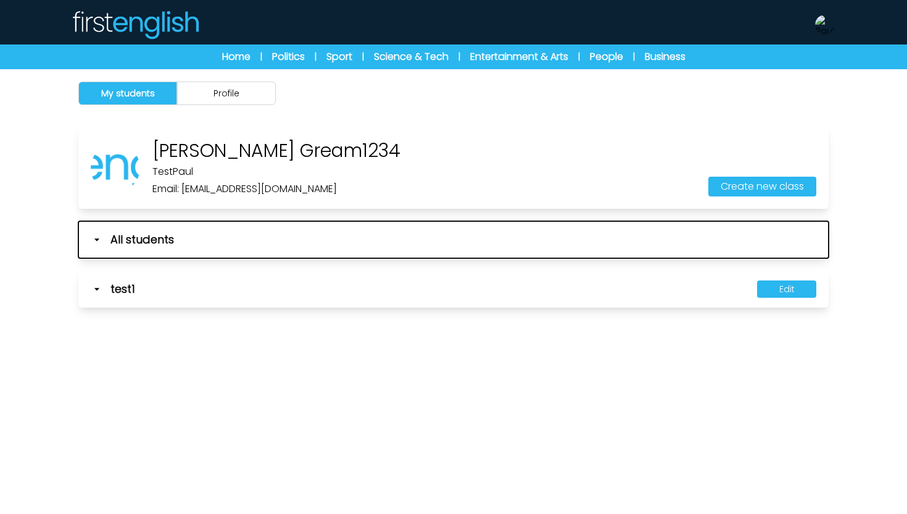
click at [94, 239] on icon "button" at bounding box center [97, 239] width 12 height 12
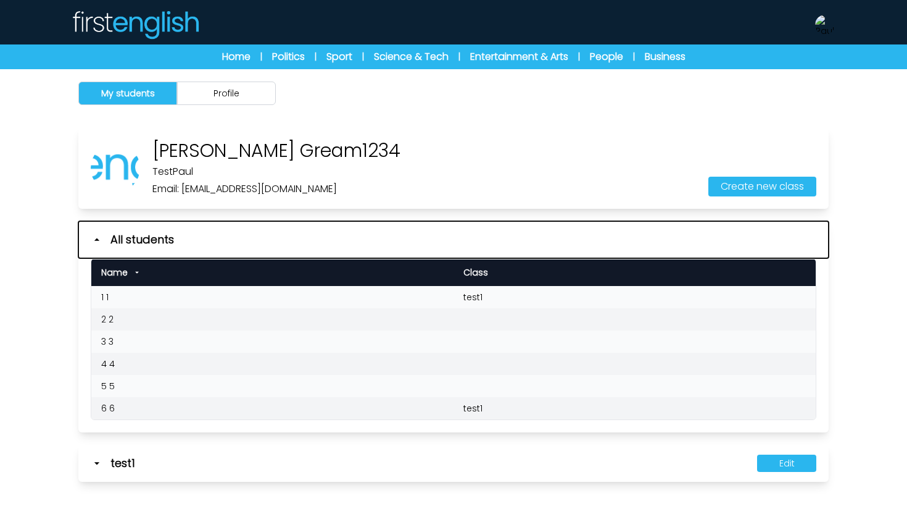
click at [94, 239] on icon "button" at bounding box center [97, 239] width 12 height 12
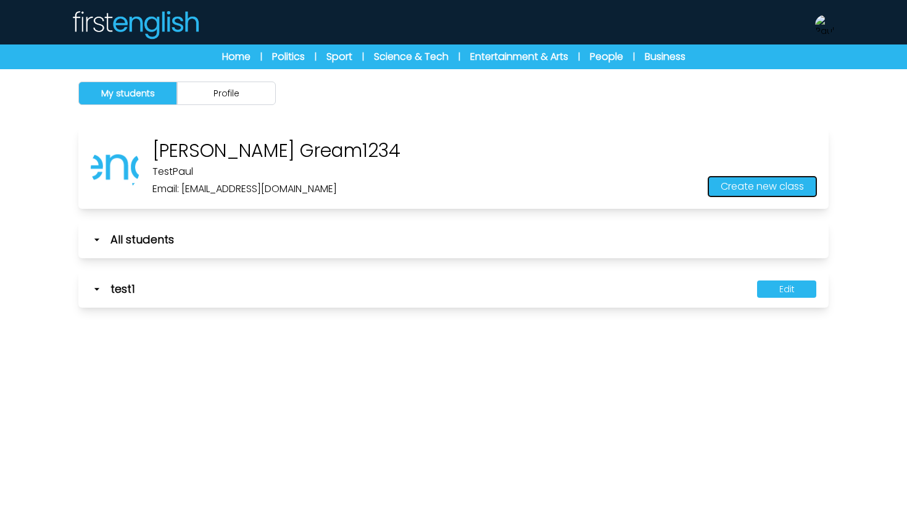
click at [773, 188] on button "Create new class" at bounding box center [763, 187] width 108 height 20
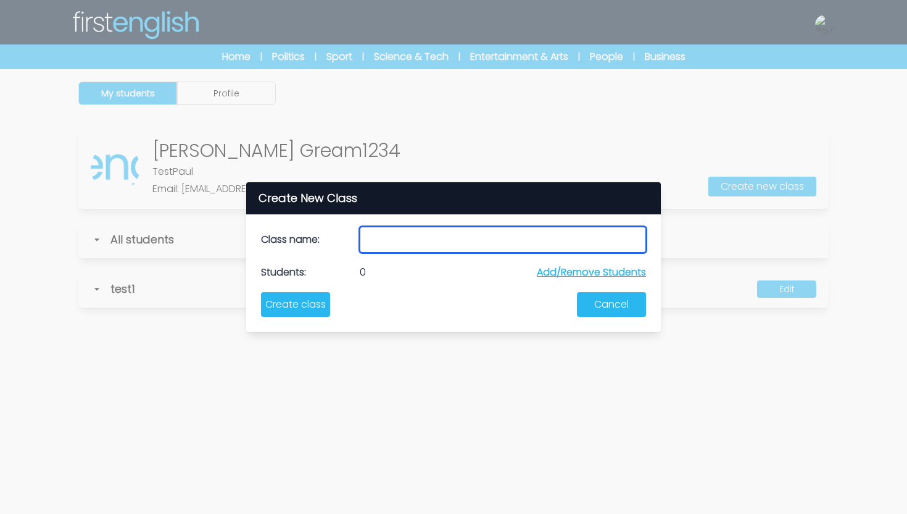
click at [433, 240] on input "text" at bounding box center [503, 240] width 286 height 26
type input "*****"
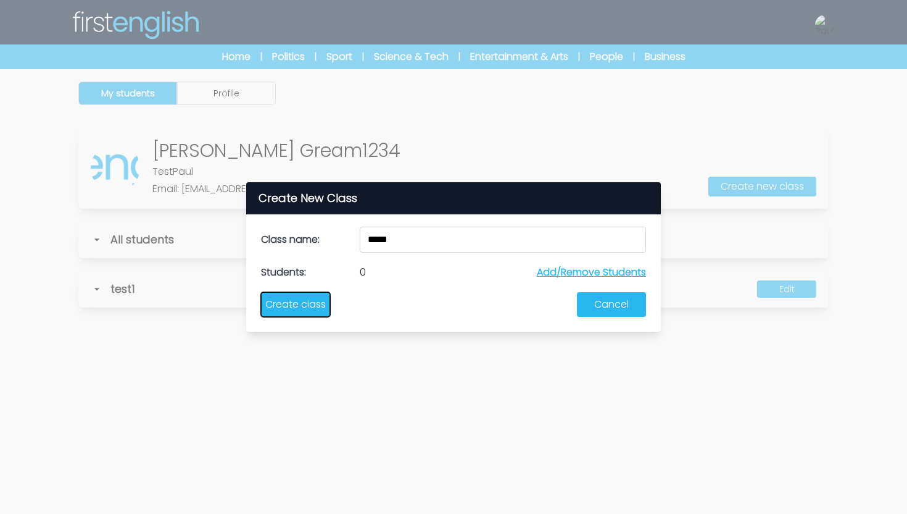
click at [317, 304] on button "Create class" at bounding box center [295, 304] width 69 height 25
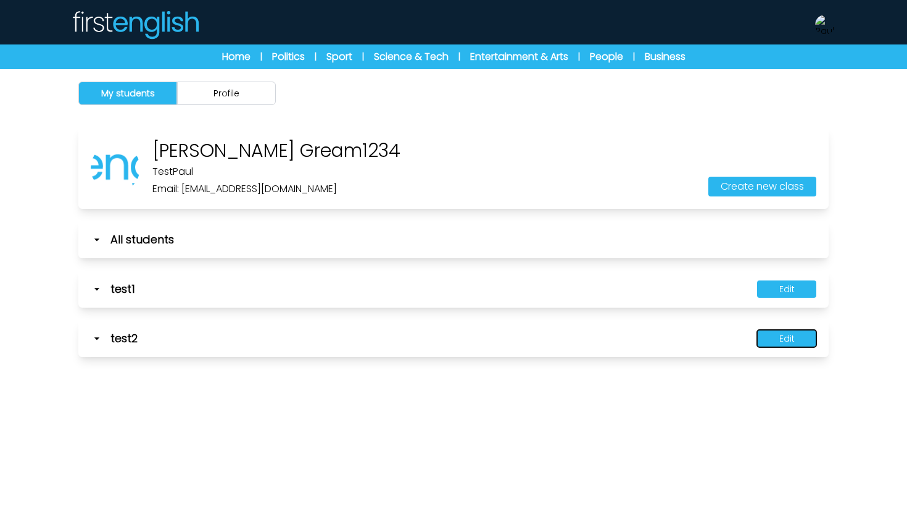
click at [815, 334] on button "Edit" at bounding box center [786, 338] width 59 height 17
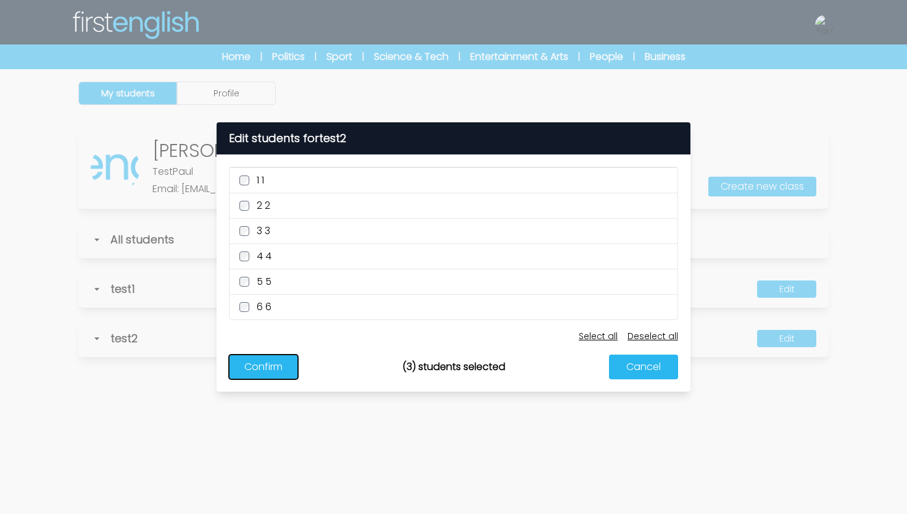
click at [257, 365] on button "Confirm" at bounding box center [263, 366] width 69 height 25
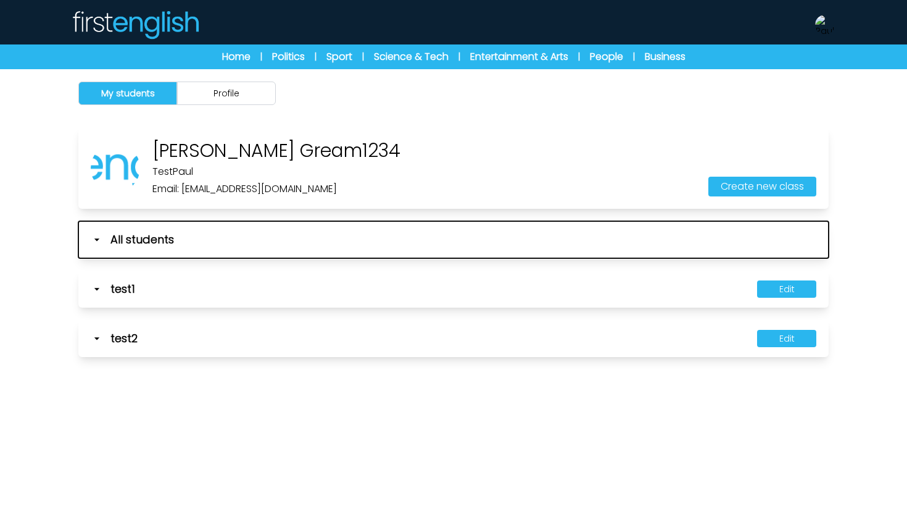
click at [95, 238] on icon "button" at bounding box center [97, 239] width 12 height 12
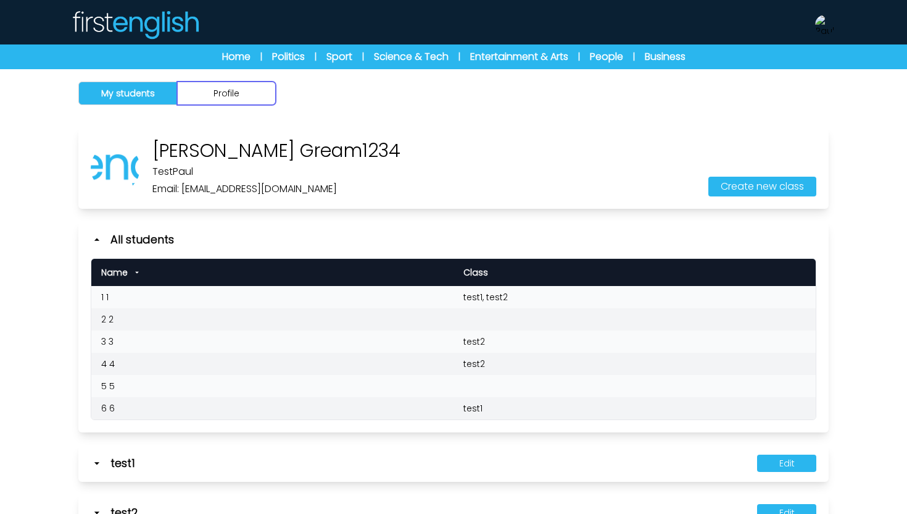
click at [250, 94] on button "Profile" at bounding box center [226, 92] width 99 height 23
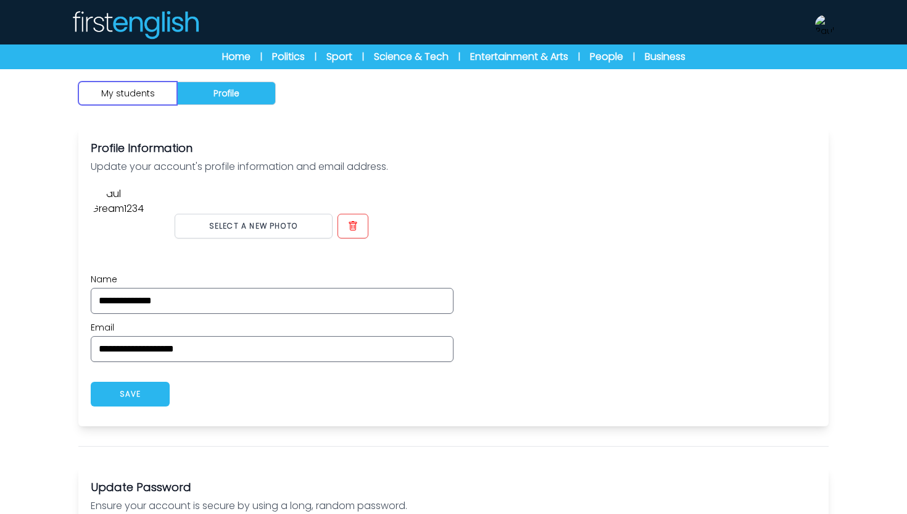
click at [153, 88] on button "My students" at bounding box center [127, 92] width 99 height 23
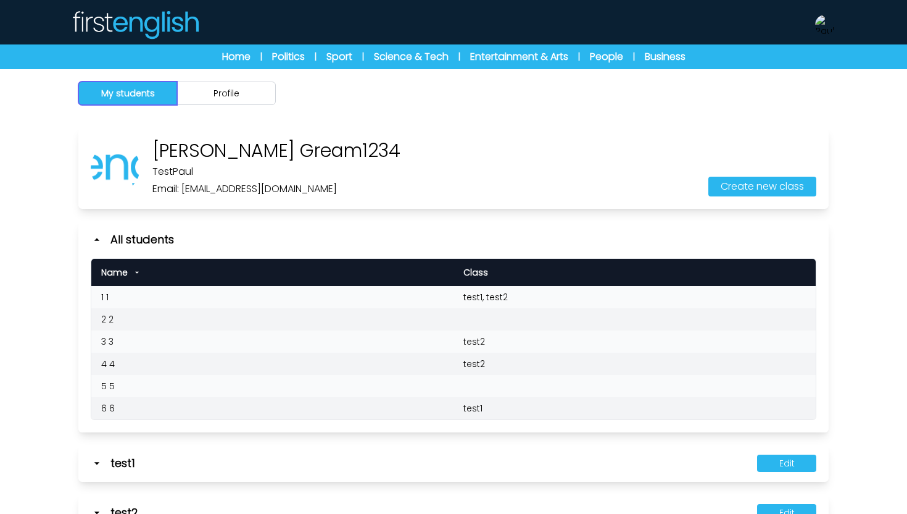
scroll to position [5, 0]
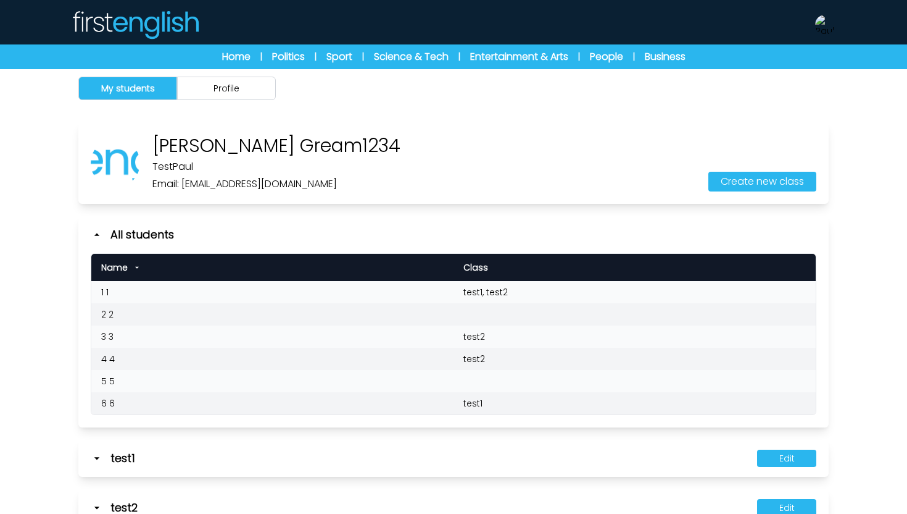
click at [386, 282] on td "1 1" at bounding box center [272, 292] width 362 height 22
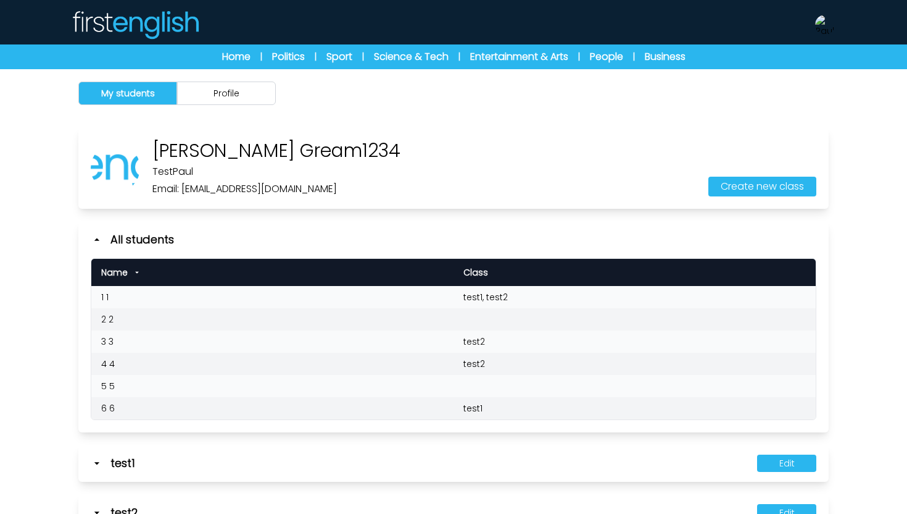
scroll to position [69, 0]
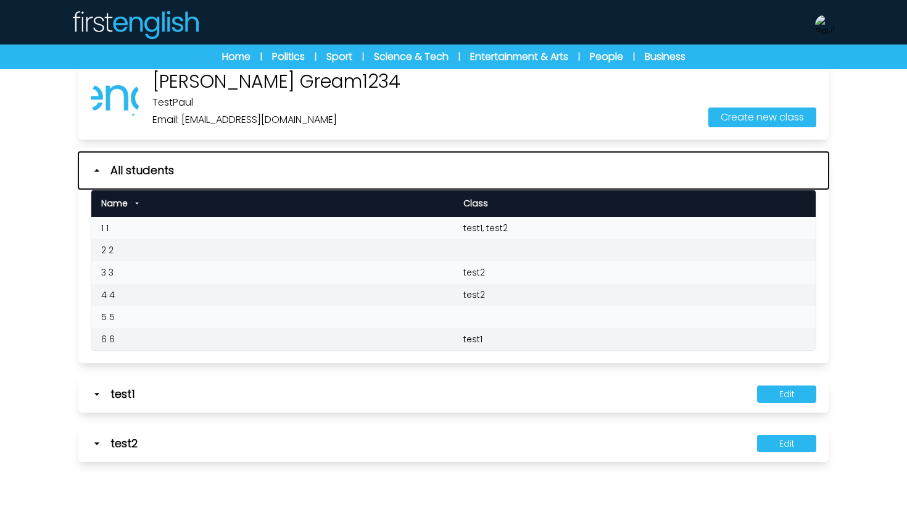
click at [99, 168] on icon "button" at bounding box center [97, 170] width 12 height 12
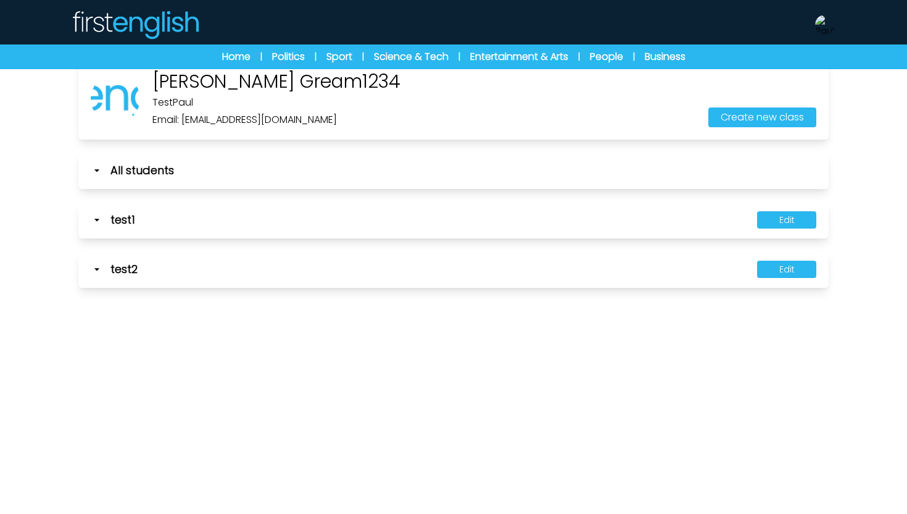
click at [244, 383] on div "My students Profile [PERSON_NAME] Gream1234 TestPaul Teacher:" at bounding box center [453, 257] width 907 height 514
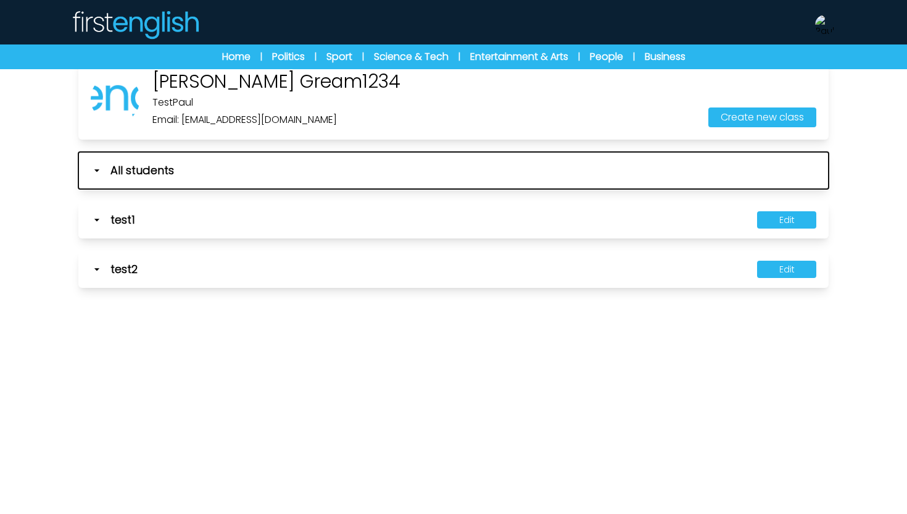
click at [96, 173] on icon "button" at bounding box center [97, 170] width 12 height 12
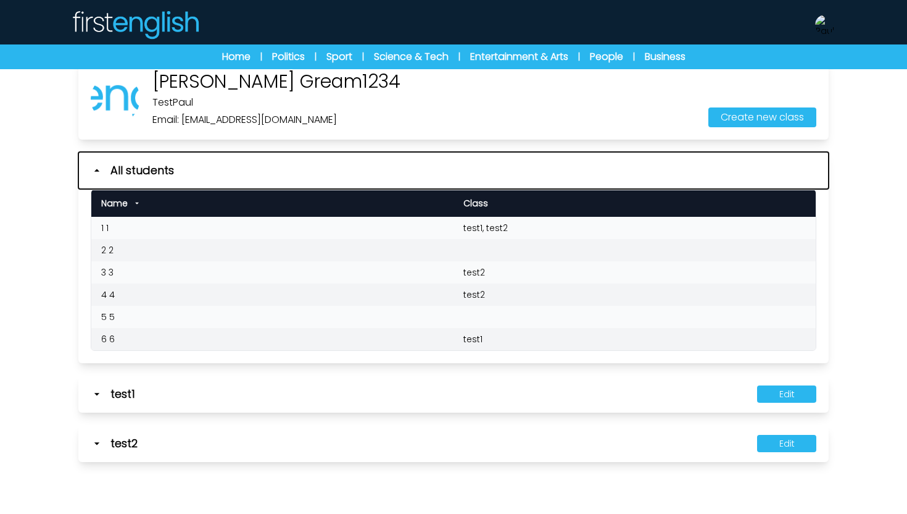
click at [95, 171] on icon "button" at bounding box center [97, 170] width 12 height 12
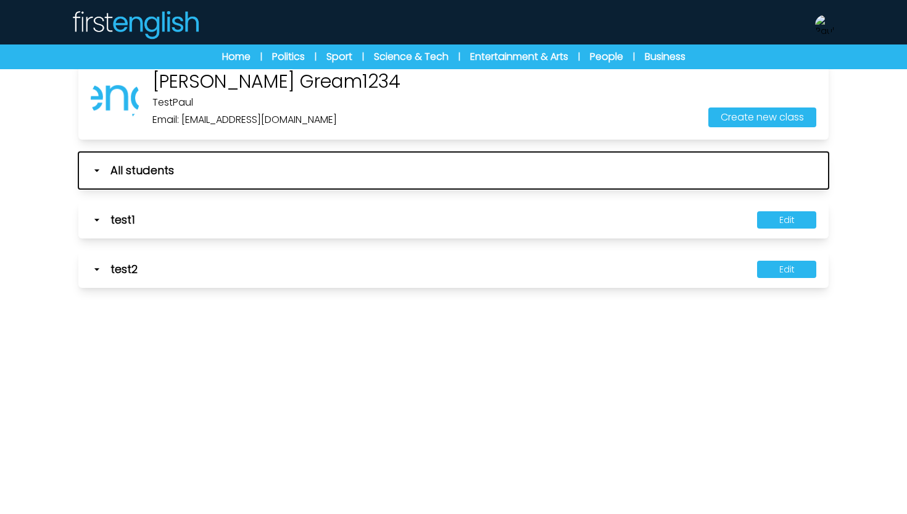
click at [98, 173] on icon "button" at bounding box center [97, 170] width 12 height 12
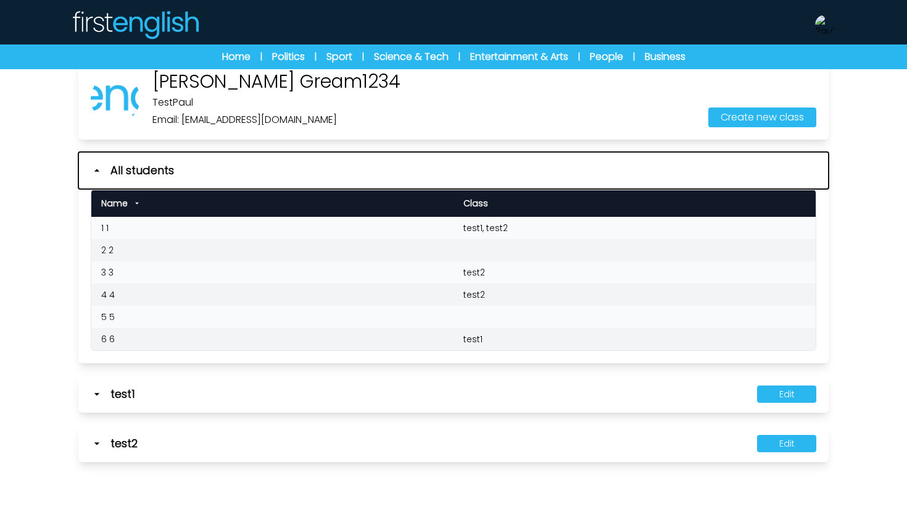
click at [98, 174] on icon "button" at bounding box center [97, 170] width 12 height 12
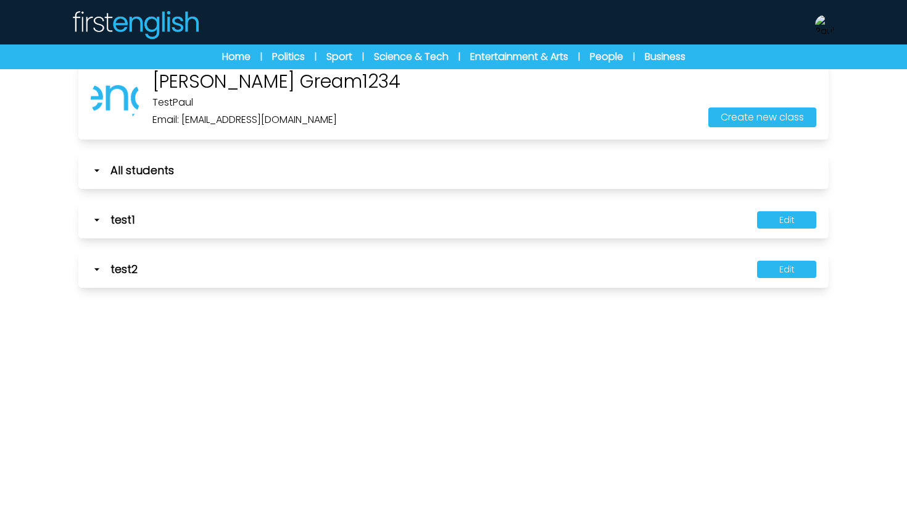
click at [94, 222] on icon at bounding box center [97, 220] width 12 height 12
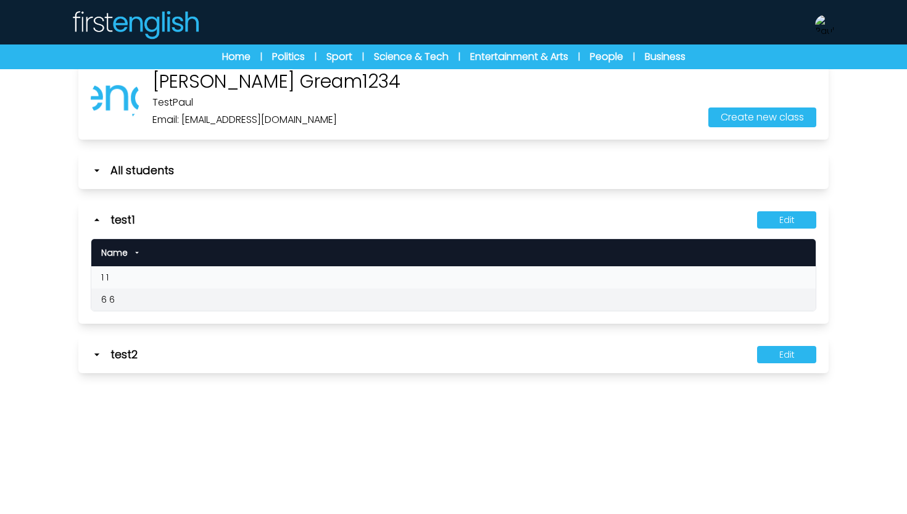
click at [94, 222] on icon at bounding box center [97, 220] width 12 height 12
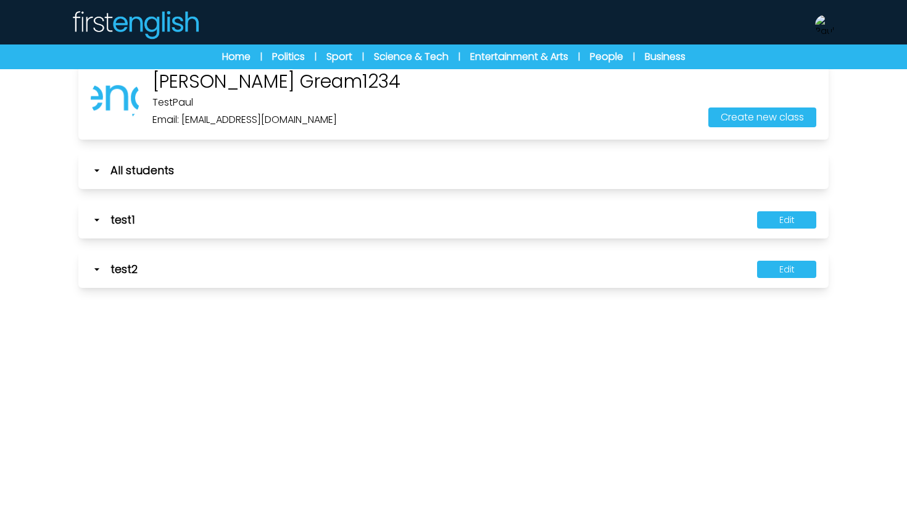
click at [94, 264] on icon at bounding box center [97, 269] width 12 height 12
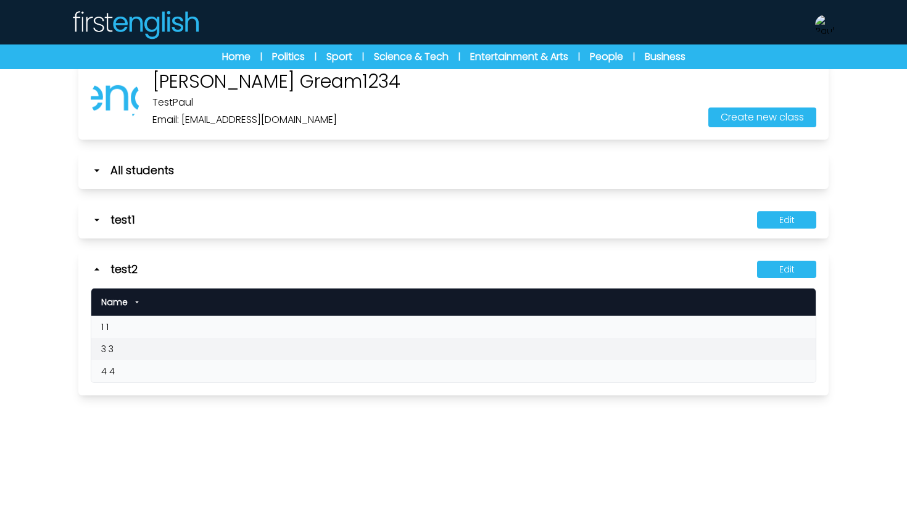
click at [94, 264] on icon at bounding box center [97, 269] width 12 height 12
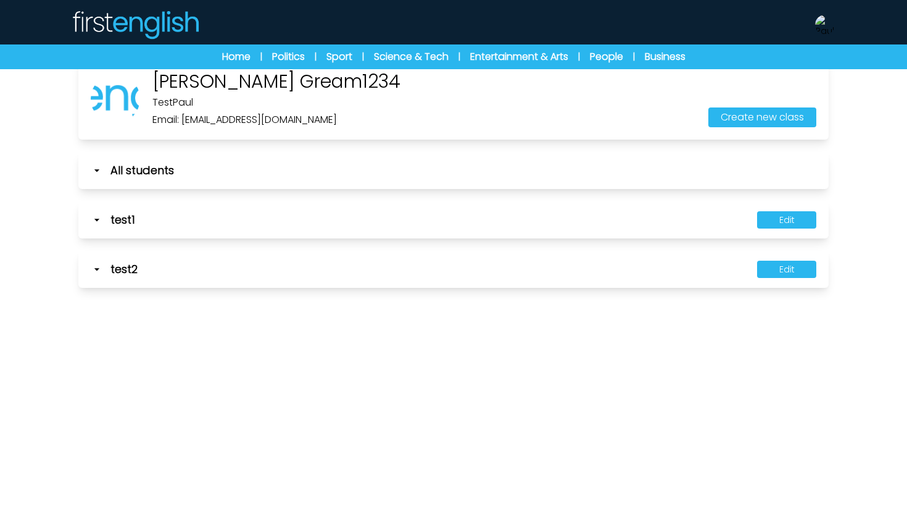
click at [96, 222] on icon at bounding box center [97, 220] width 12 height 12
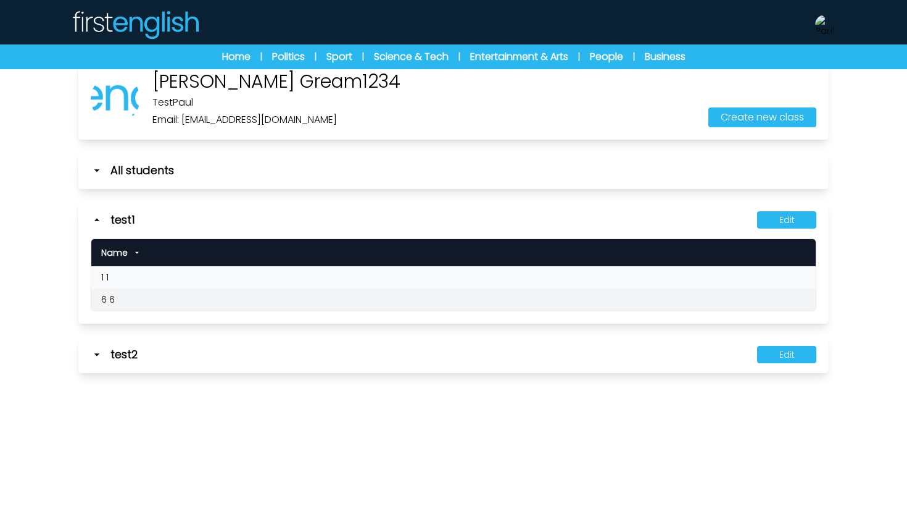
click at [96, 222] on icon at bounding box center [97, 220] width 12 height 12
